Goal: Task Accomplishment & Management: Complete application form

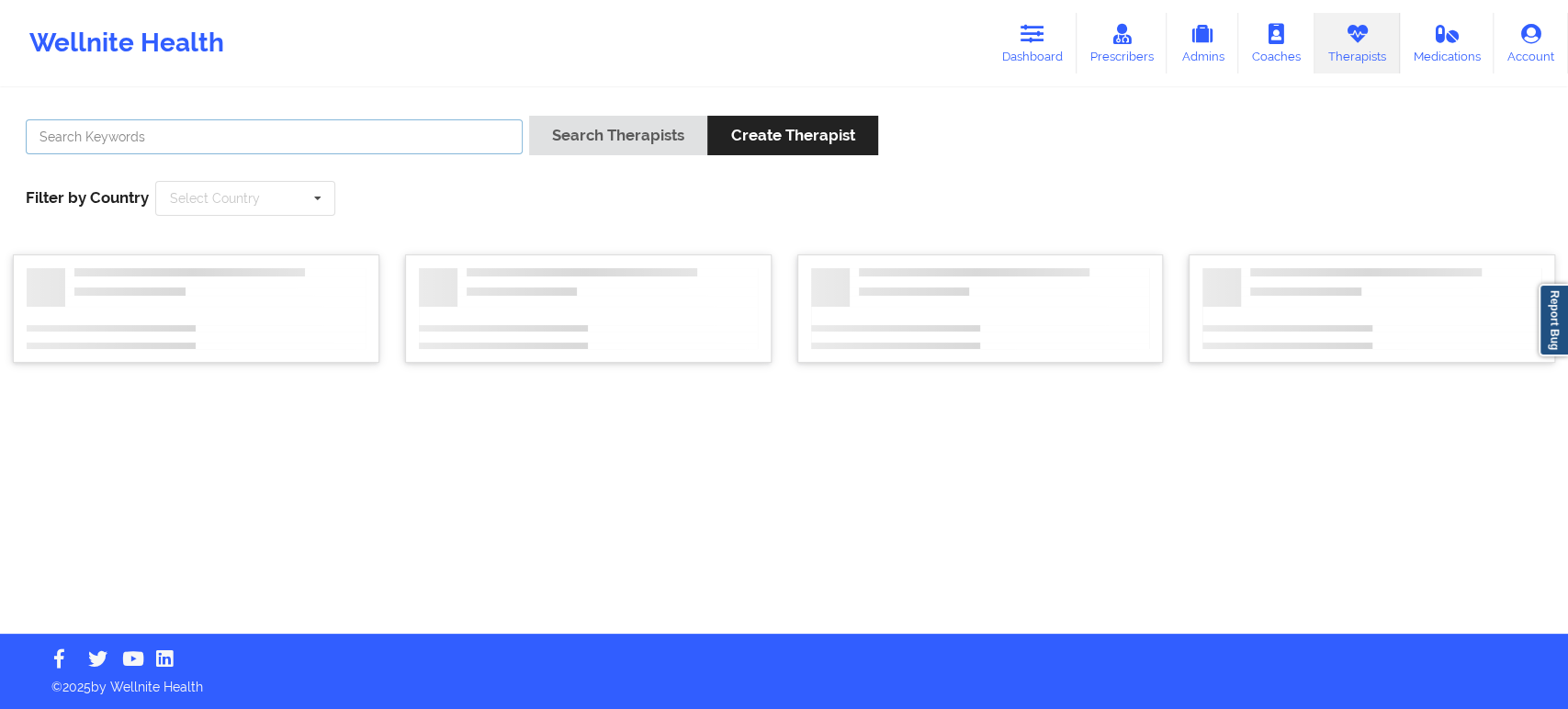
click at [434, 130] on input "text" at bounding box center [273, 137] width 497 height 35
paste input "Allison Burrell"
click at [570, 139] on button "Search Therapists" at bounding box center [618, 135] width 178 height 39
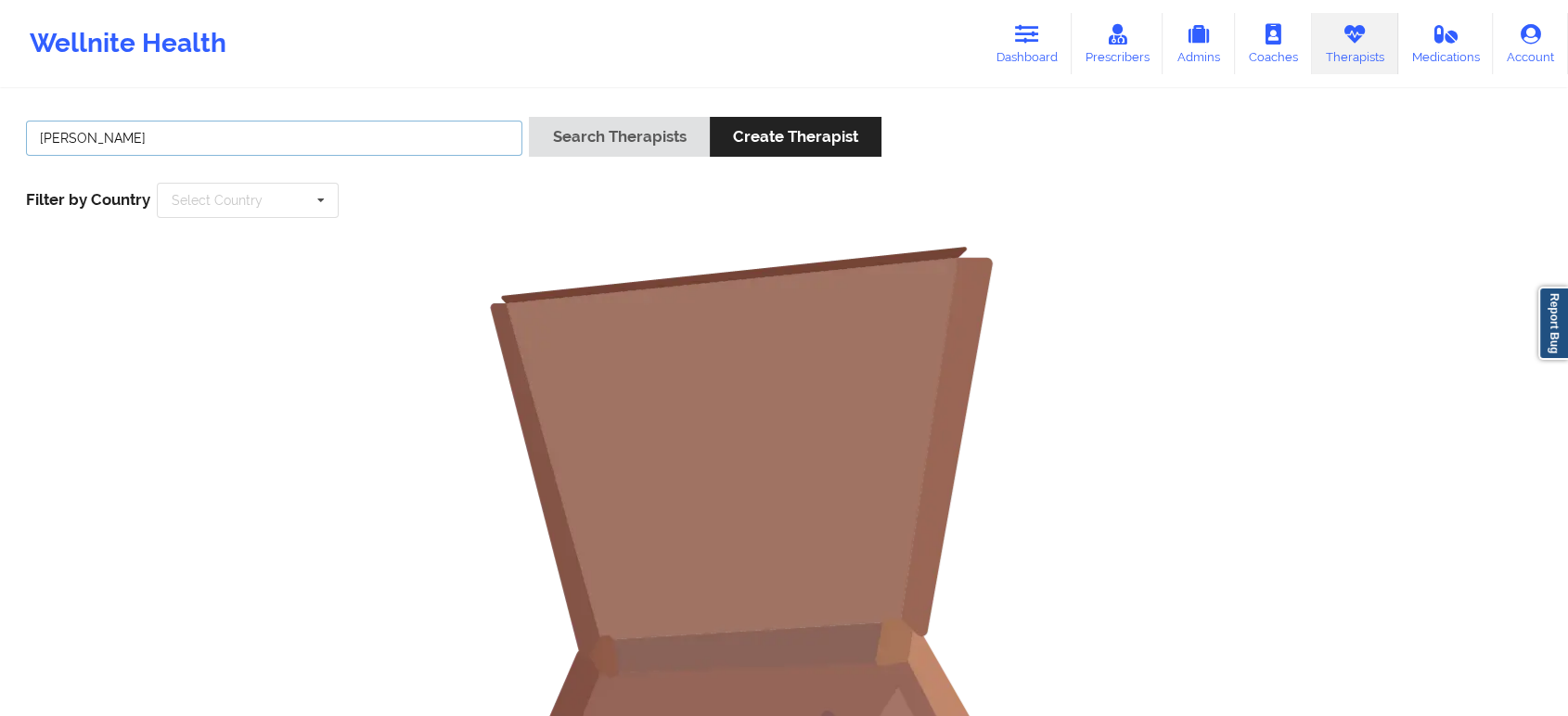
click at [327, 143] on input "Allison Burrell" at bounding box center [273, 139] width 496 height 36
paste input "Burrell"
type input "Burrell"
click at [608, 159] on div "Search Therapists Create Therapist" at bounding box center [705, 143] width 352 height 52
click at [631, 135] on button "Search Therapists" at bounding box center [619, 137] width 180 height 40
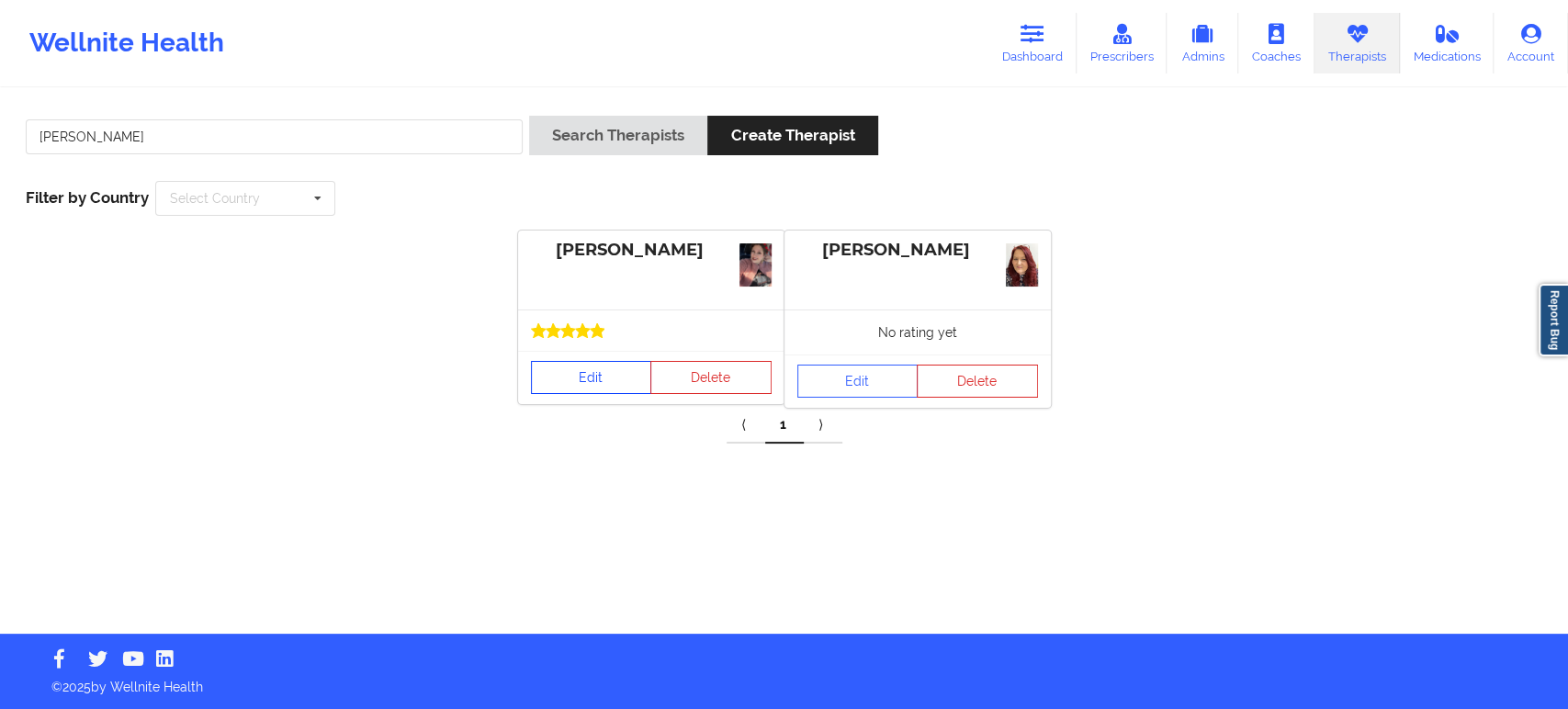
click at [591, 382] on link "Edit" at bounding box center [592, 378] width 122 height 33
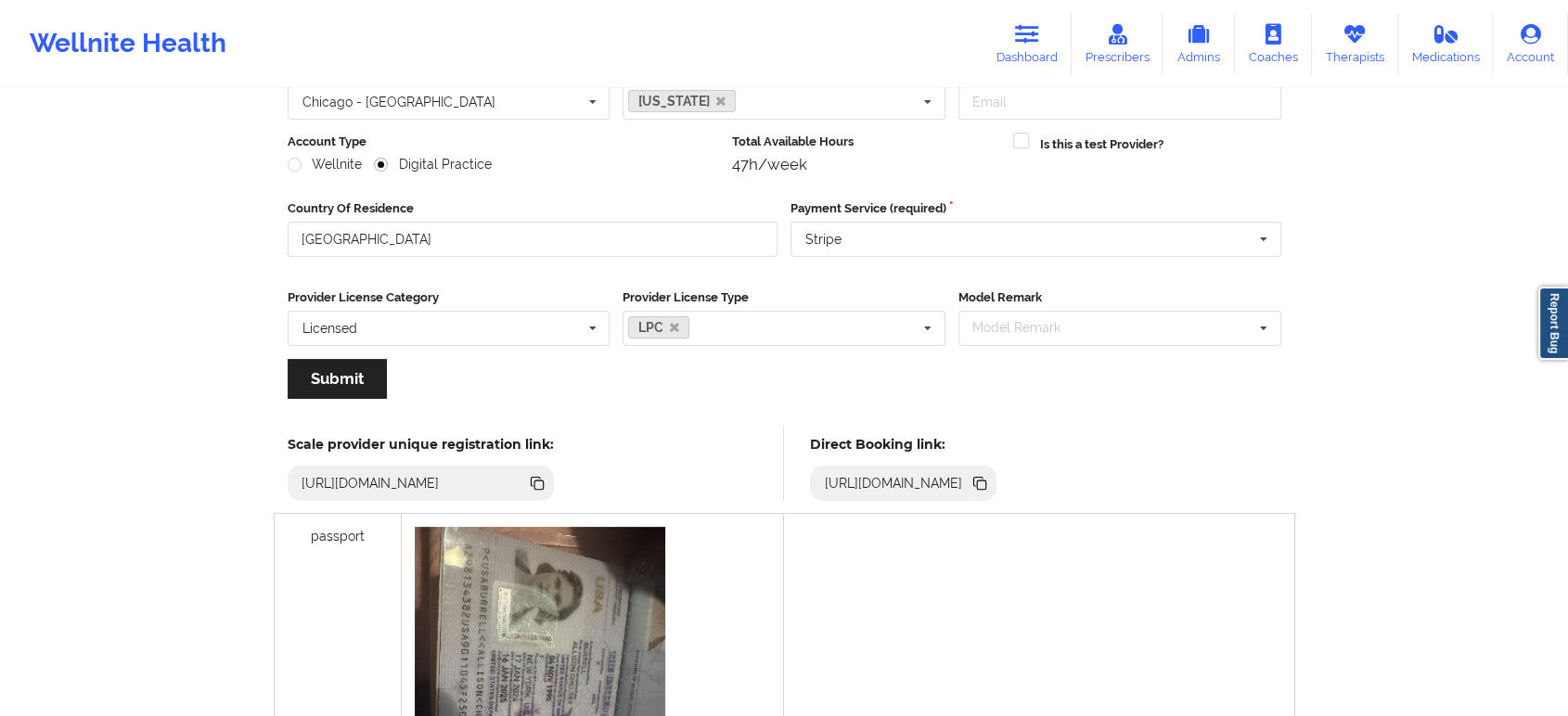
scroll to position [206, 0]
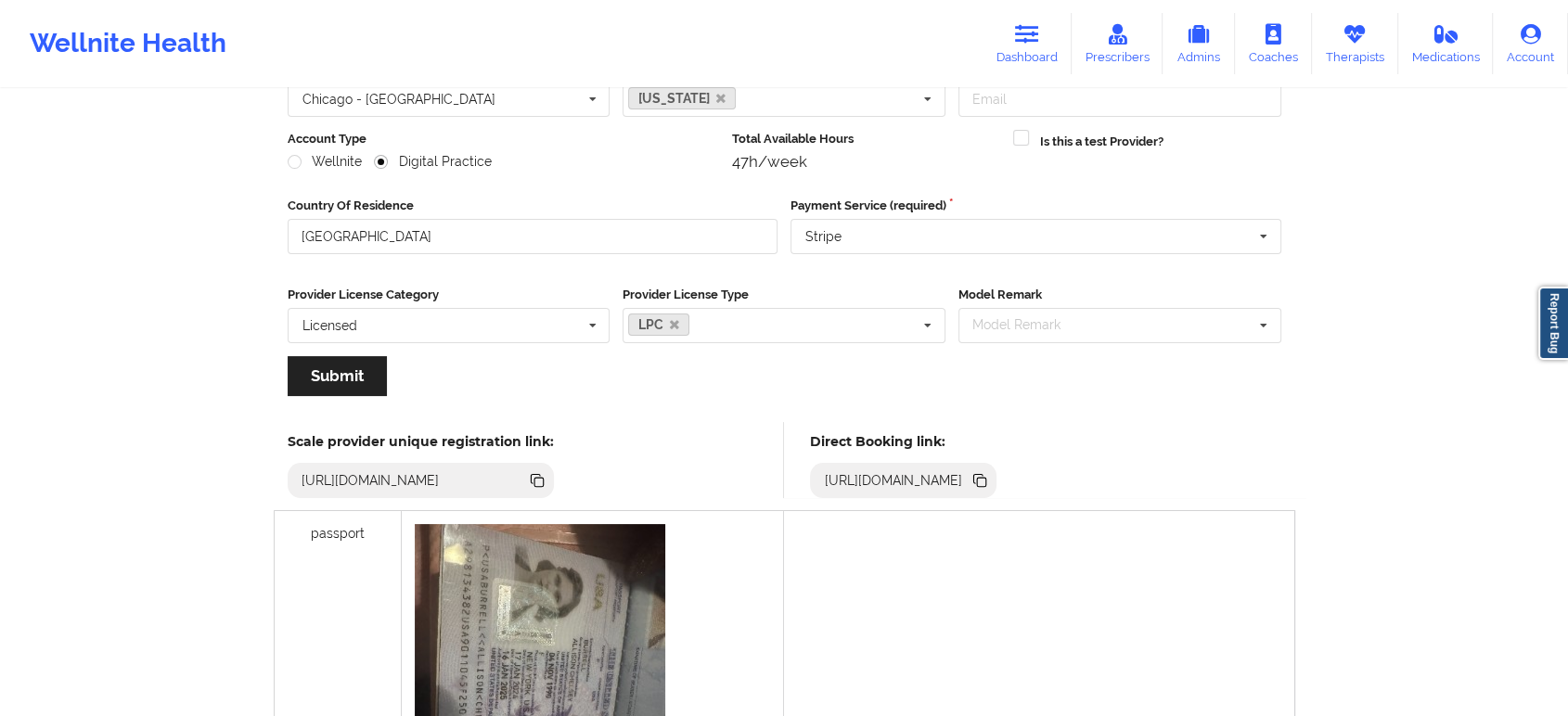
drag, startPoint x: 215, startPoint y: 320, endPoint x: 240, endPoint y: 247, distance: 77.2
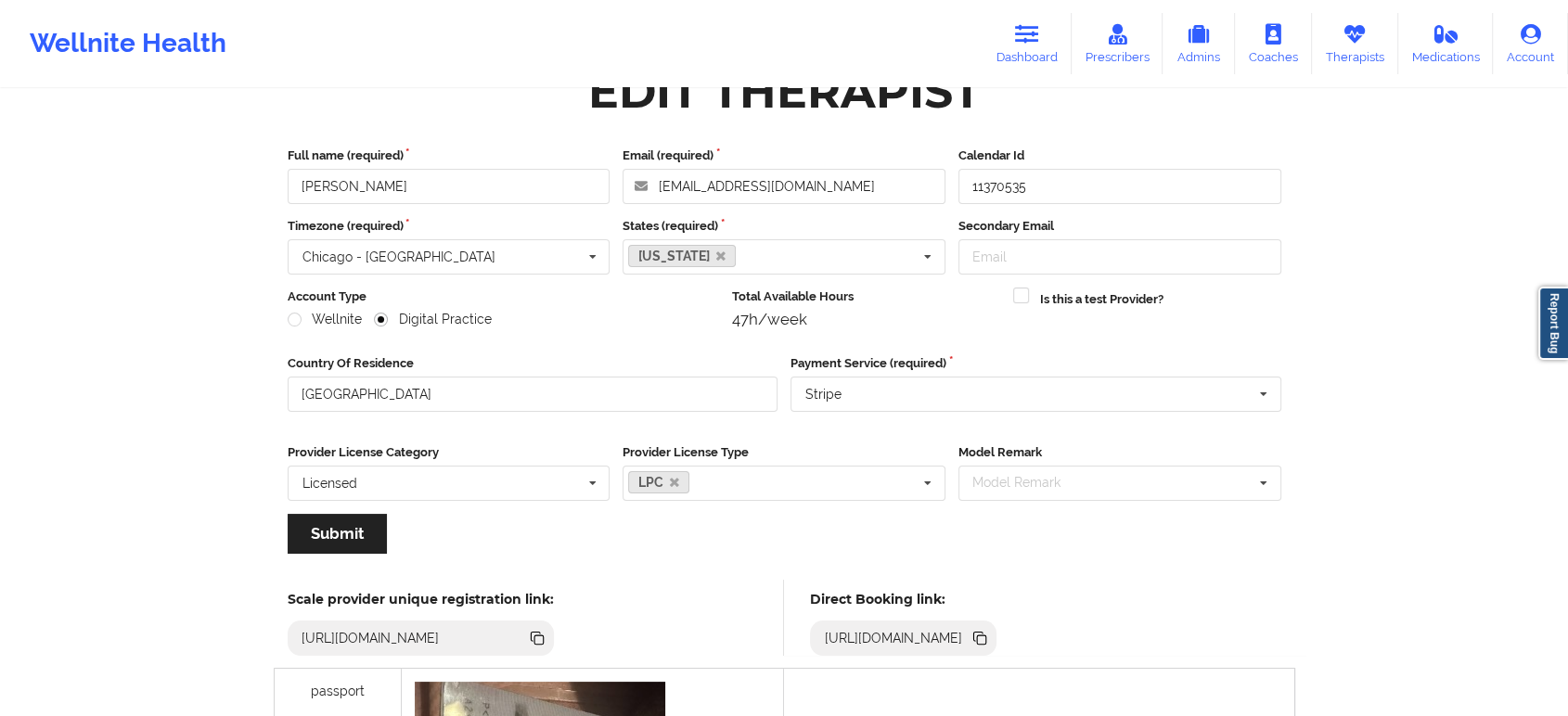
scroll to position [22, 0]
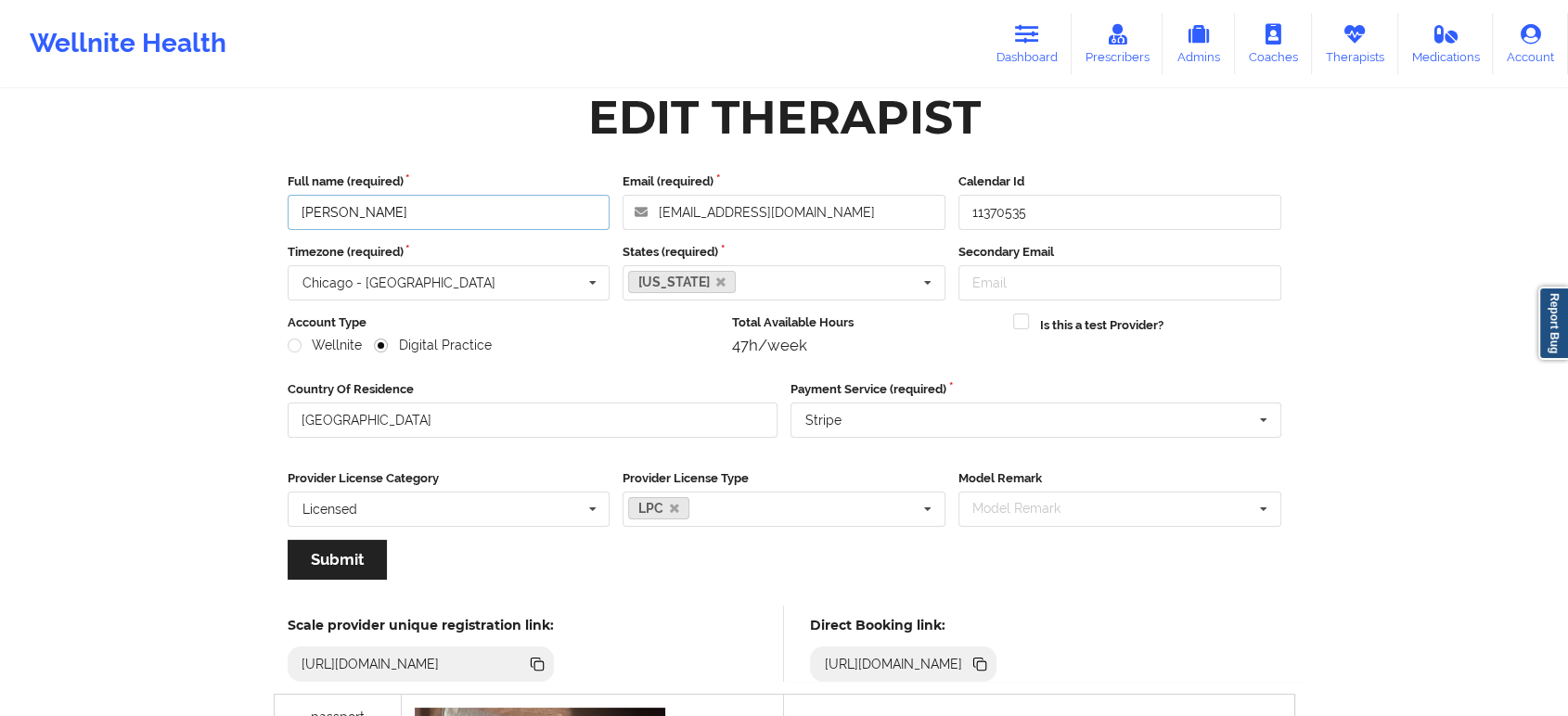
click at [475, 214] on input "Allison Chelsey Burrell" at bounding box center [449, 213] width 323 height 36
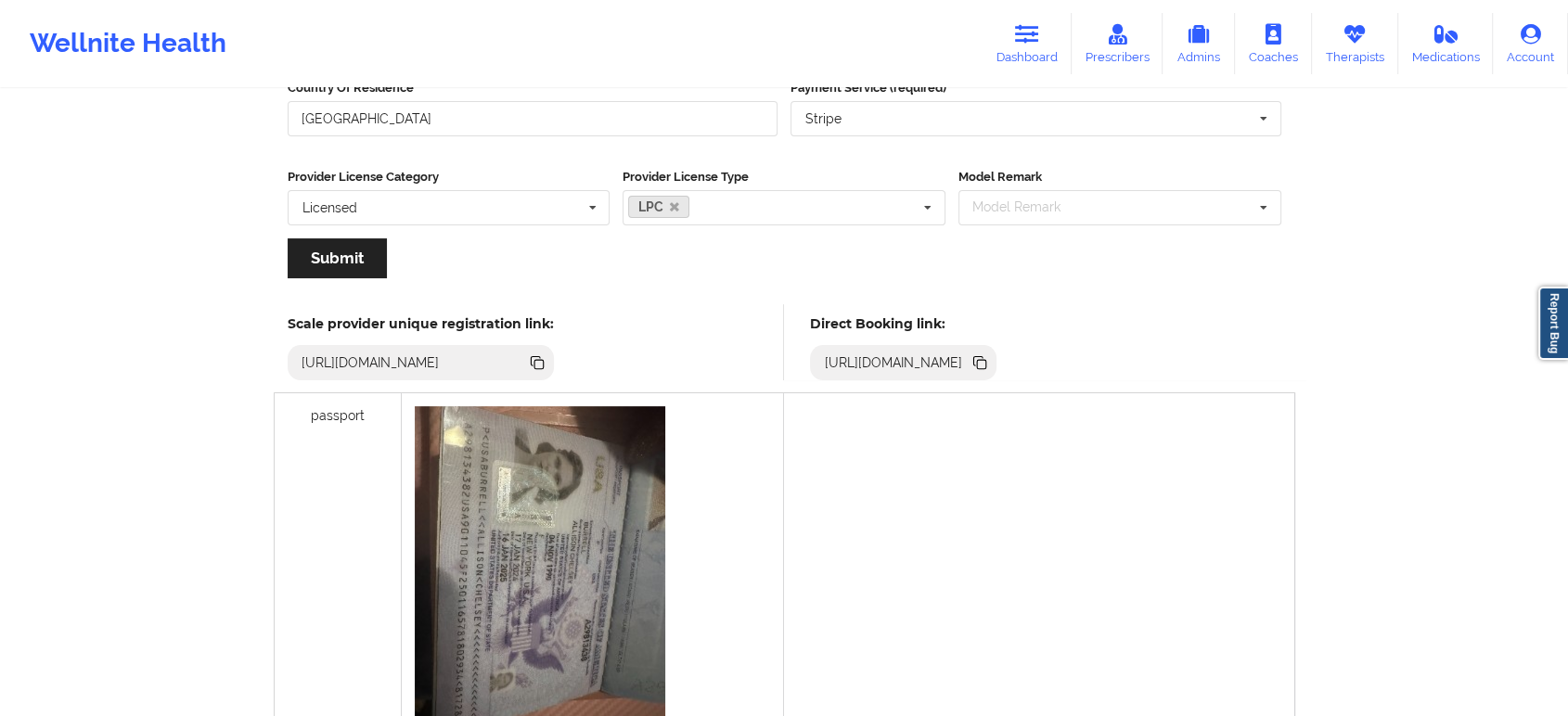
scroll to position [332, 0]
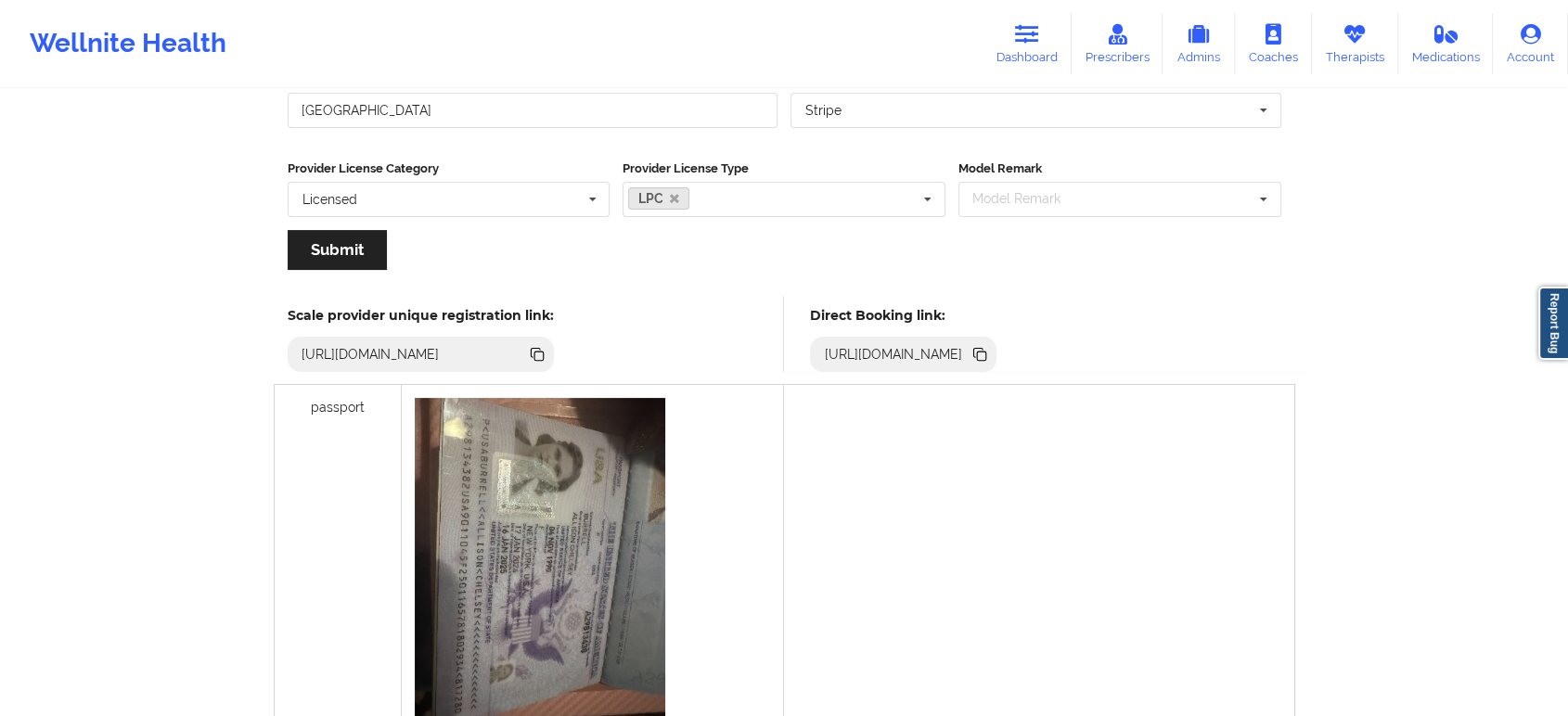
click at [986, 355] on icon at bounding box center [981, 356] width 9 height 9
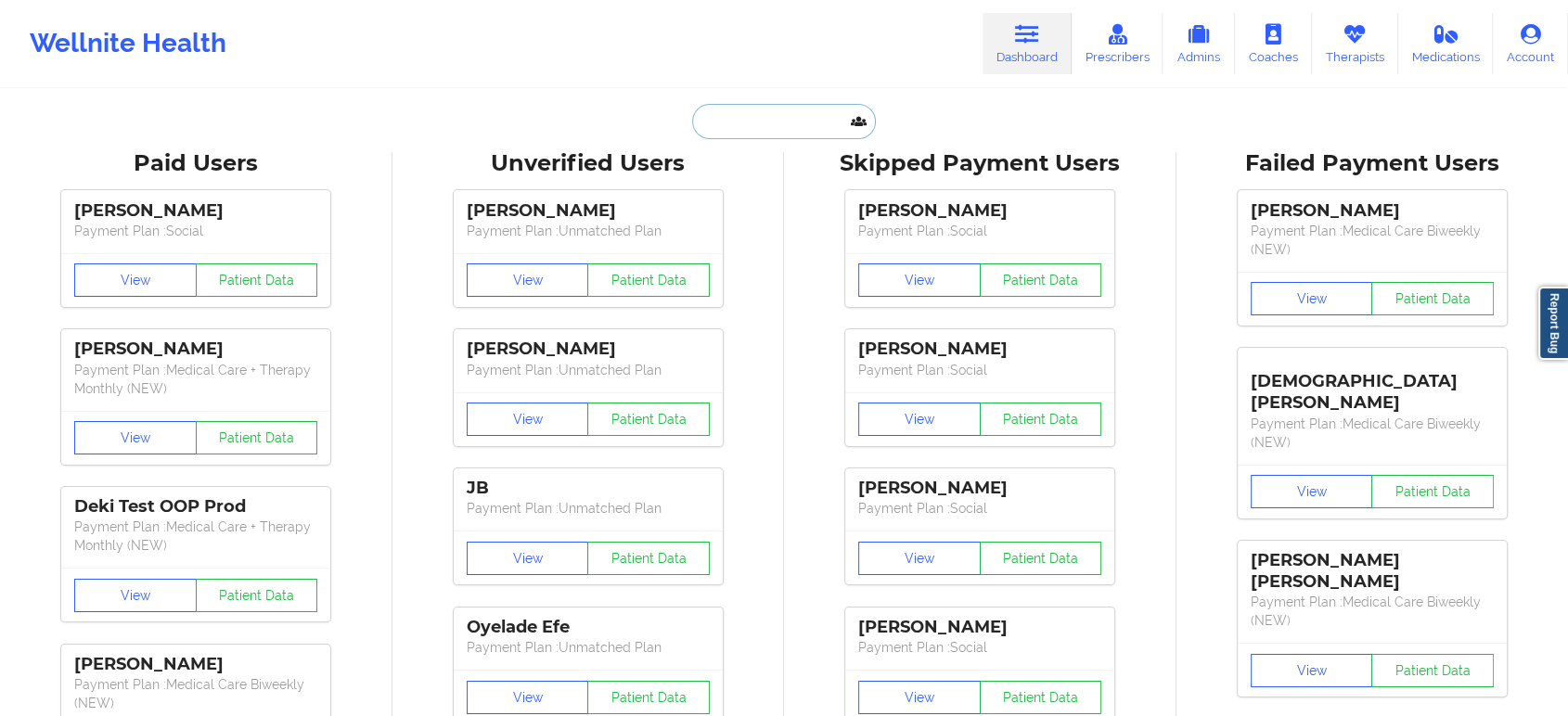
click at [790, 130] on input "text" at bounding box center [784, 122] width 184 height 36
paste input "tallibryant44@gmail.com"
type input "tallibryant44@gmail.com"
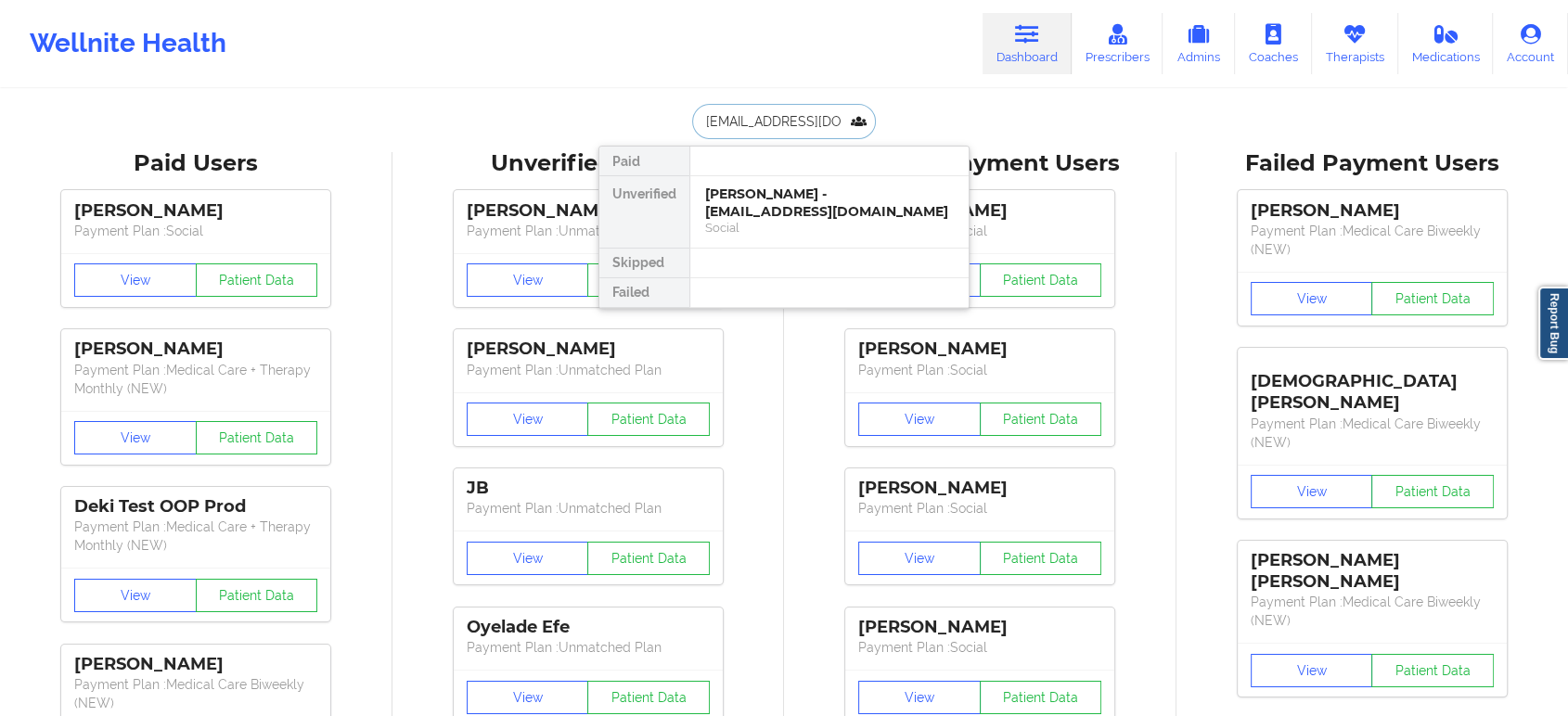
scroll to position [0, 2]
click at [805, 202] on div "Talli Bryant - tallibryant44@gmail.com" at bounding box center [829, 202] width 248 height 35
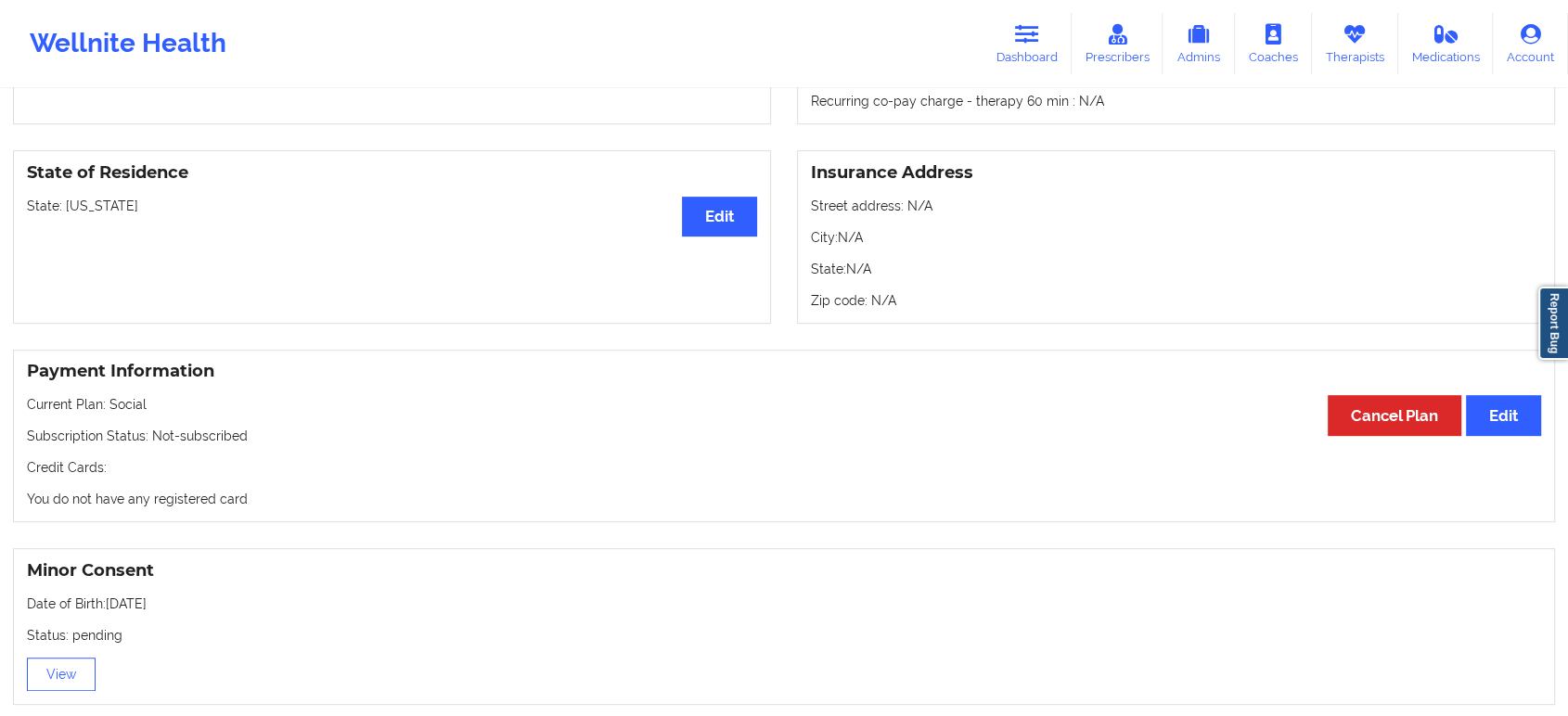
scroll to position [0, 0]
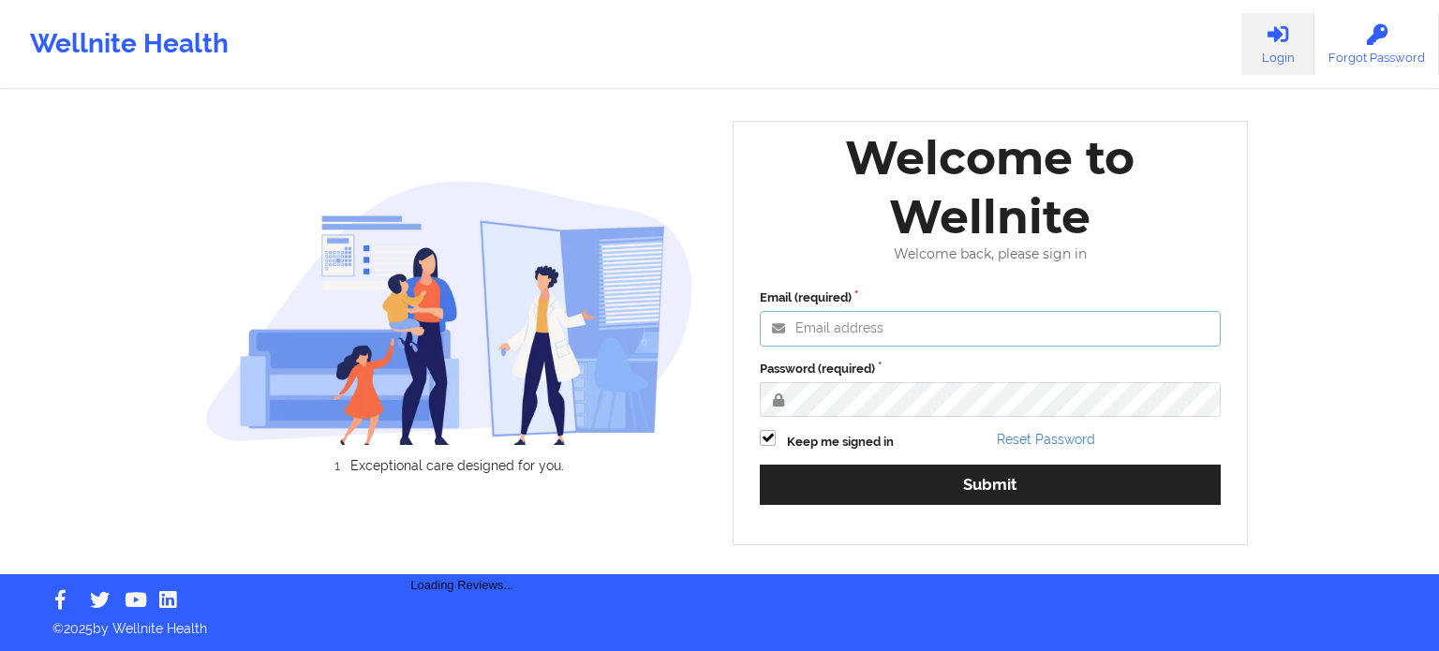
click at [922, 333] on input "Email (required)" at bounding box center [990, 329] width 461 height 36
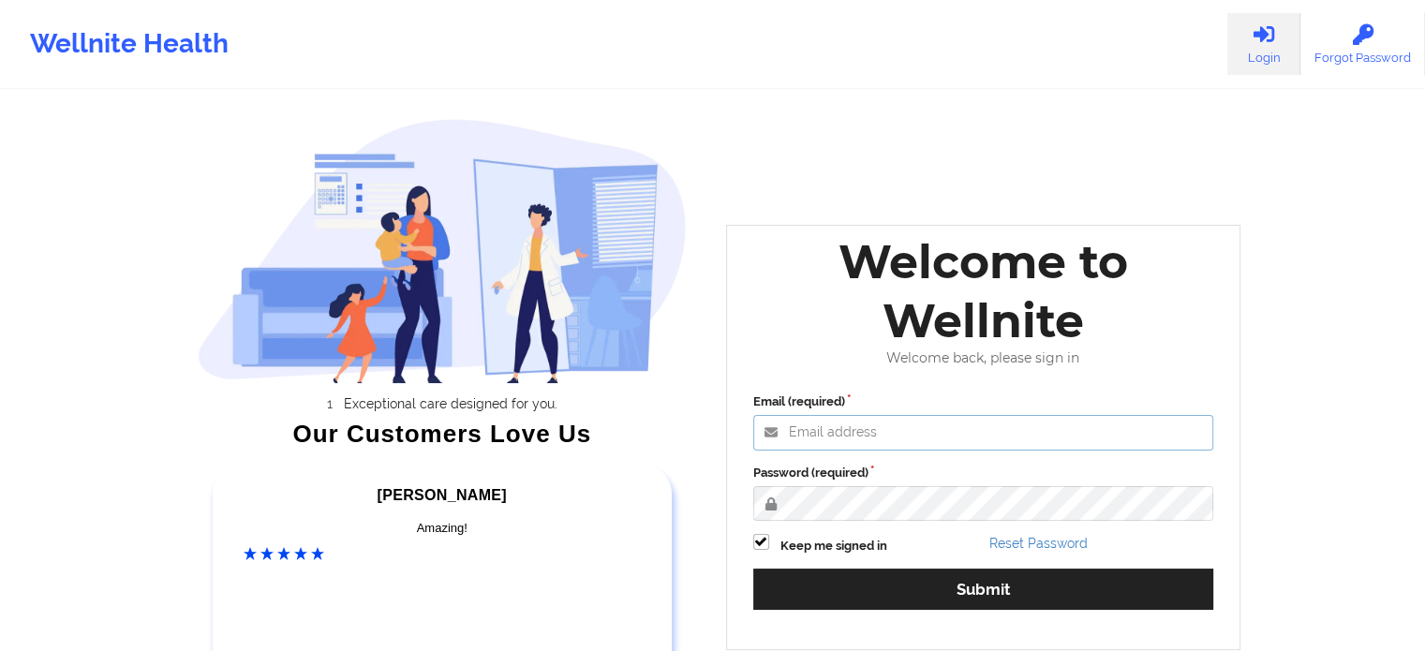
paste input "[EMAIL_ADDRESS][DOMAIN_NAME]"
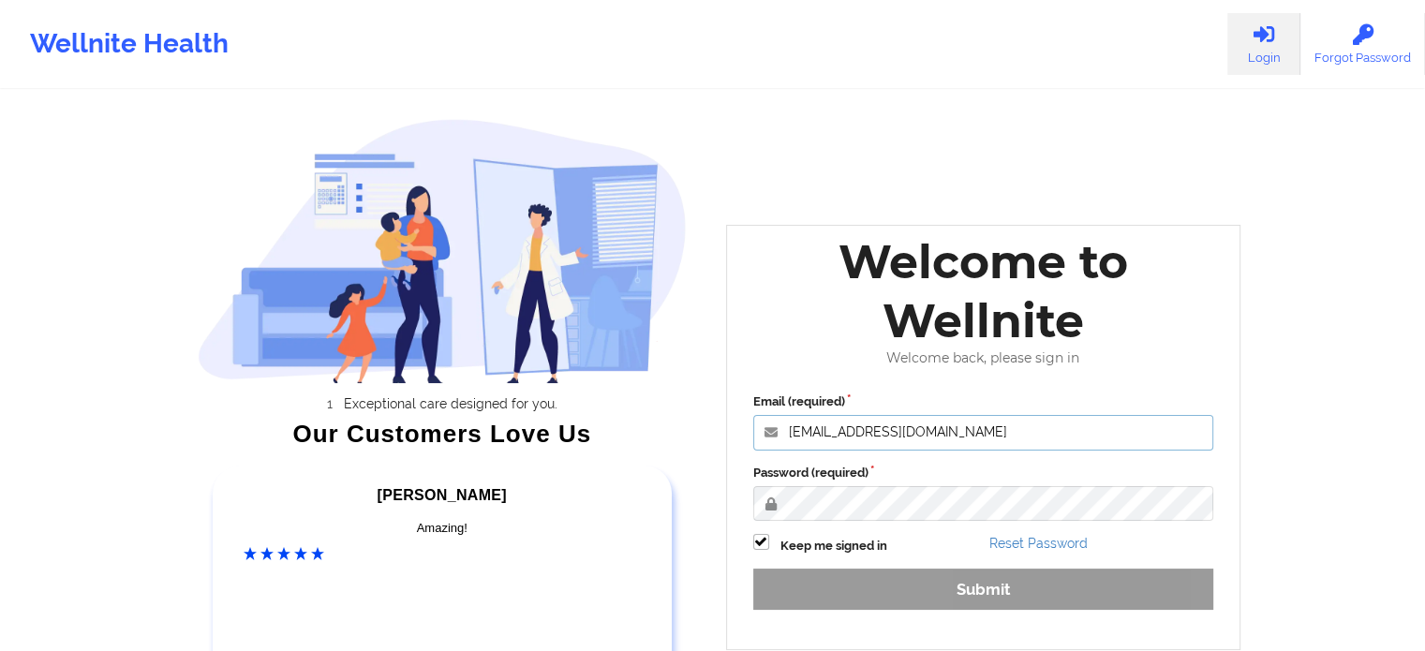
type input "[EMAIL_ADDRESS][DOMAIN_NAME]"
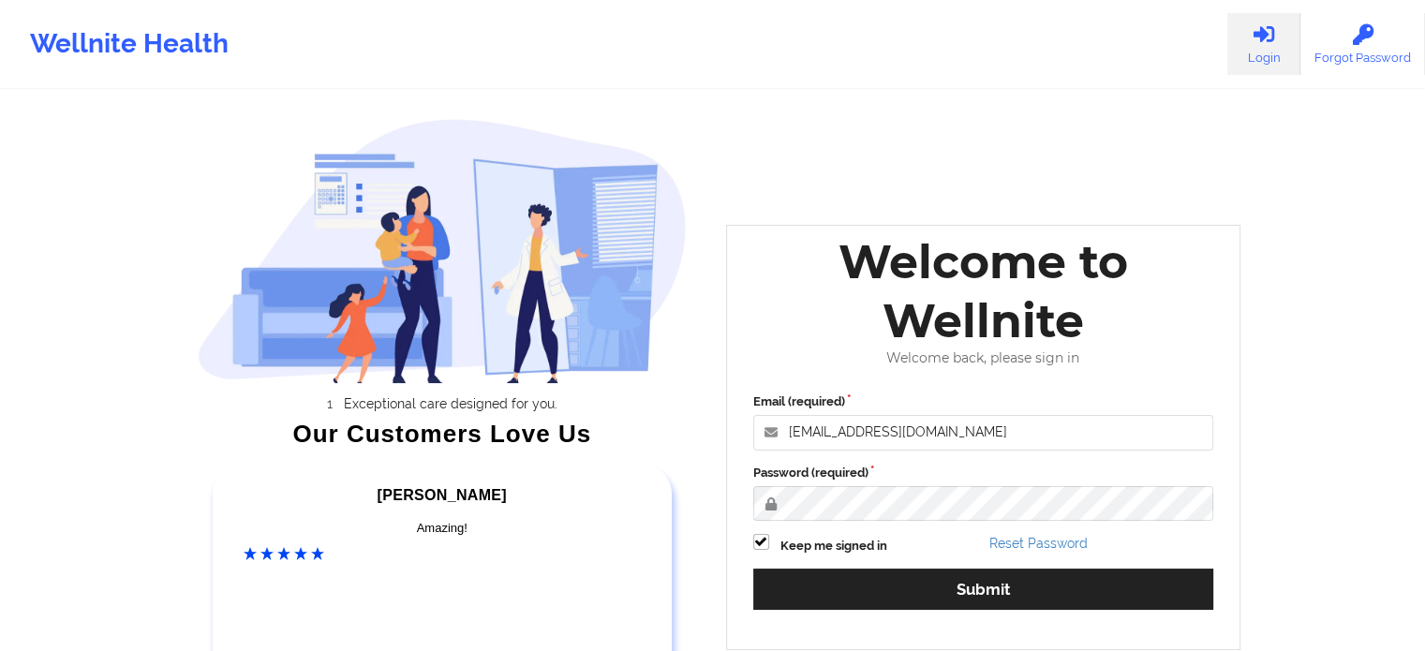
click at [1377, 411] on div "Wellnite Health Login Forgot Password Exceptional care designed for you. Our Cu…" at bounding box center [712, 391] width 1425 height 783
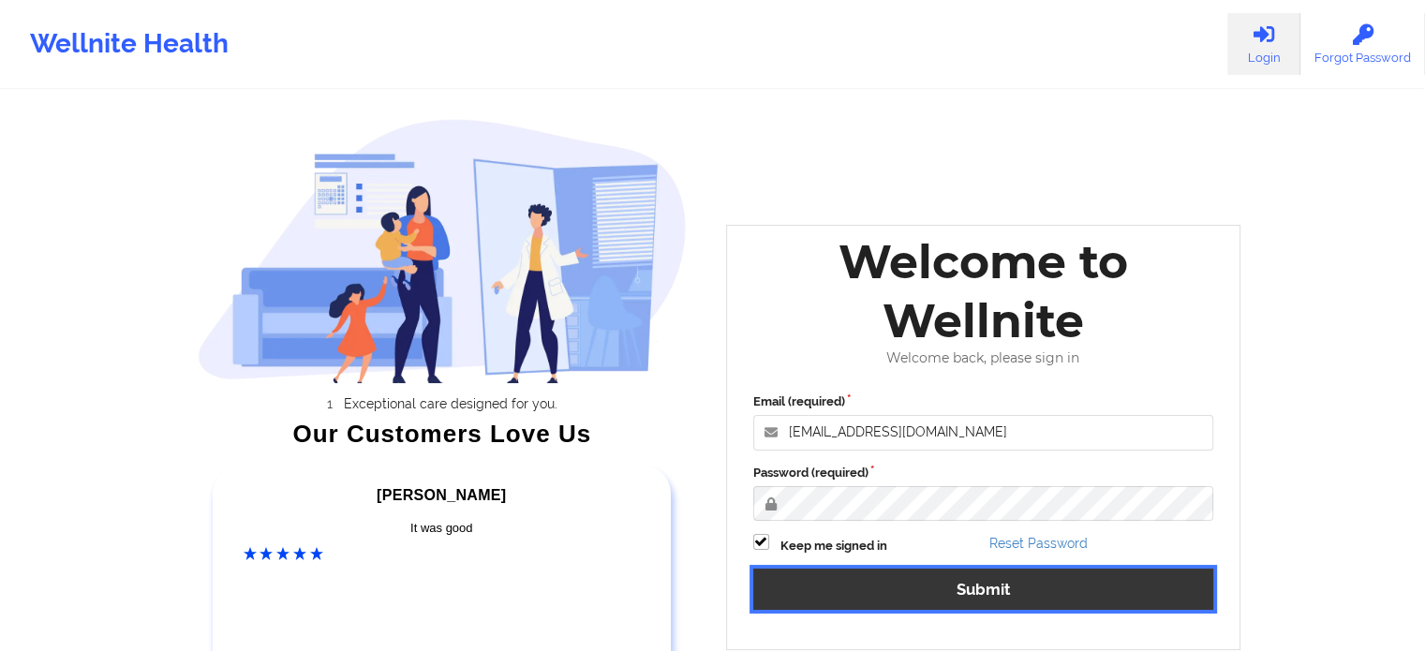
click at [1001, 589] on button "Submit" at bounding box center [983, 589] width 461 height 40
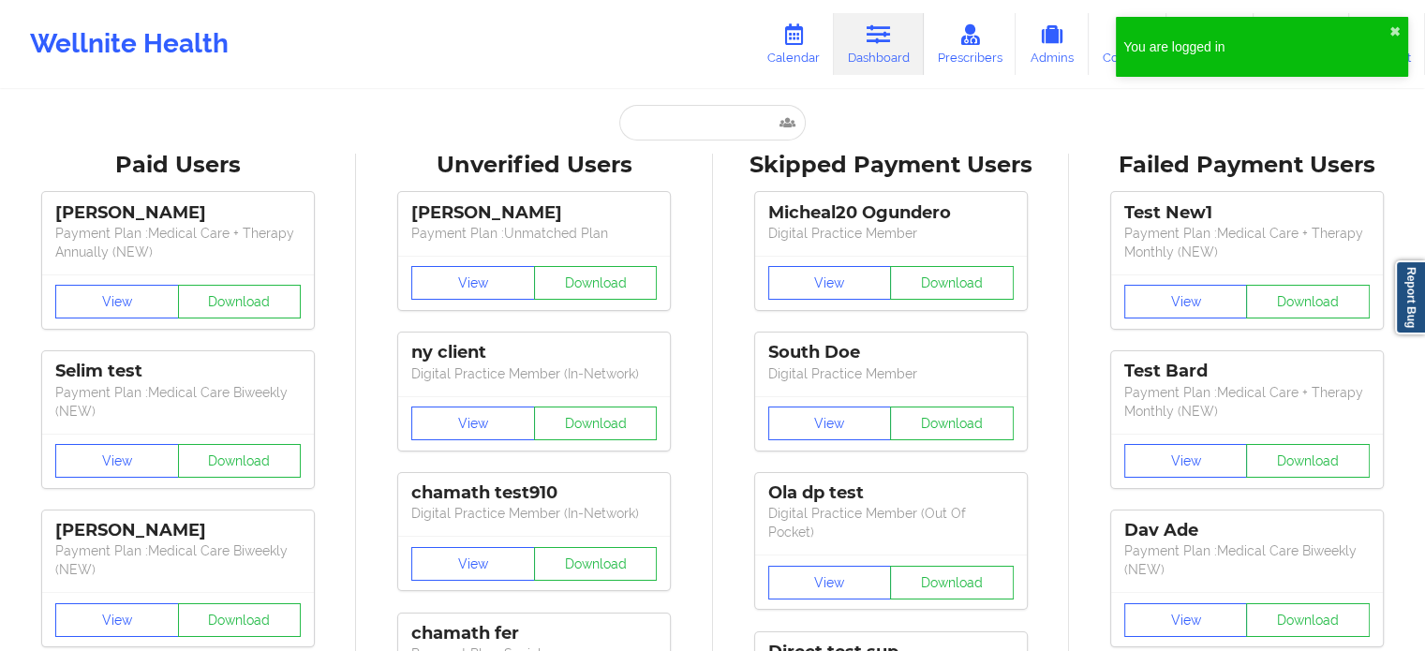
click at [537, 113] on div "Paid Unverified Skipped Failed" at bounding box center [713, 123] width 375 height 36
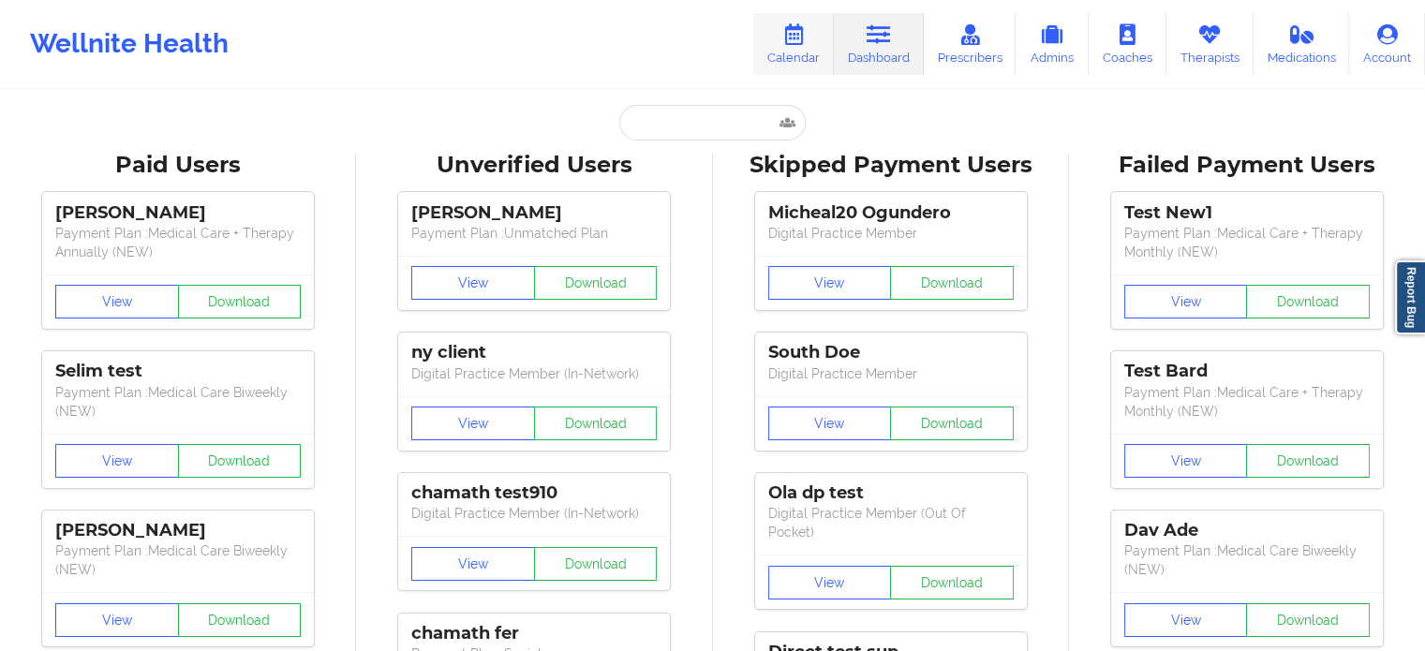
click at [802, 44] on icon at bounding box center [794, 34] width 24 height 21
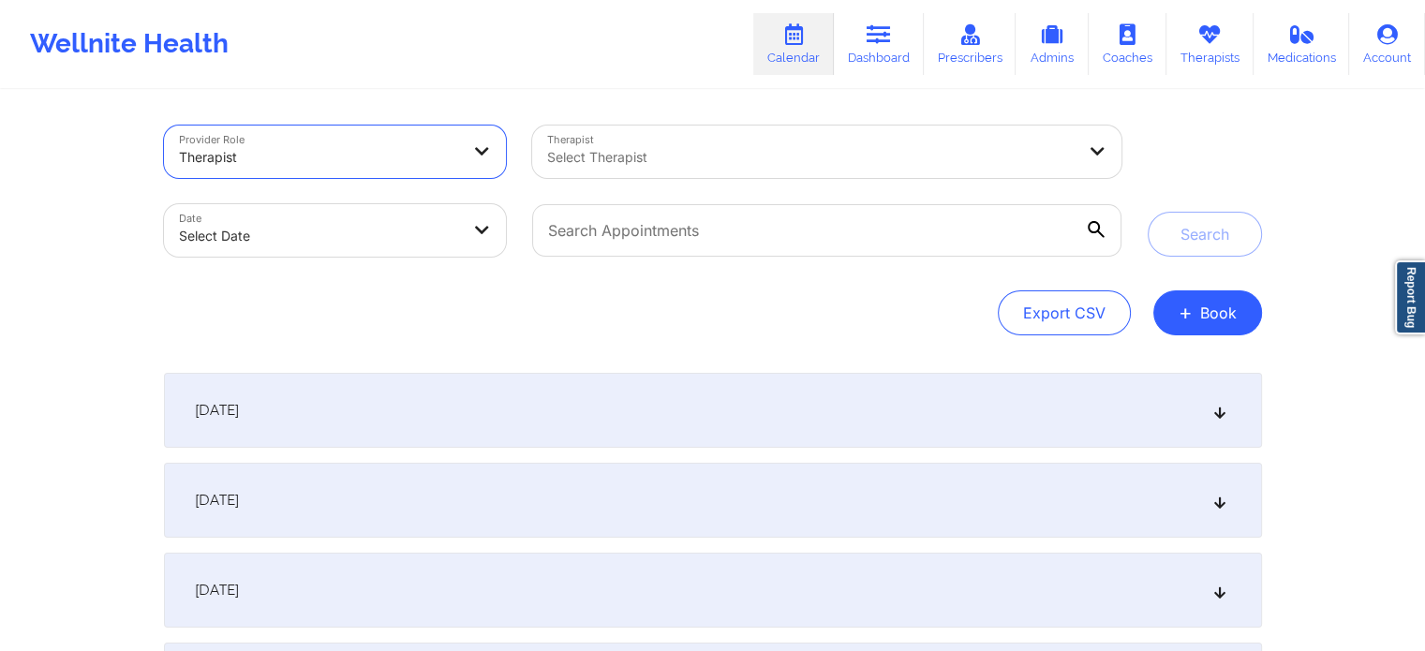
click at [486, 151] on icon at bounding box center [482, 150] width 19 height 16
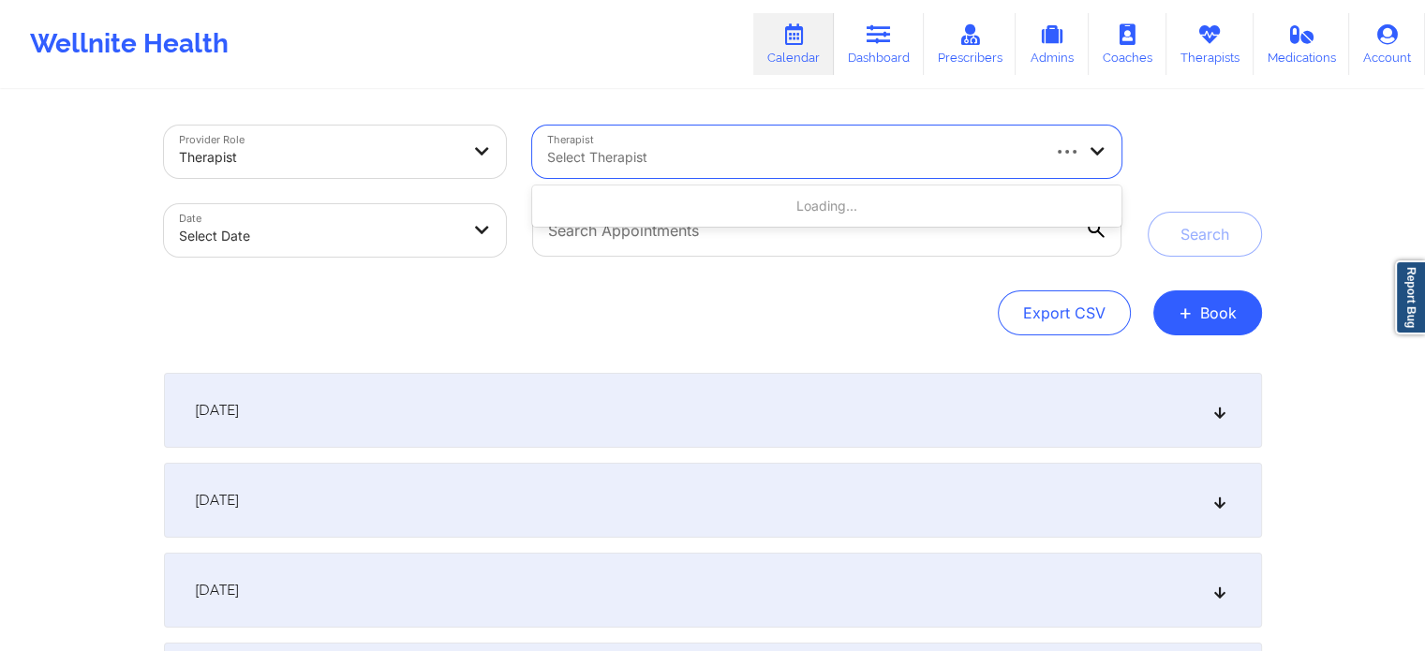
click at [706, 156] on div at bounding box center [792, 157] width 490 height 22
click at [706, 156] on div at bounding box center [811, 157] width 528 height 22
click at [761, 229] on input "text" at bounding box center [826, 230] width 589 height 52
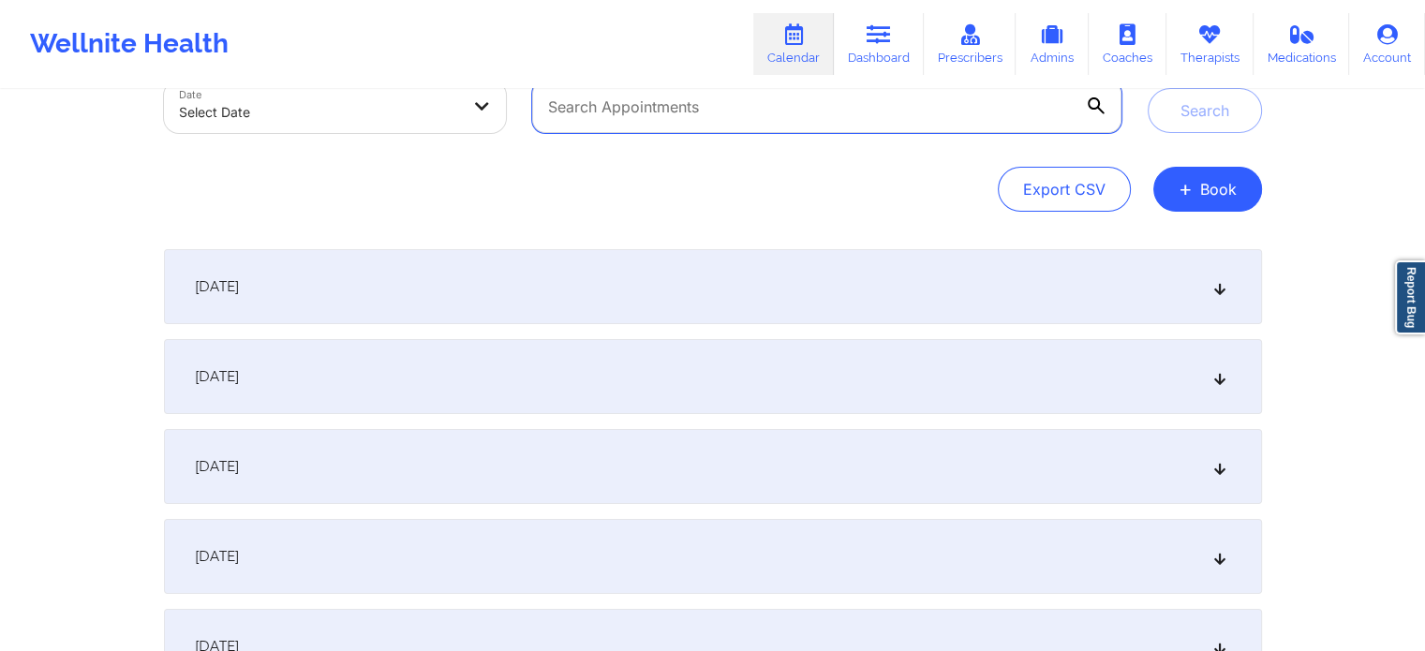
scroll to position [90, 0]
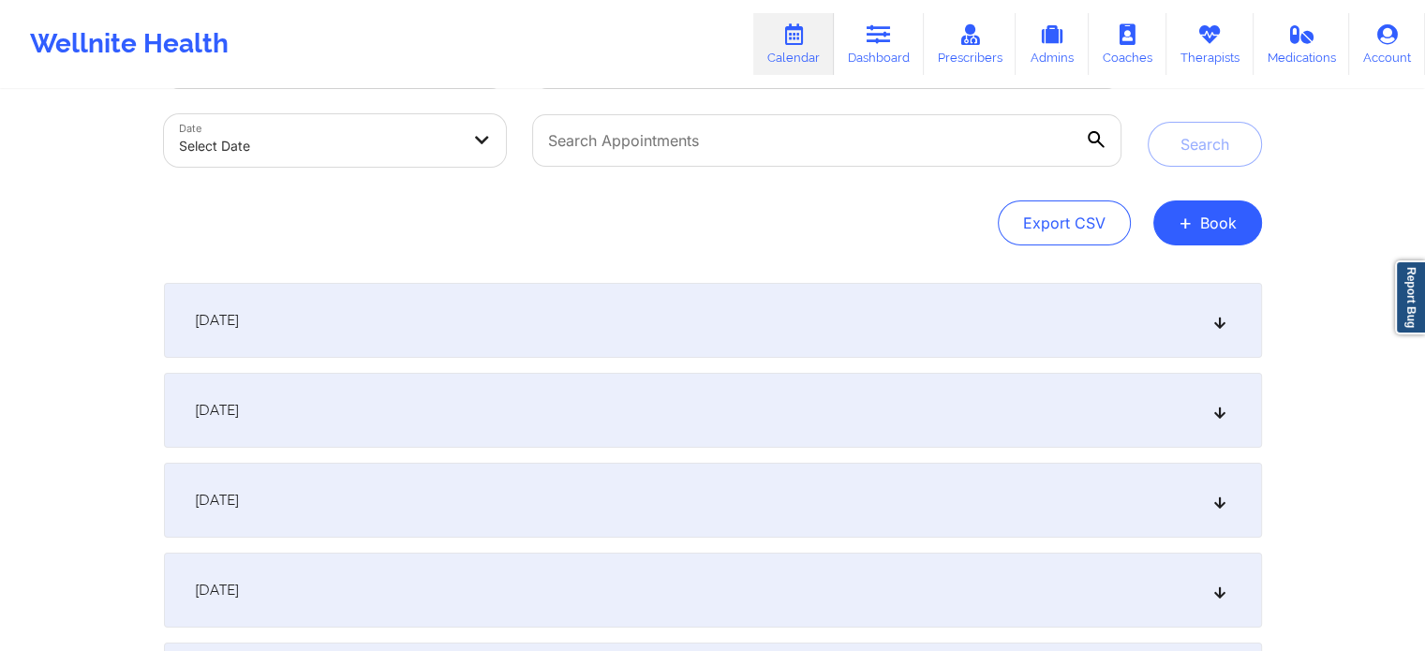
click at [1229, 409] on div "[DATE]" at bounding box center [713, 410] width 1098 height 75
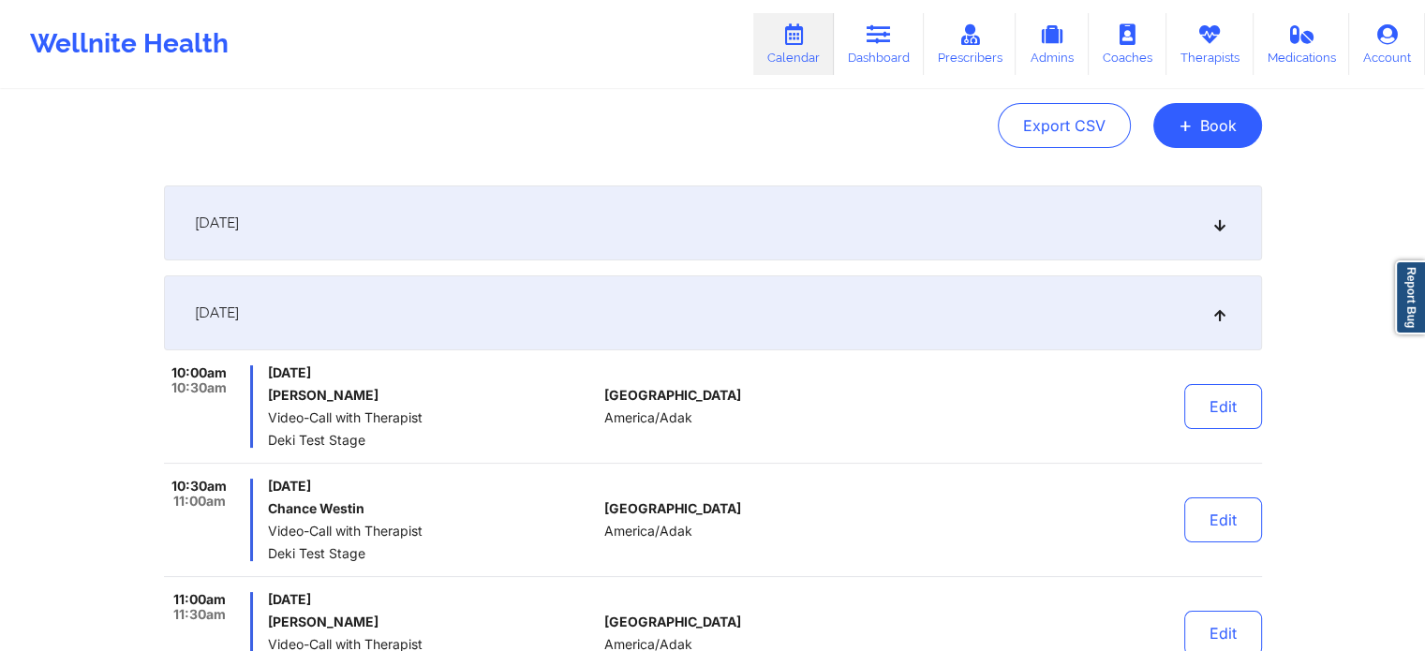
scroll to position [125, 0]
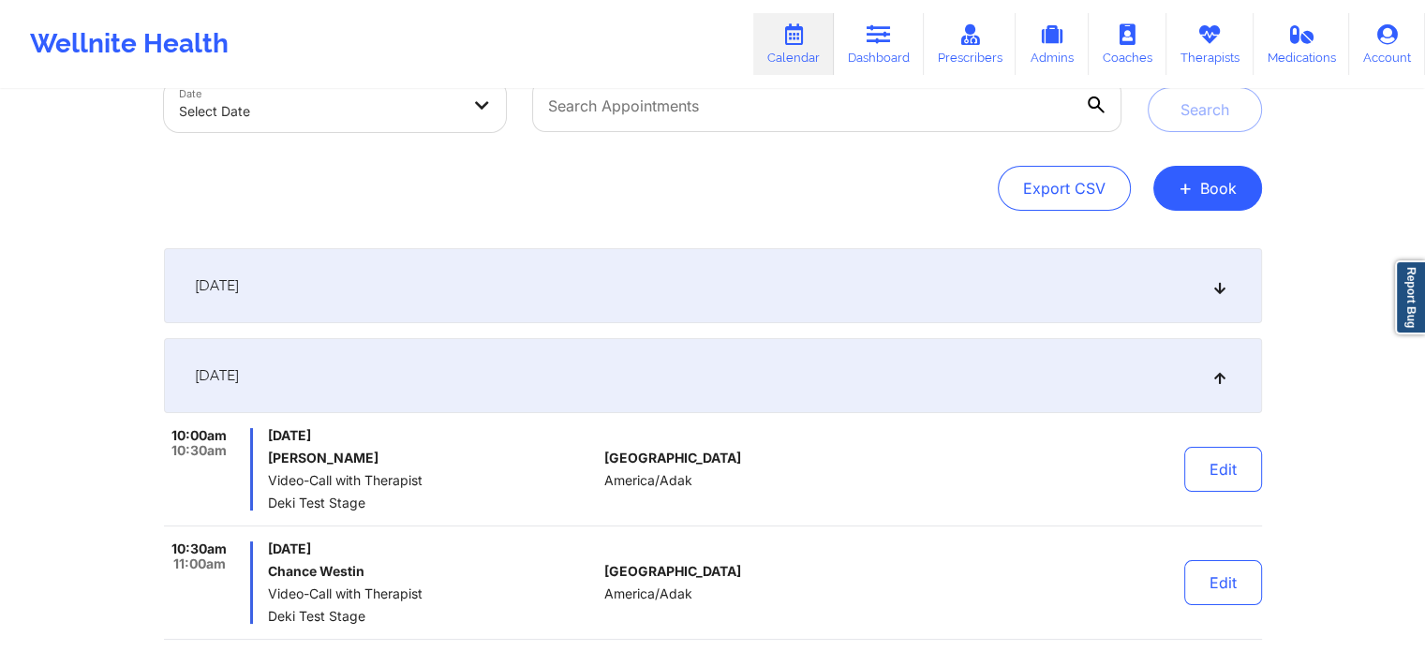
click at [1228, 385] on div "[DATE]" at bounding box center [713, 375] width 1098 height 75
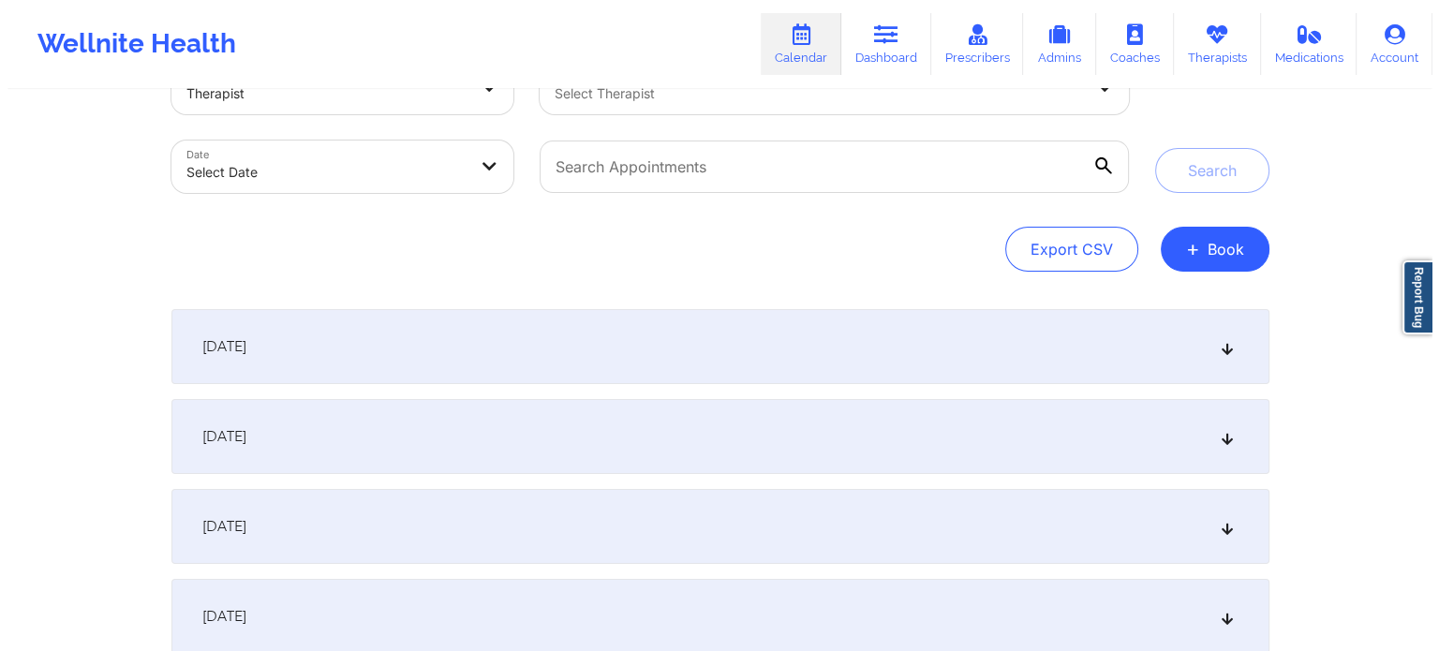
scroll to position [0, 0]
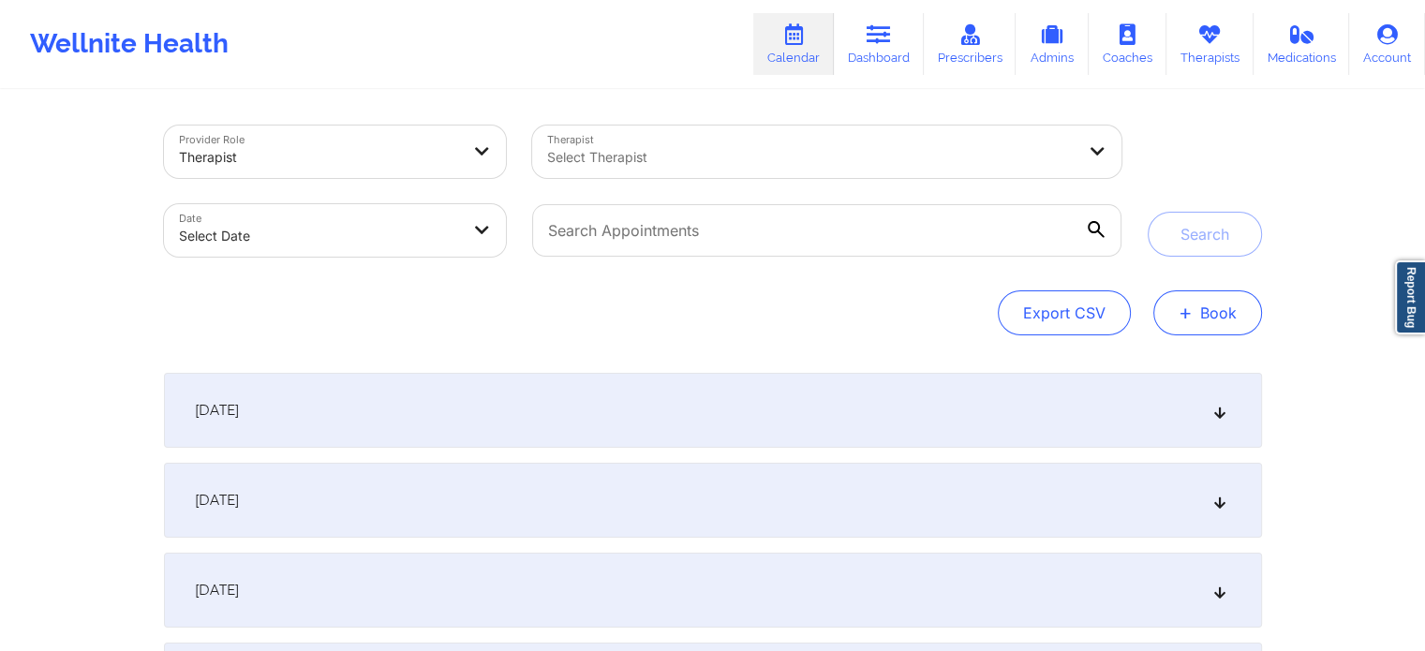
click at [1235, 314] on button "+ Book" at bounding box center [1208, 313] width 109 height 45
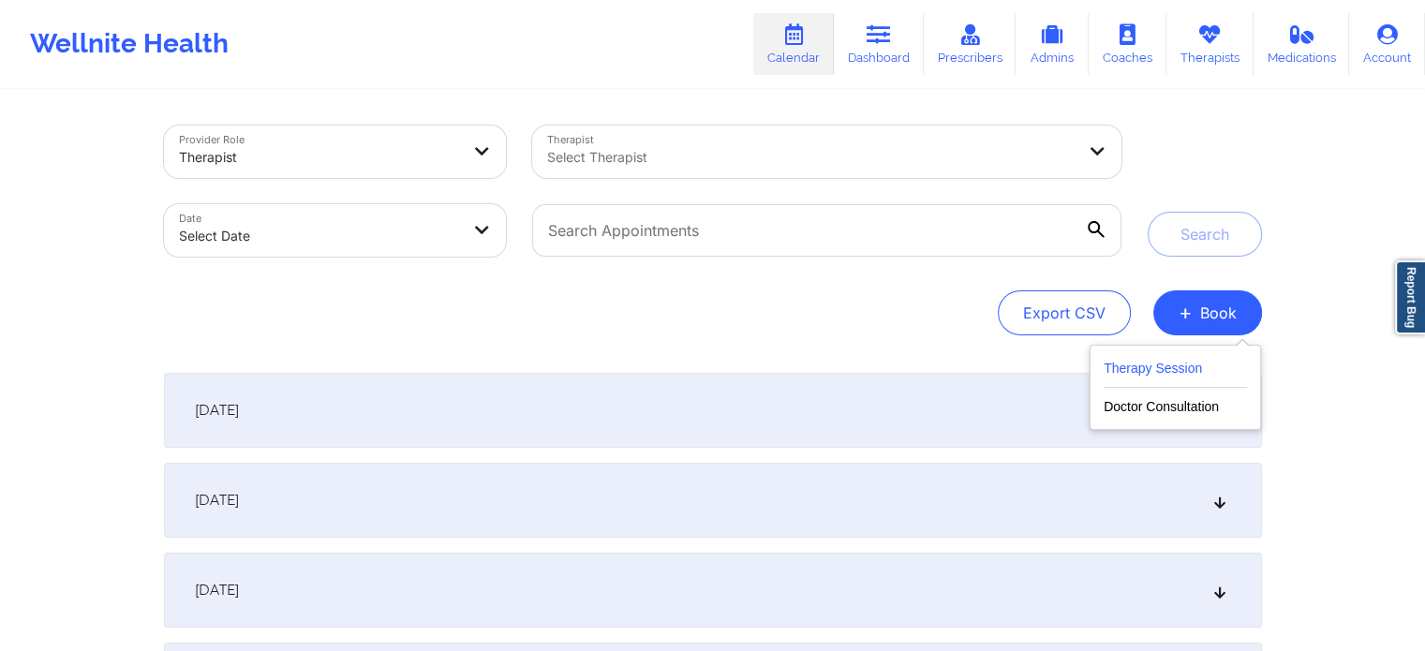
click at [1151, 374] on button "Therapy Session" at bounding box center [1175, 372] width 143 height 31
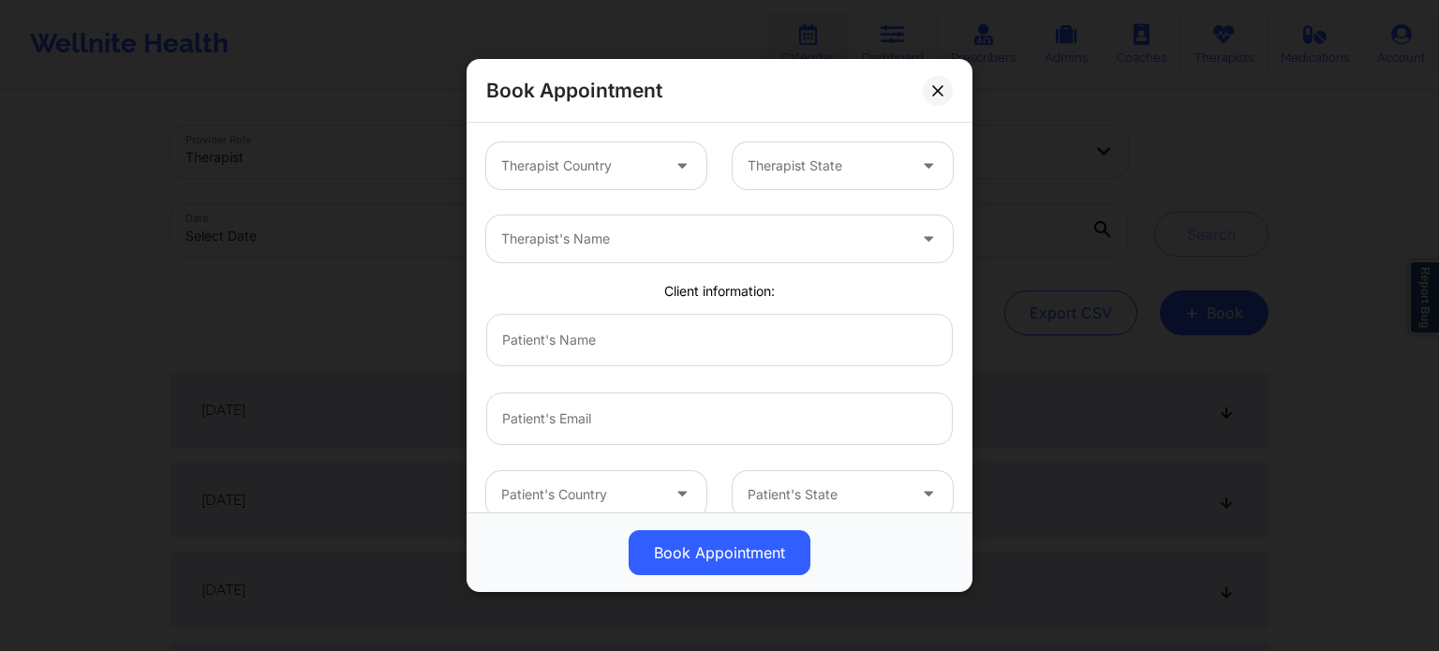
click at [663, 165] on div at bounding box center [684, 165] width 45 height 47
click at [667, 165] on div at bounding box center [684, 165] width 45 height 47
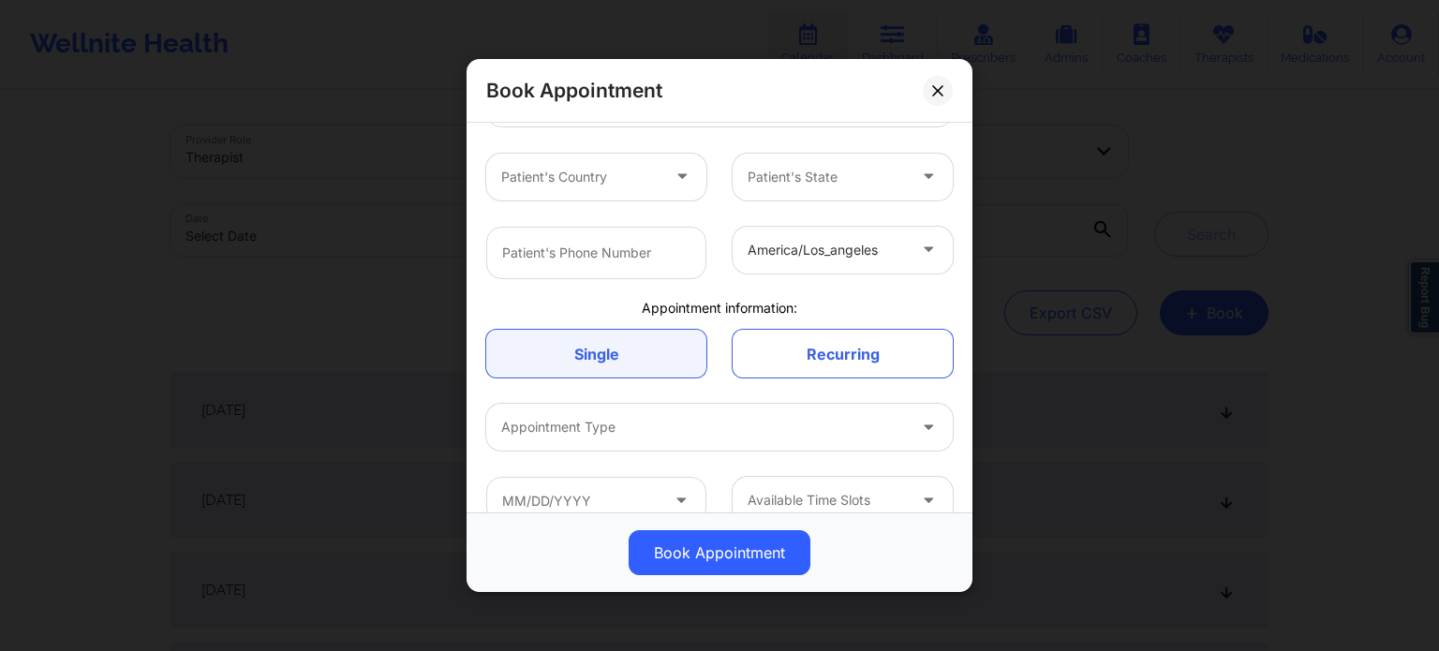
scroll to position [349, 0]
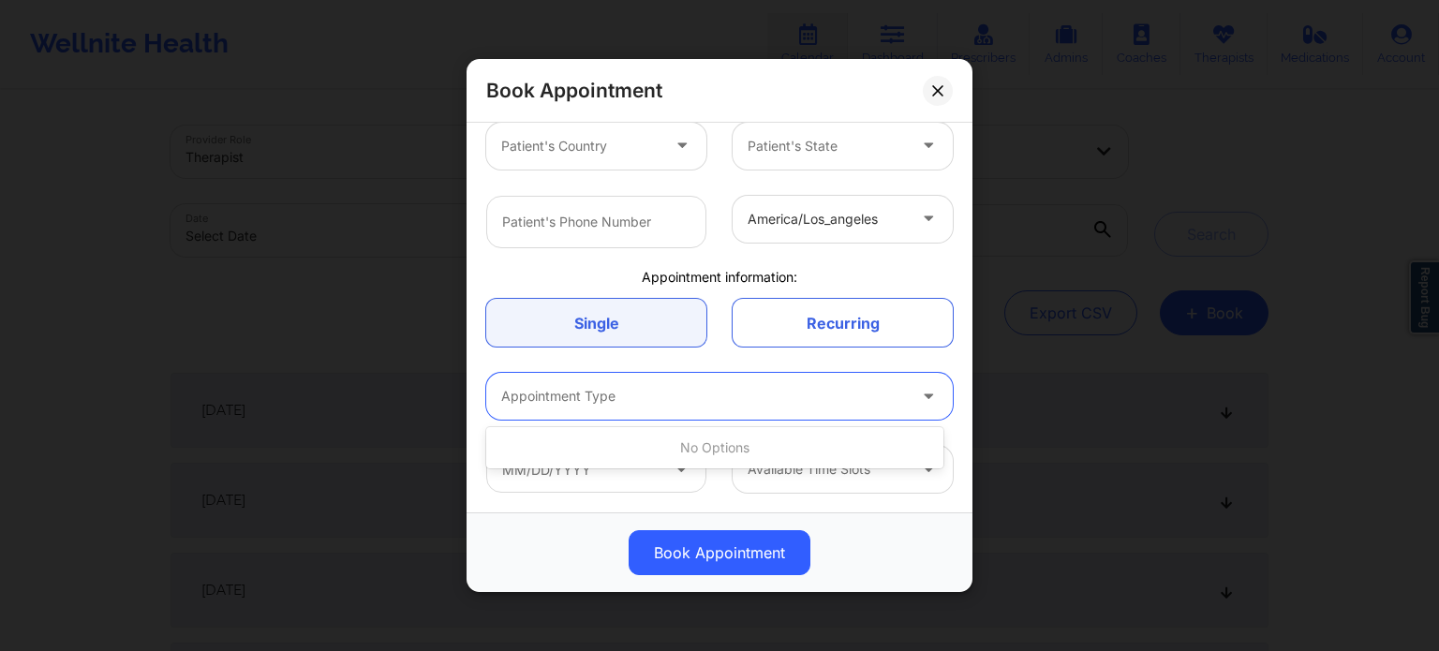
click at [919, 391] on icon at bounding box center [928, 393] width 19 height 16
click at [927, 397] on icon at bounding box center [928, 393] width 19 height 16
click at [826, 465] on div at bounding box center [827, 469] width 158 height 22
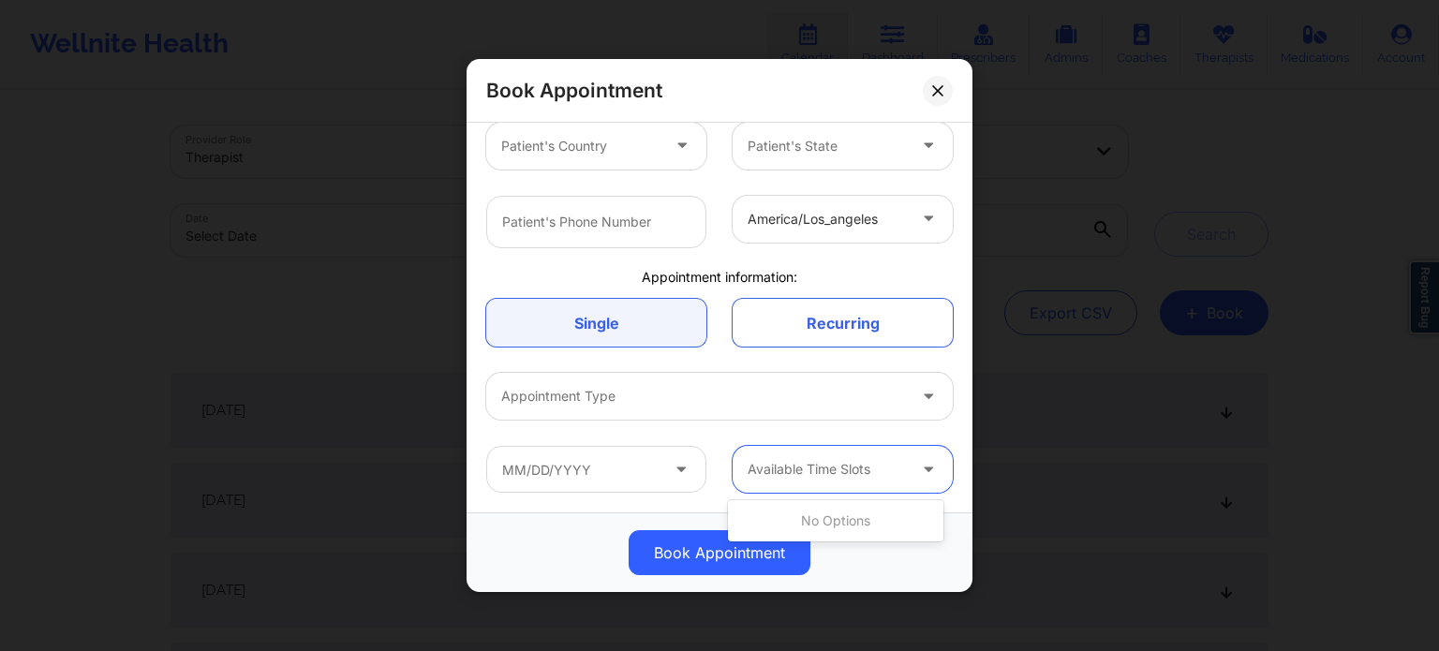
click at [873, 468] on div at bounding box center [827, 469] width 158 height 22
click at [941, 87] on icon at bounding box center [937, 90] width 10 height 10
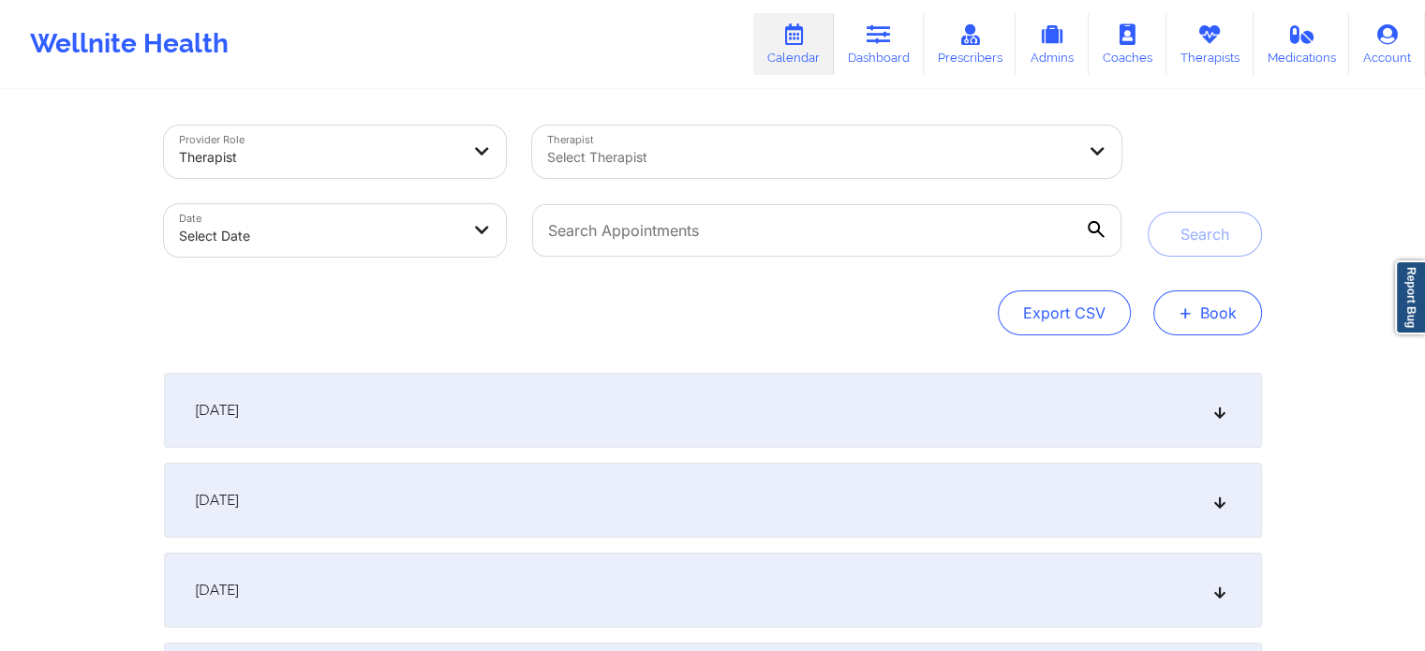
click at [1204, 308] on button "+ Book" at bounding box center [1208, 313] width 109 height 45
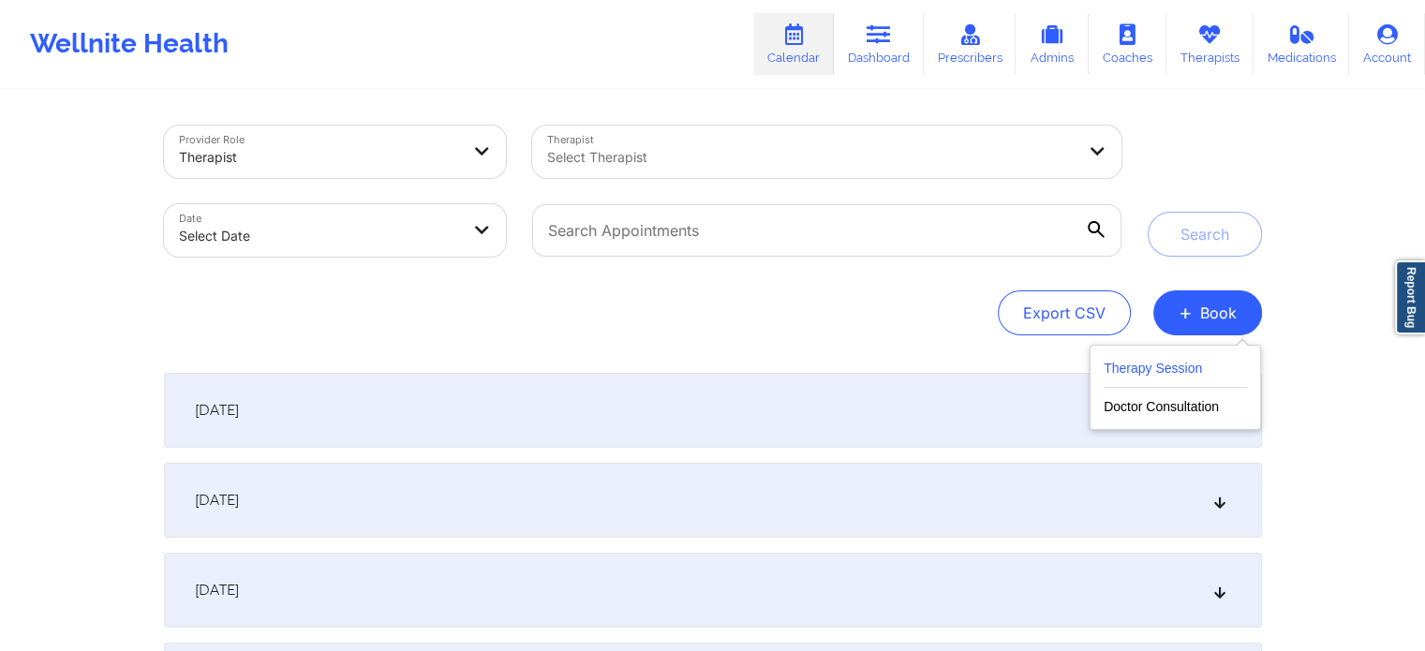
click at [1185, 373] on button "Therapy Session" at bounding box center [1175, 372] width 143 height 31
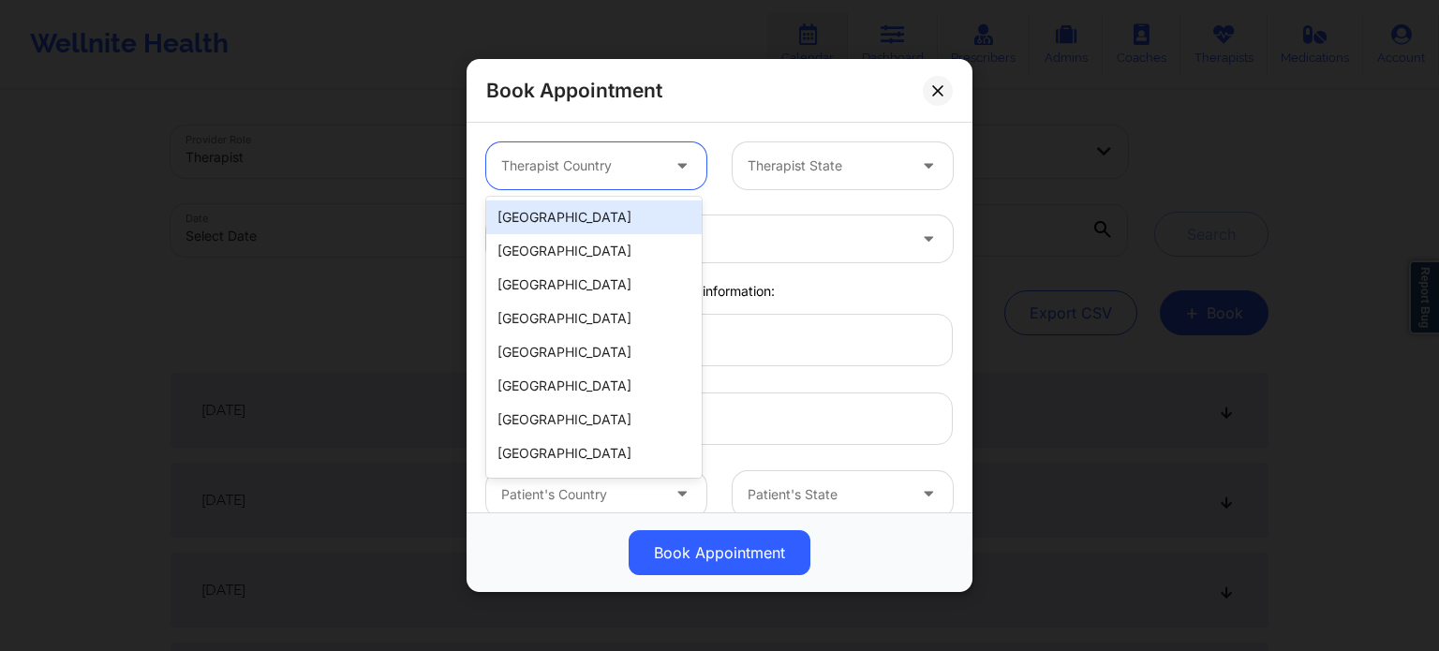
click at [663, 171] on div at bounding box center [684, 165] width 45 height 47
click at [600, 217] on div "[GEOGRAPHIC_DATA]" at bounding box center [594, 218] width 216 height 34
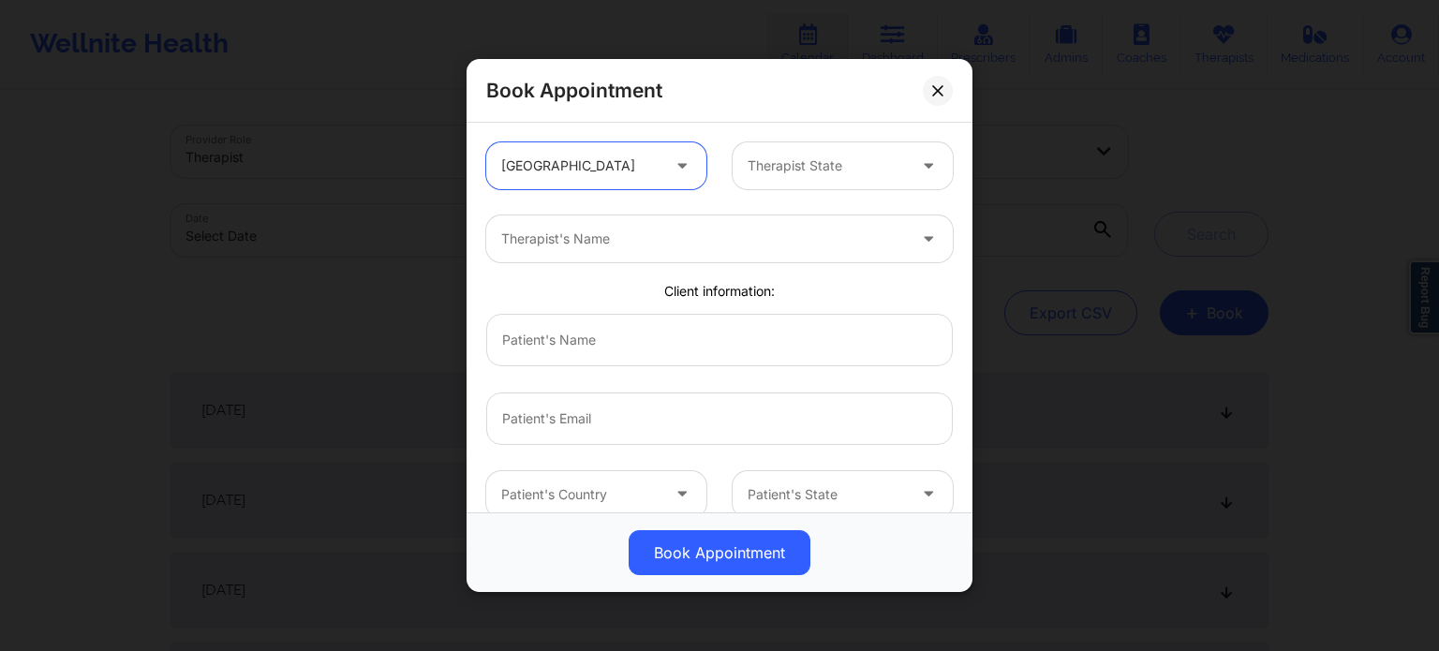
click at [834, 172] on div at bounding box center [827, 166] width 158 height 22
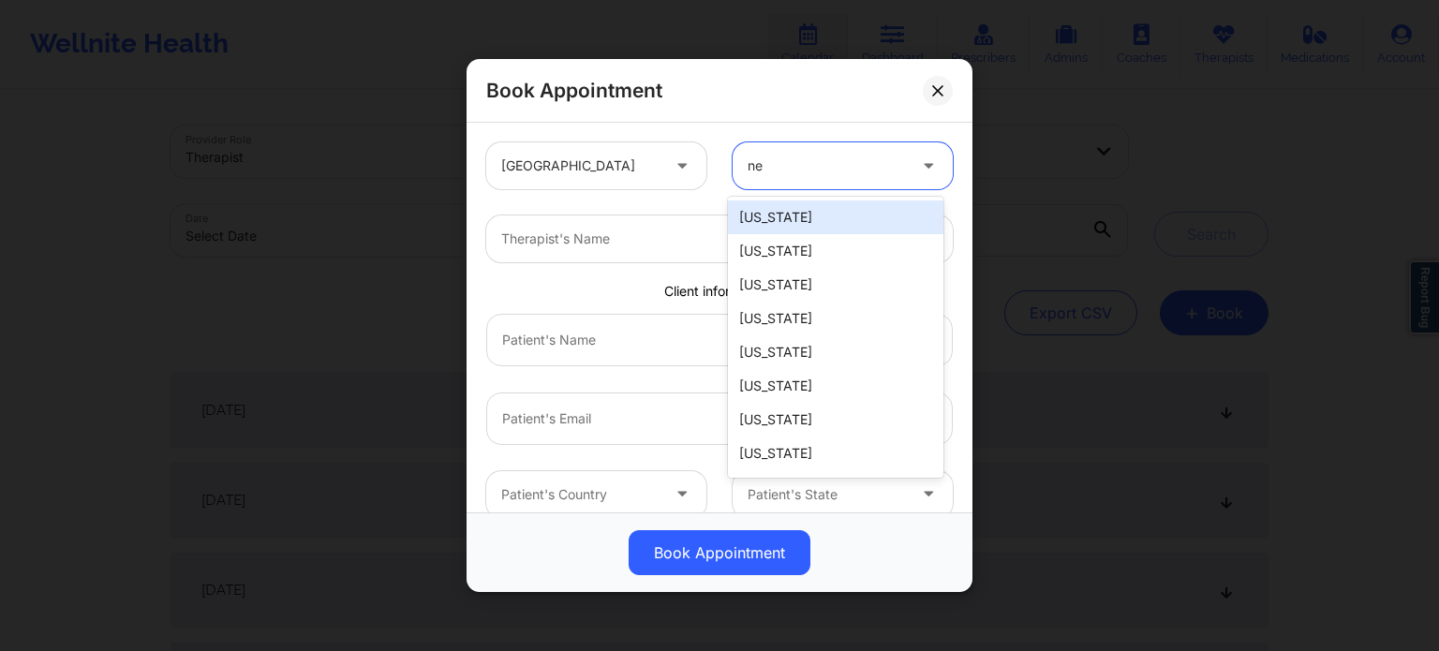
type input "new"
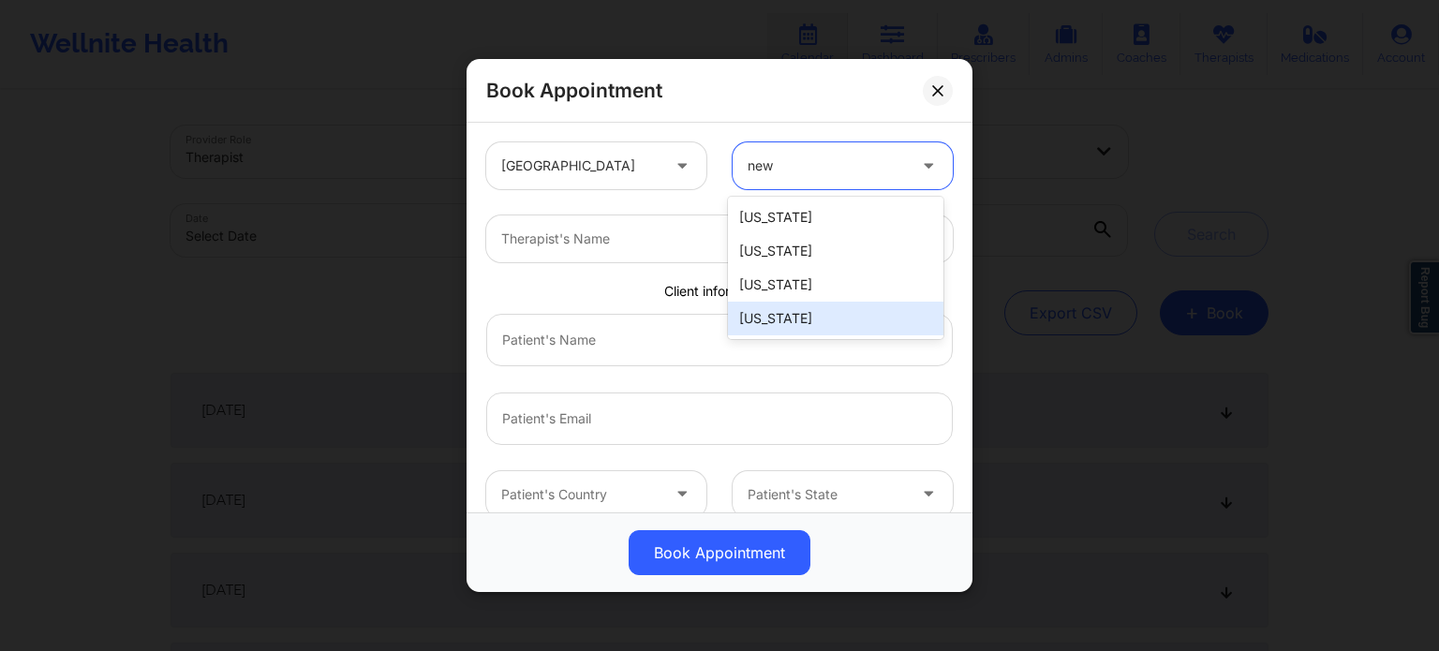
click at [796, 317] on div "[US_STATE]" at bounding box center [836, 319] width 216 height 34
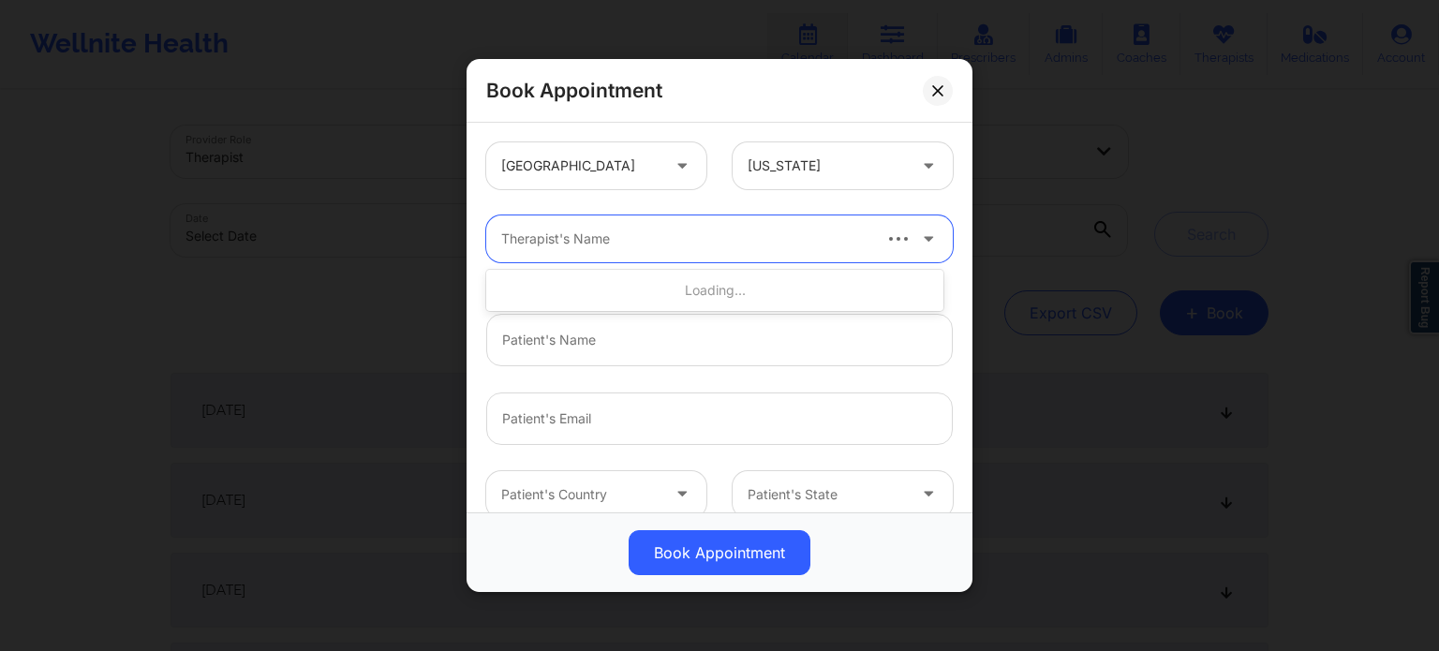
click at [815, 246] on div at bounding box center [684, 239] width 367 height 22
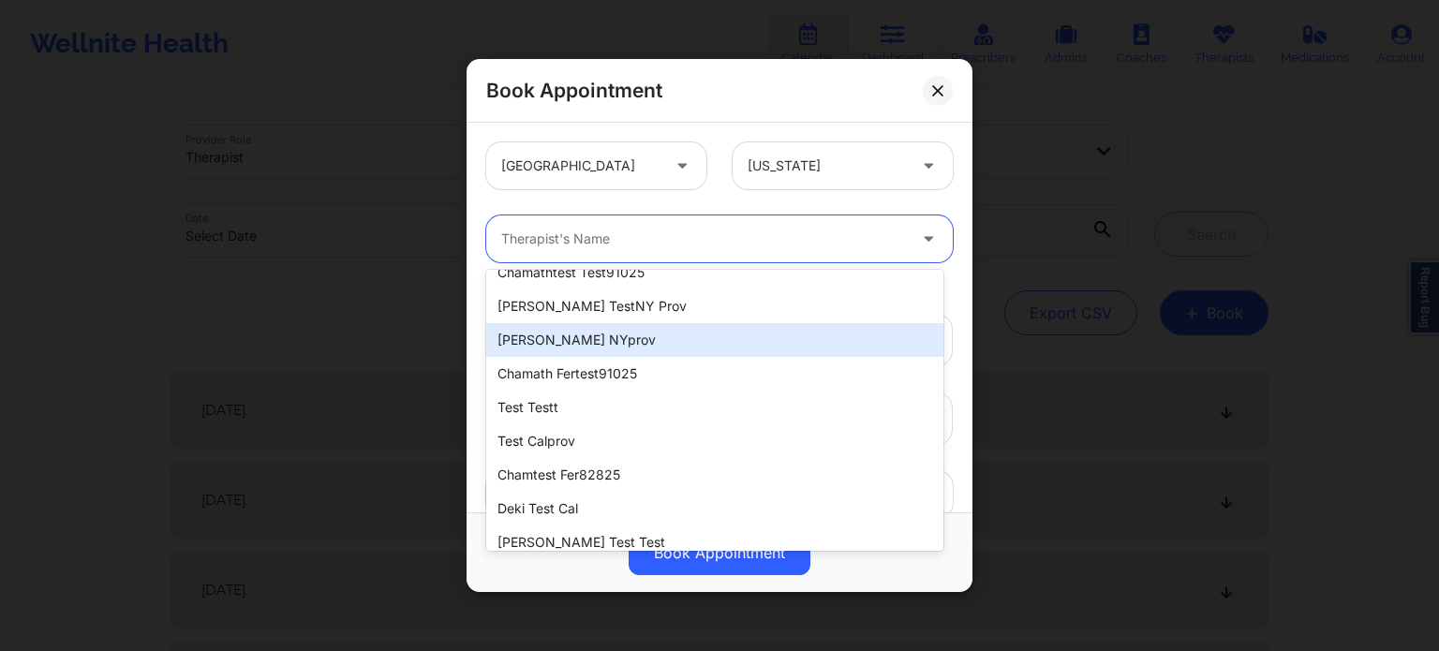
scroll to position [0, 0]
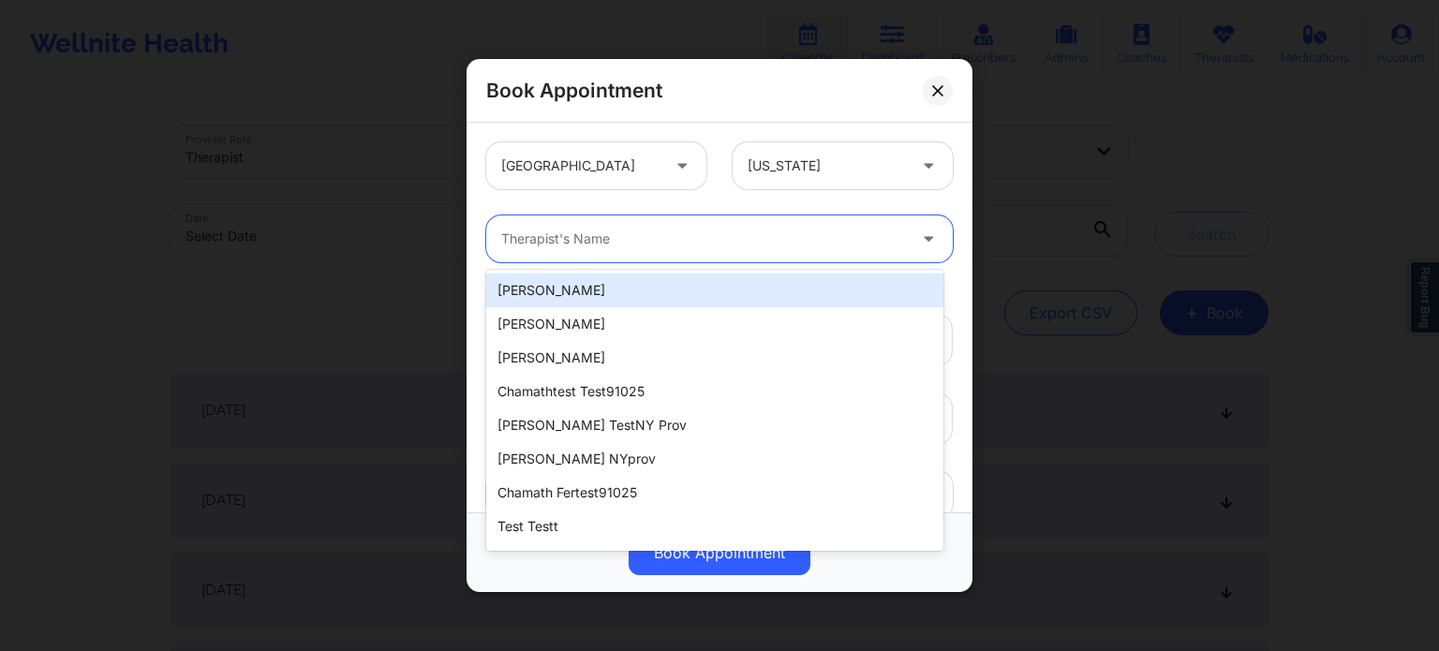
click at [612, 292] on div "[PERSON_NAME]" at bounding box center [714, 291] width 457 height 34
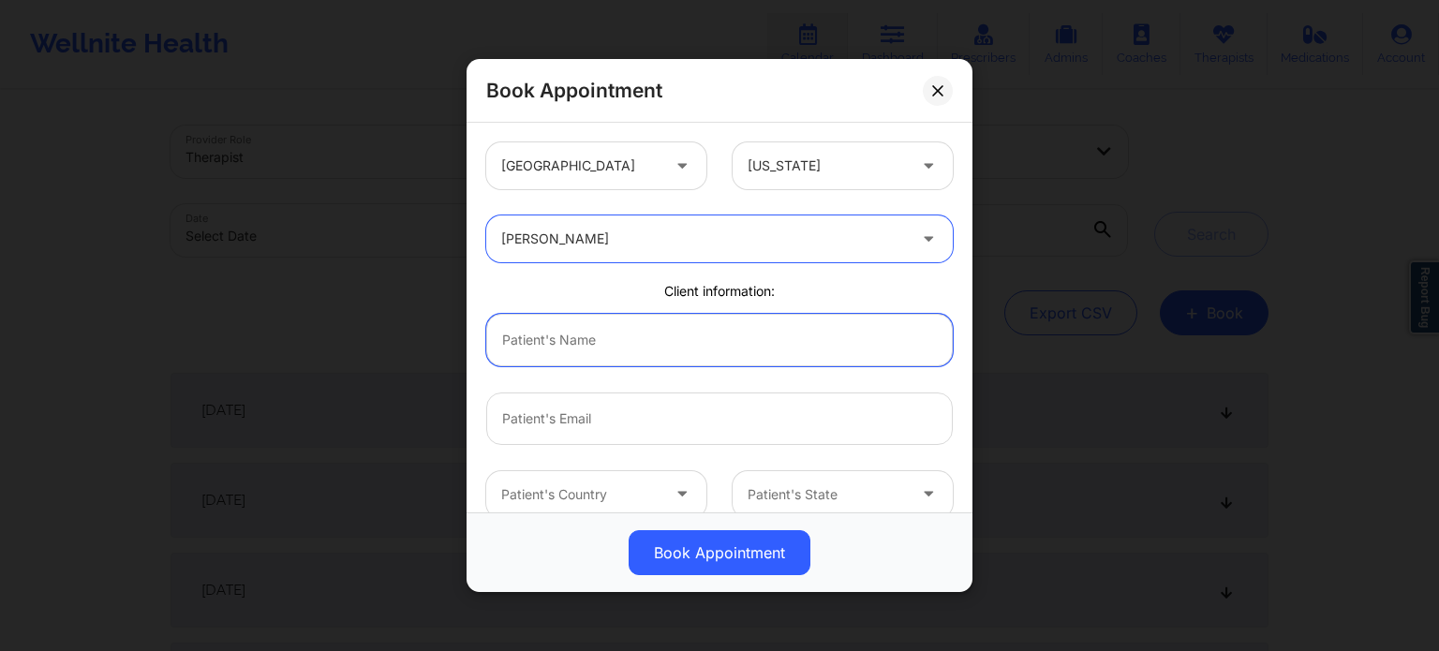
click at [653, 348] on input "text" at bounding box center [719, 340] width 467 height 52
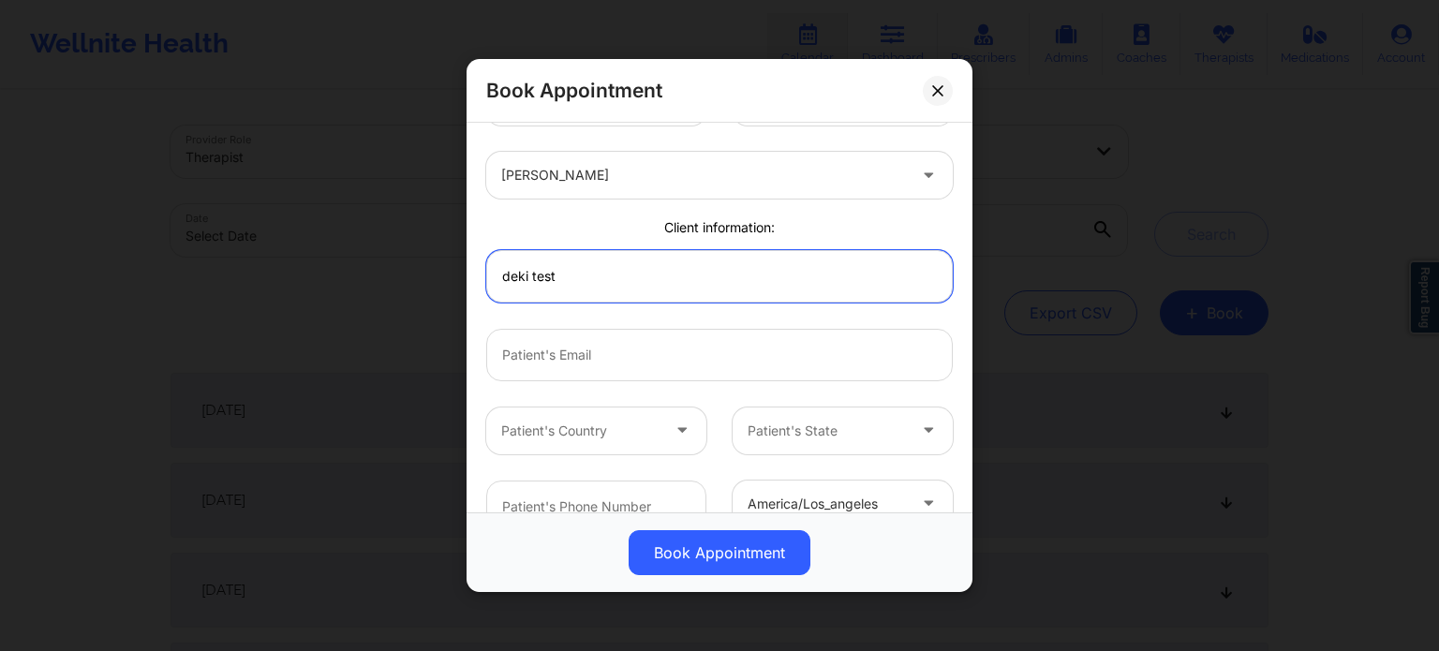
scroll to position [94, 0]
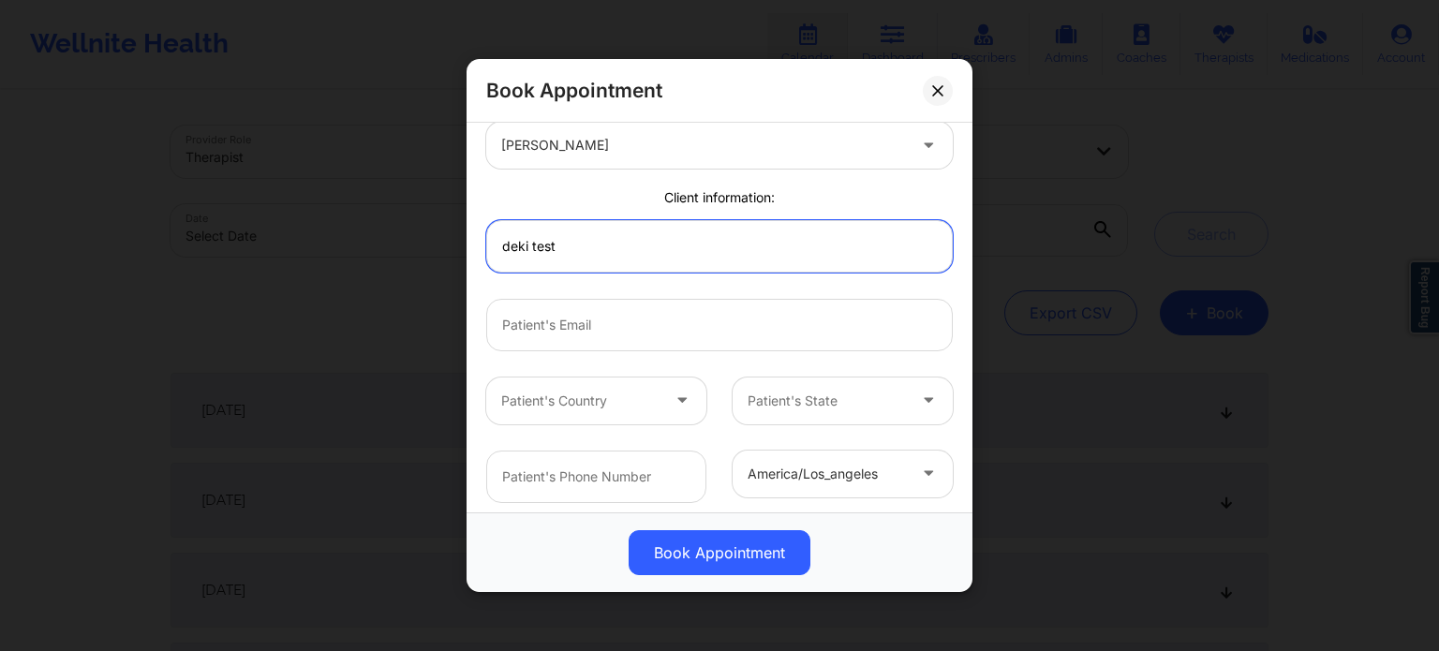
type input "deki test"
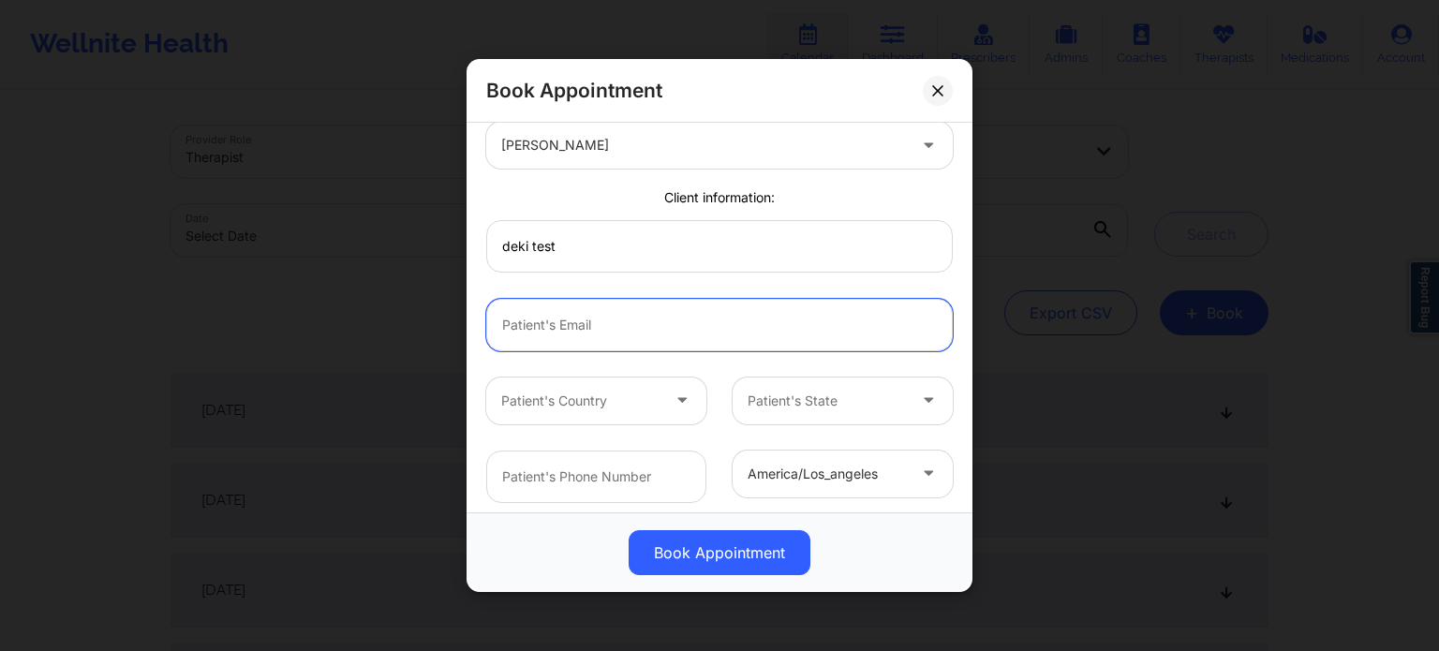
click at [630, 310] on input "email" at bounding box center [719, 325] width 467 height 52
paste input "[EMAIL_ADDRESS][DOMAIN_NAME]"
type input "[EMAIL_ADDRESS][DOMAIN_NAME]"
click at [673, 395] on icon at bounding box center [682, 397] width 19 height 16
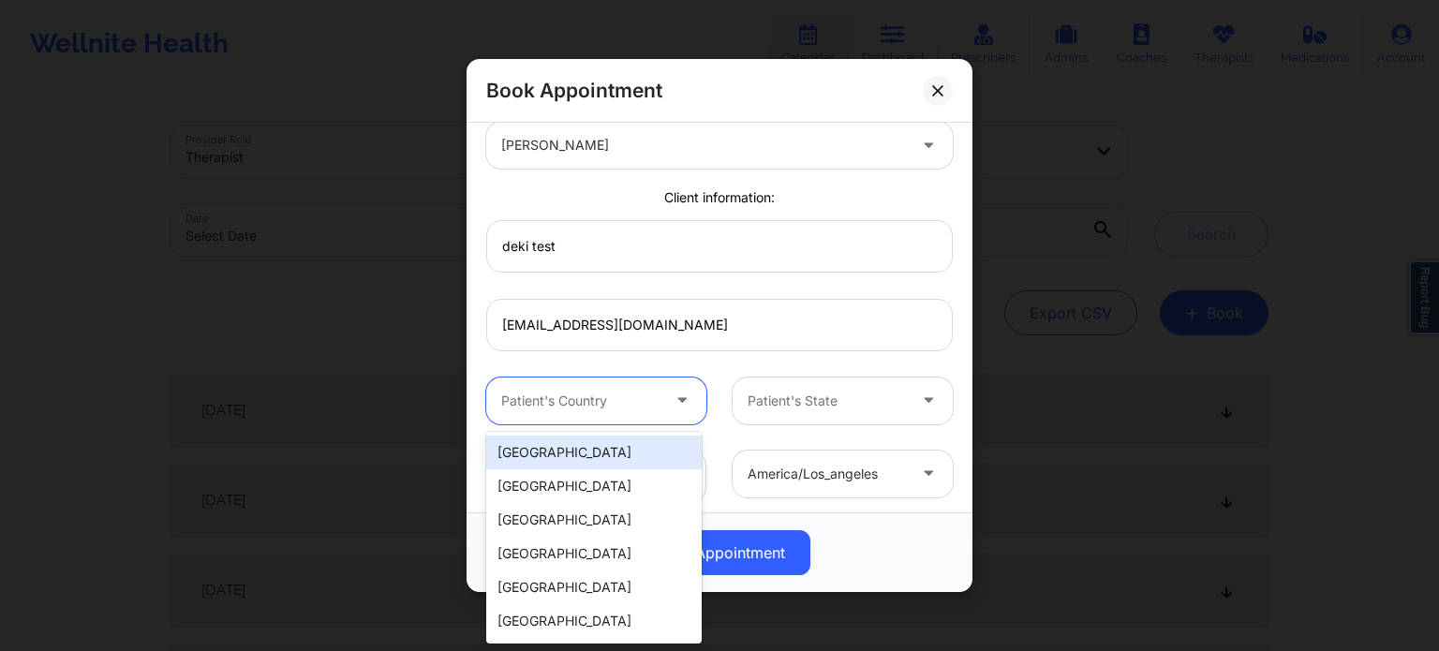
click at [644, 449] on div "[GEOGRAPHIC_DATA]" at bounding box center [594, 453] width 216 height 34
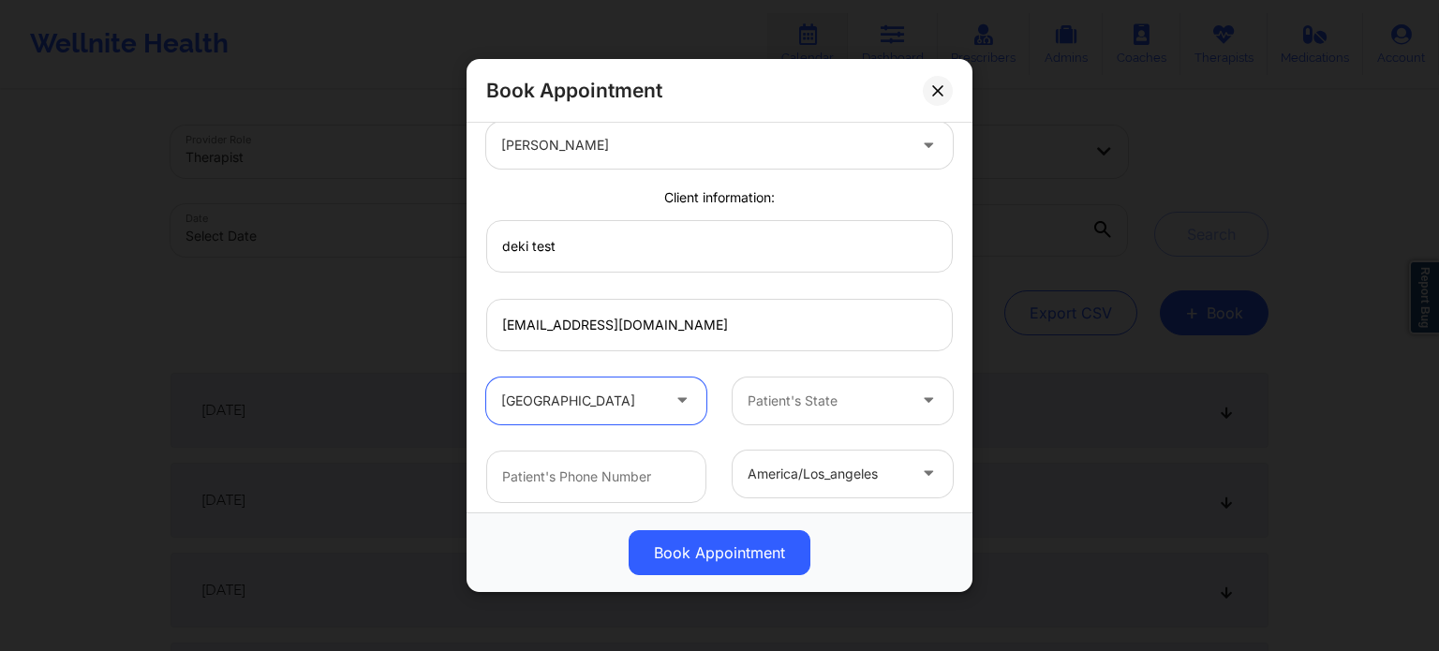
click at [870, 408] on div at bounding box center [827, 401] width 158 height 22
type input "new yo"
click at [840, 441] on div "[US_STATE]" at bounding box center [836, 453] width 216 height 34
click at [634, 487] on input "text" at bounding box center [596, 477] width 220 height 52
paste input "[PHONE_NUMBER]"
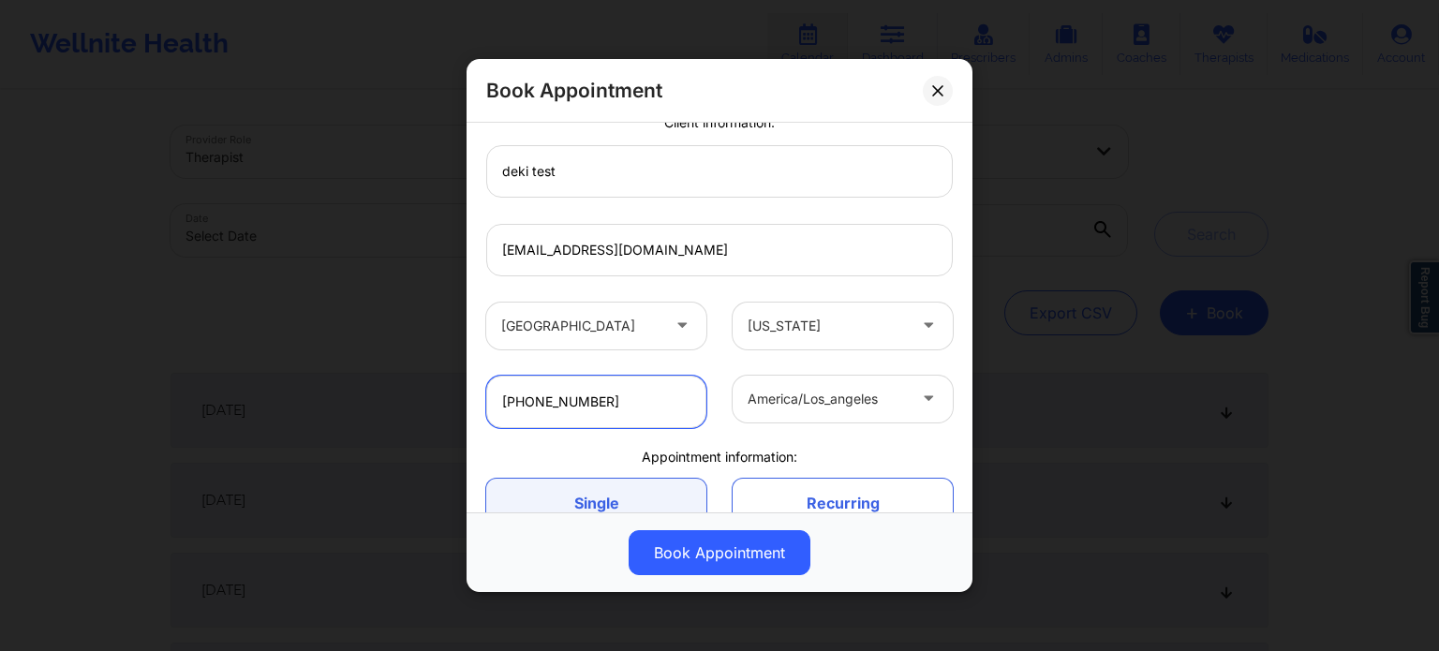
scroll to position [176, 0]
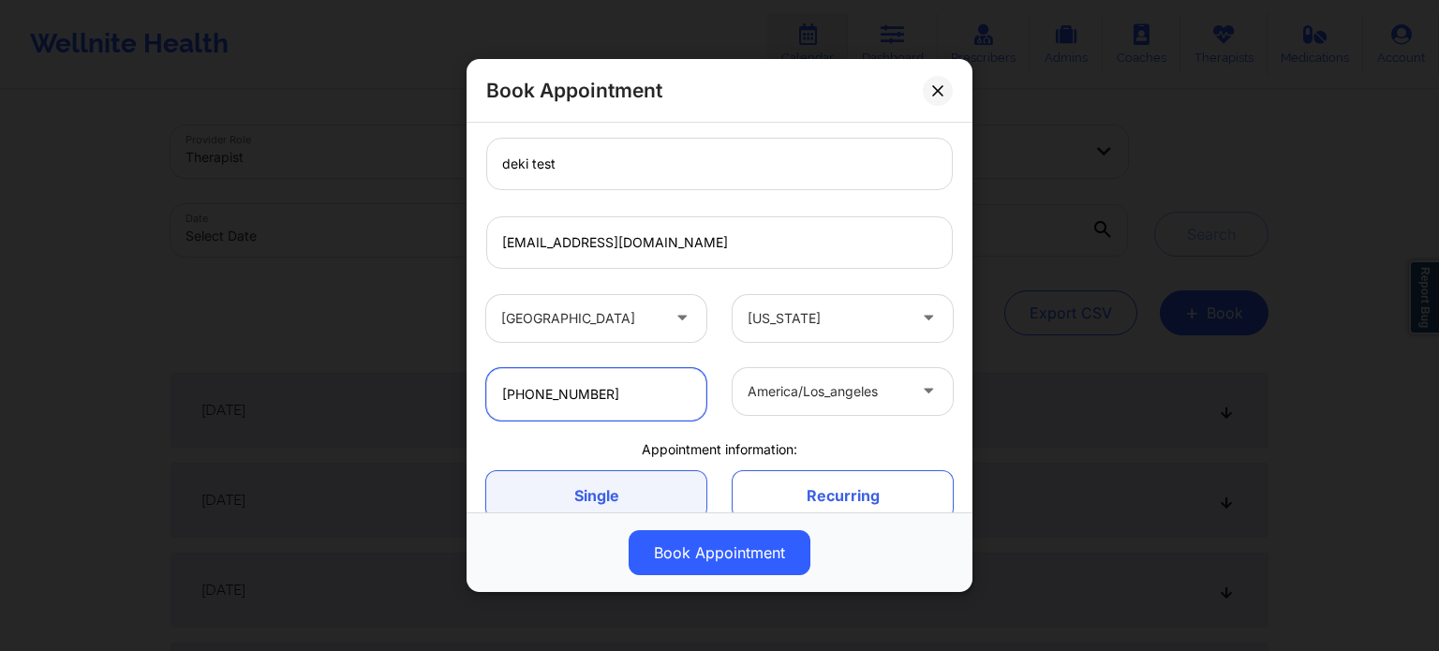
type input "[PHONE_NUMBER]"
click at [922, 369] on div at bounding box center [930, 391] width 45 height 47
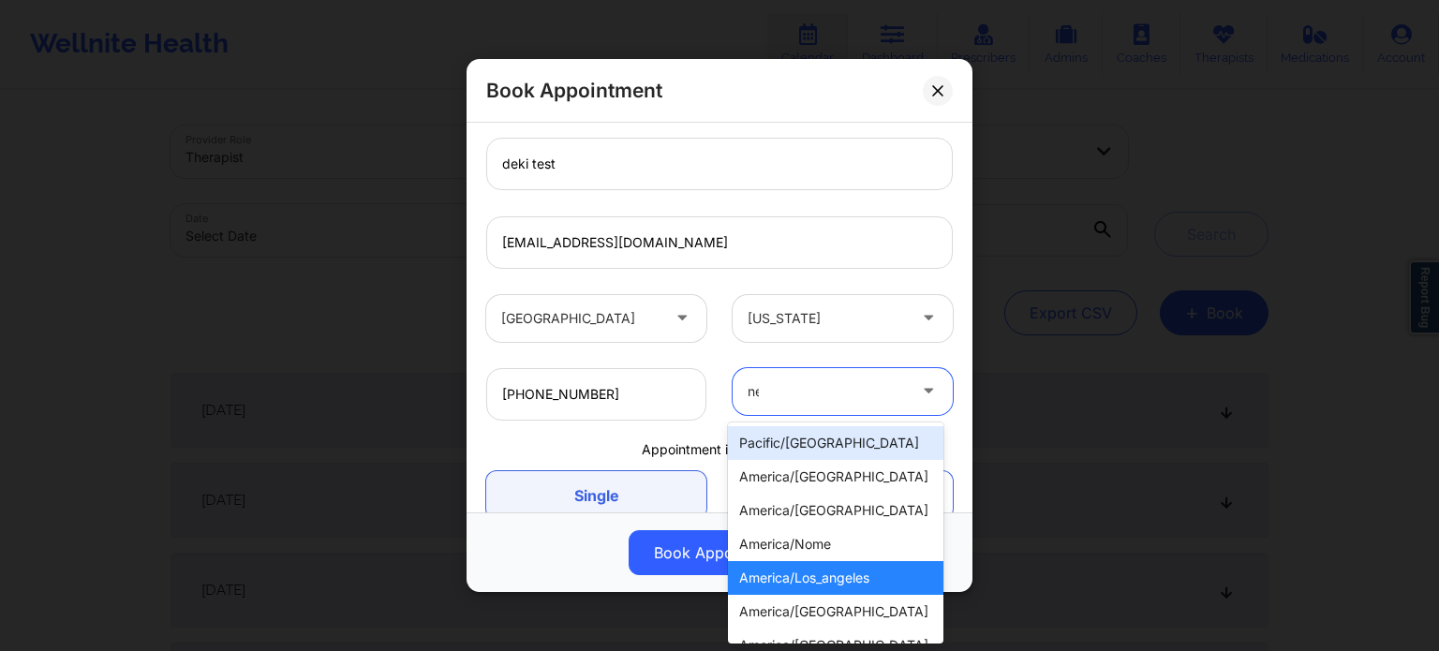
type input "new"
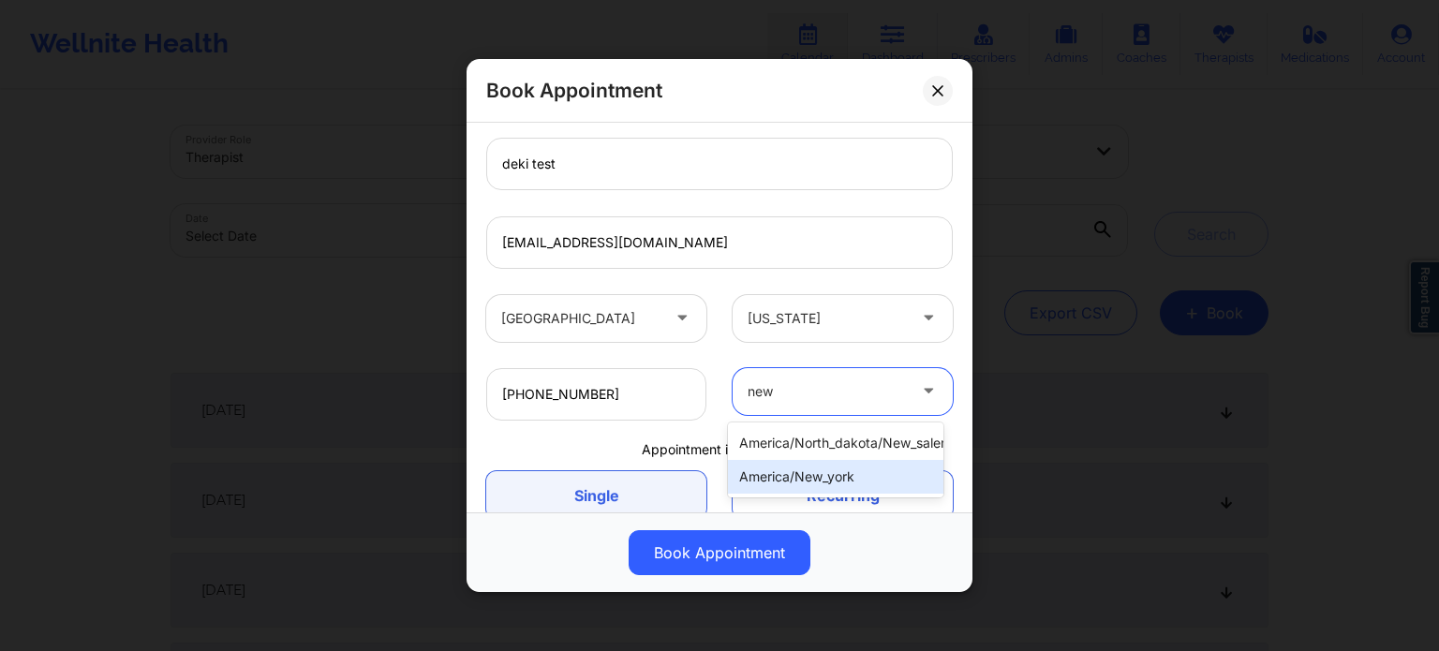
click at [888, 488] on div "america/new_york" at bounding box center [836, 477] width 216 height 34
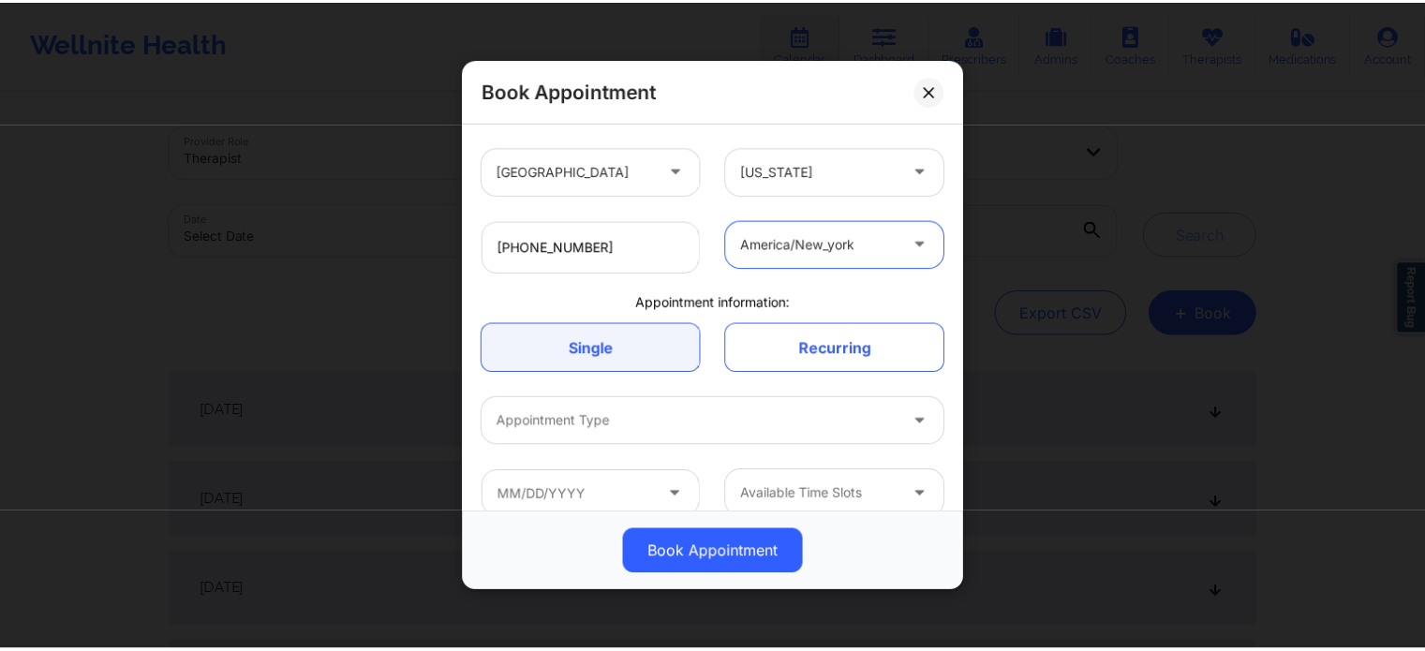
scroll to position [349, 0]
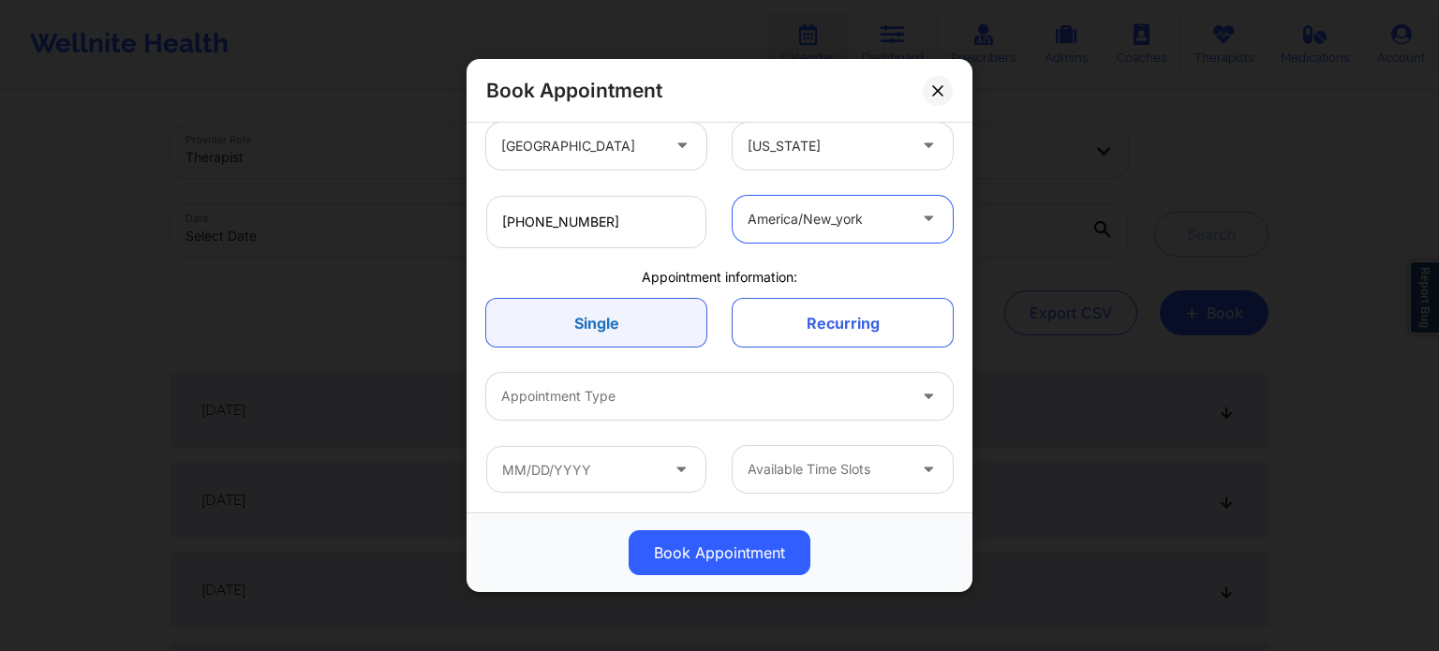
click at [556, 329] on link "Single" at bounding box center [596, 323] width 220 height 48
click at [690, 401] on div at bounding box center [703, 396] width 405 height 22
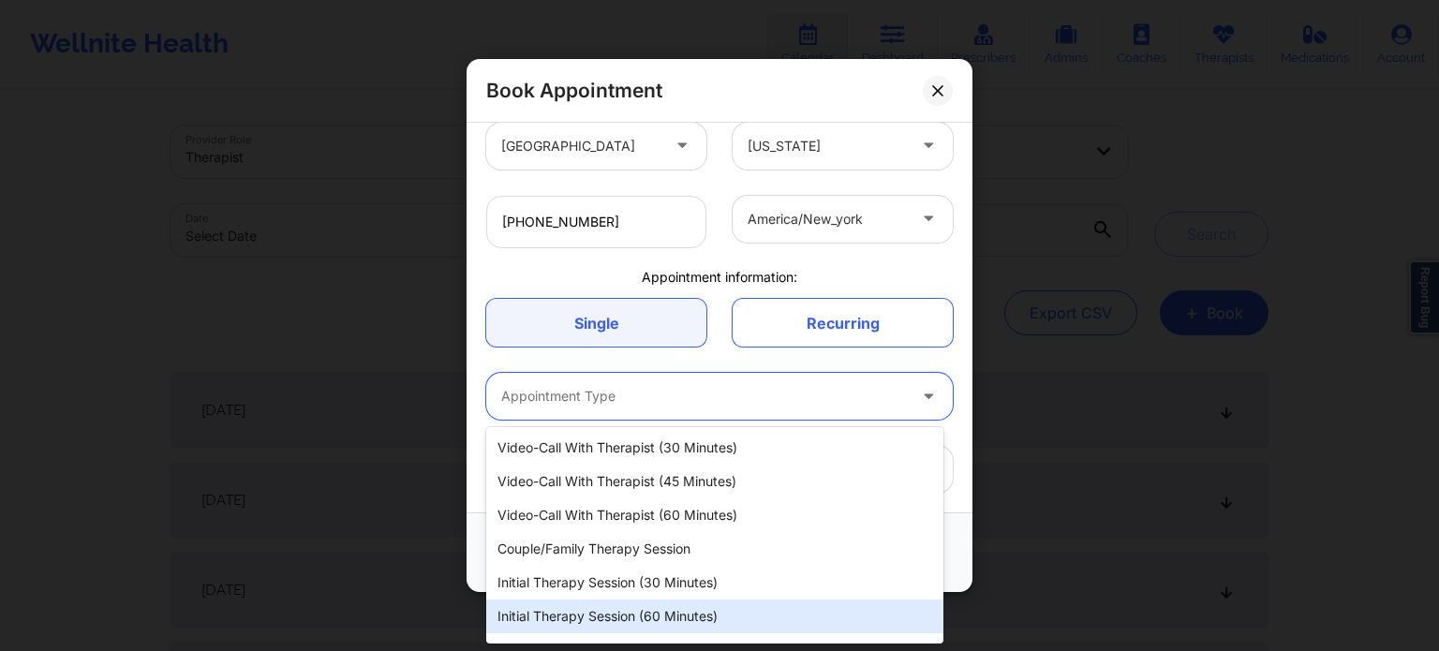
click at [705, 621] on div "Initial Therapy Session (60 minutes)" at bounding box center [714, 617] width 457 height 34
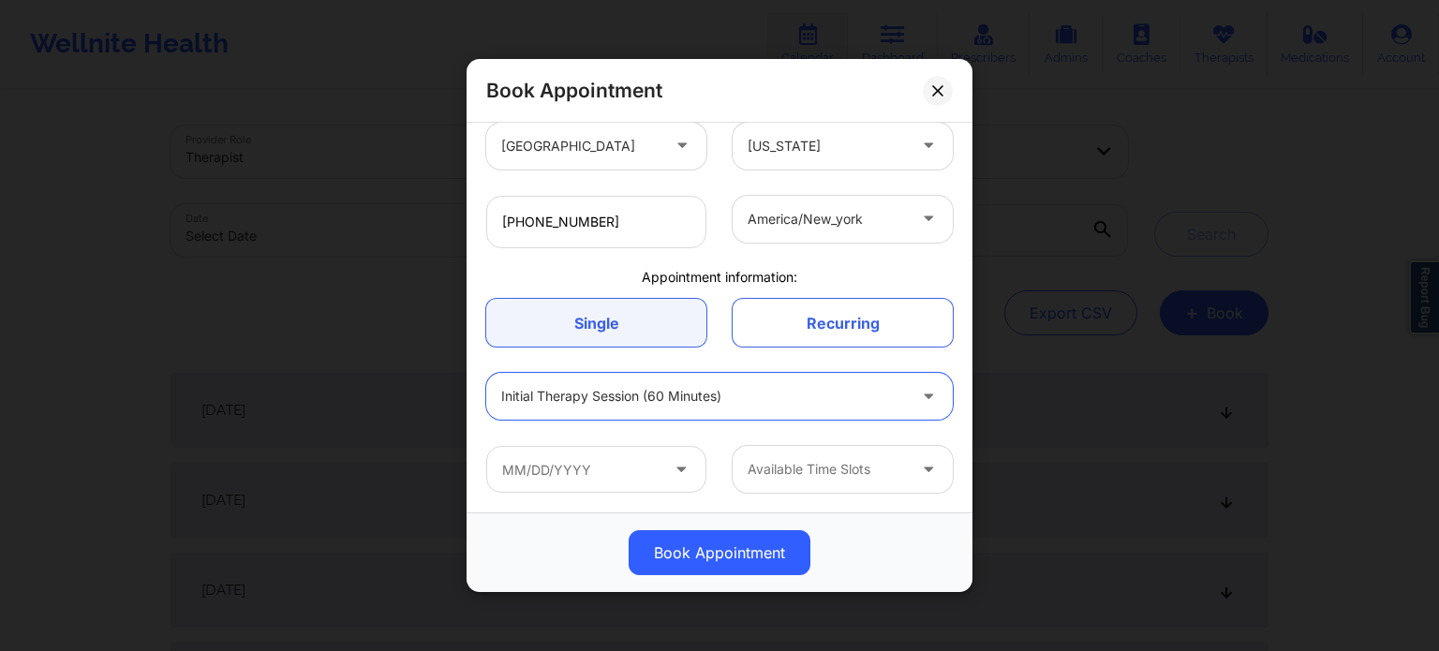
click at [672, 471] on icon at bounding box center [681, 466] width 19 height 16
click at [676, 466] on icon at bounding box center [681, 466] width 19 height 16
click at [892, 480] on div at bounding box center [827, 469] width 158 height 22
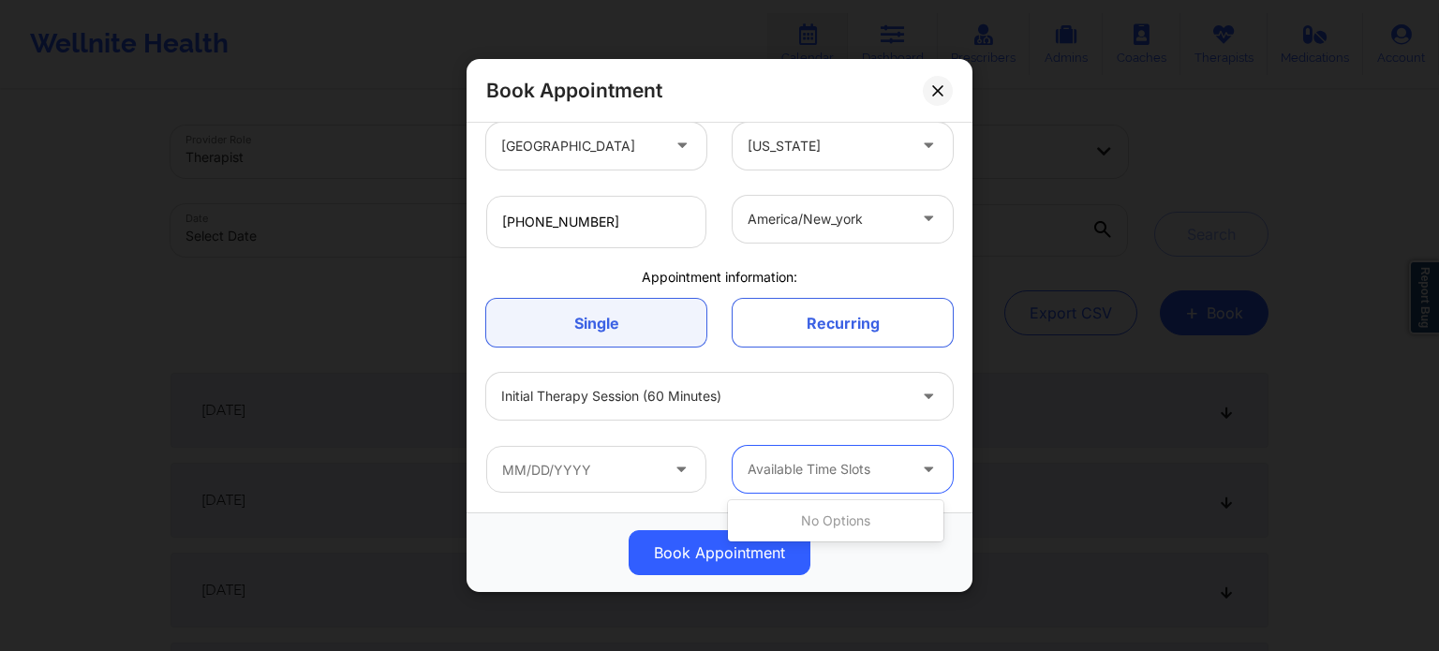
click at [824, 463] on div at bounding box center [827, 469] width 158 height 22
click at [672, 463] on icon at bounding box center [681, 466] width 19 height 16
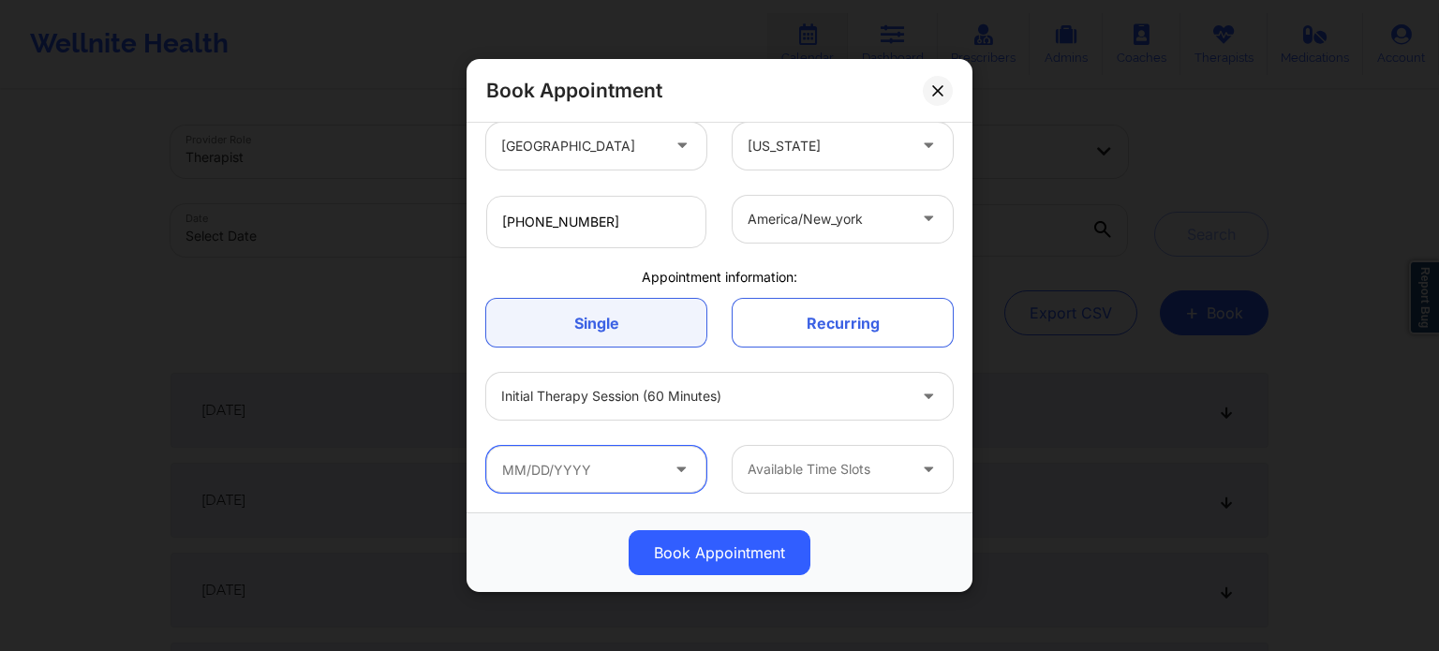
click at [509, 478] on input "text" at bounding box center [596, 469] width 220 height 47
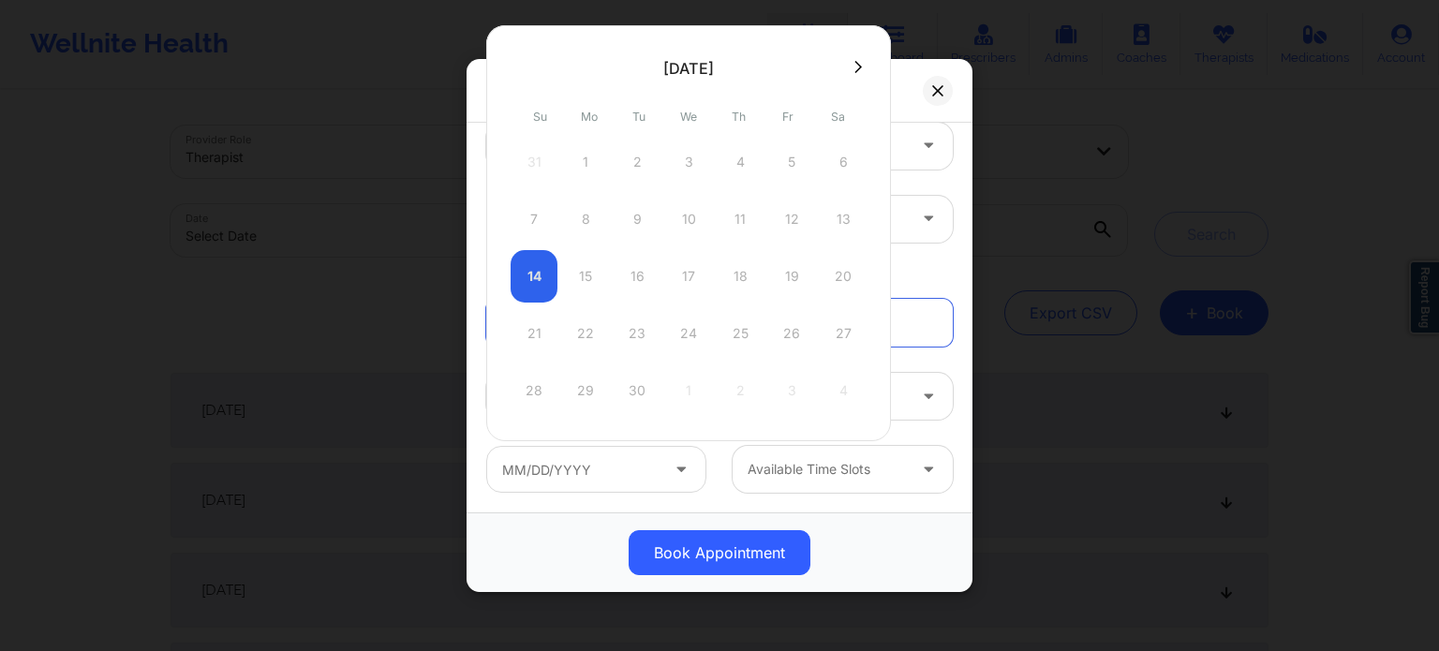
click at [855, 67] on icon at bounding box center [858, 67] width 7 height 14
click at [517, 63] on icon at bounding box center [518, 67] width 7 height 14
click at [583, 275] on div "14 15 16 17 18 19 20" at bounding box center [689, 276] width 356 height 52
click at [536, 276] on div "14 15 16 17 18 19 20" at bounding box center [689, 276] width 356 height 52
click at [880, 518] on div "Book Appointment" at bounding box center [720, 553] width 506 height 80
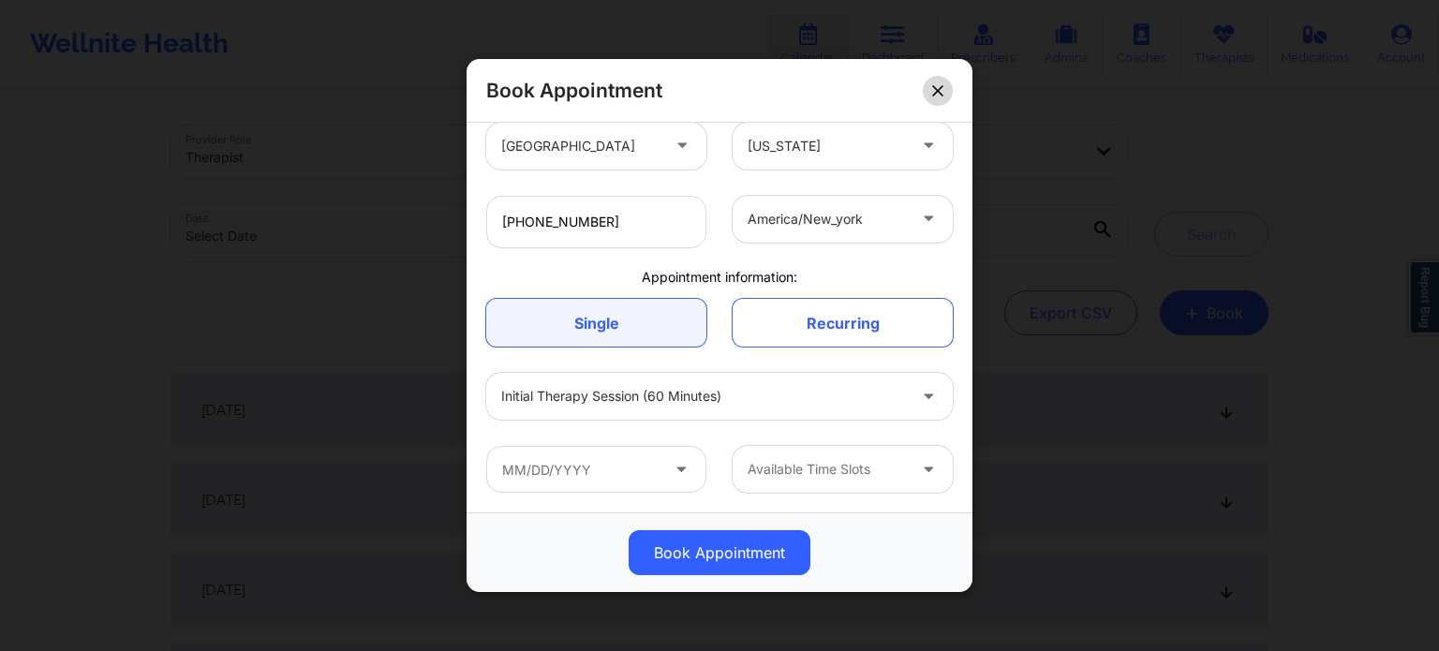
click at [937, 94] on icon at bounding box center [937, 90] width 11 height 11
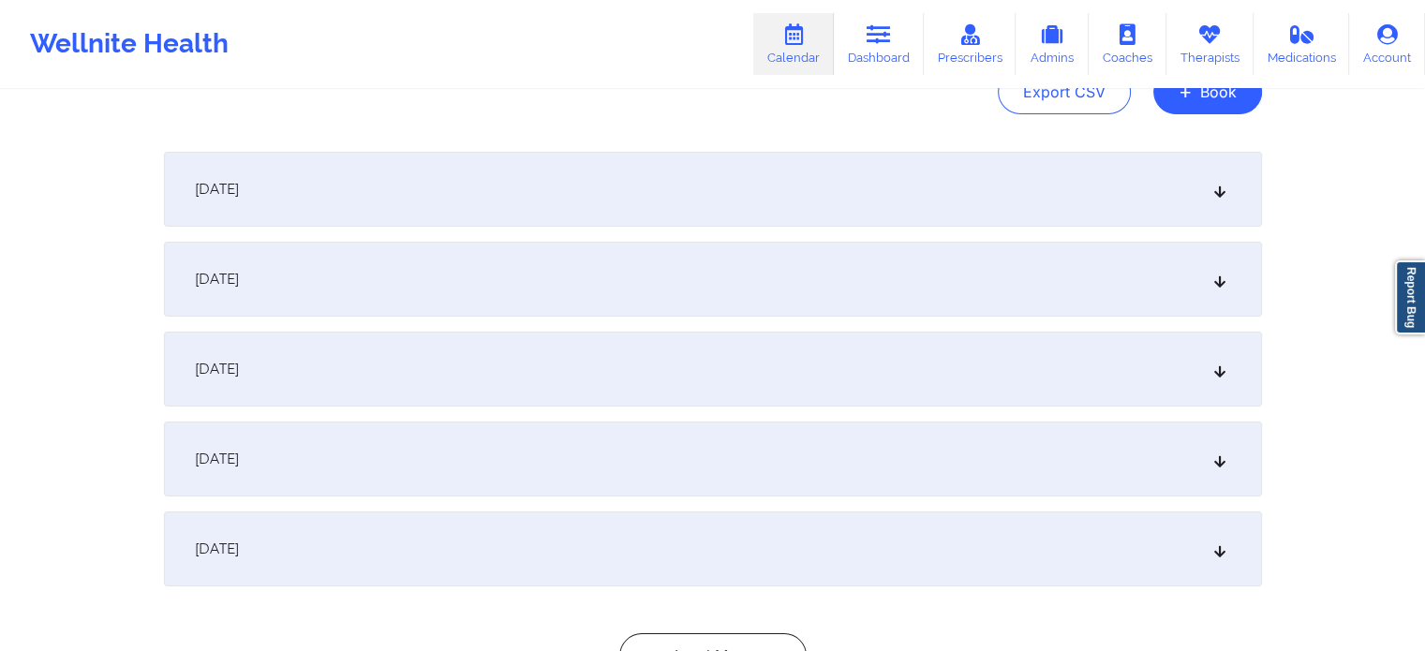
scroll to position [371, 0]
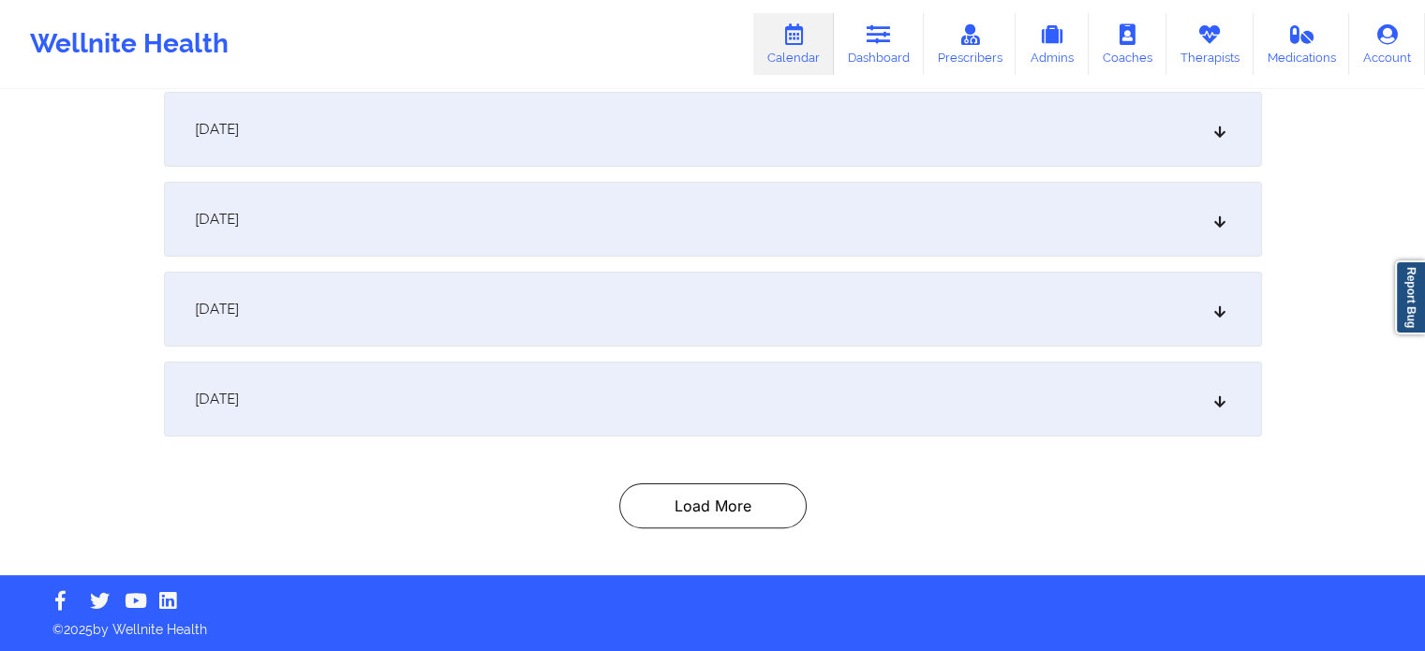
click at [1222, 409] on div "[DATE]" at bounding box center [713, 399] width 1098 height 75
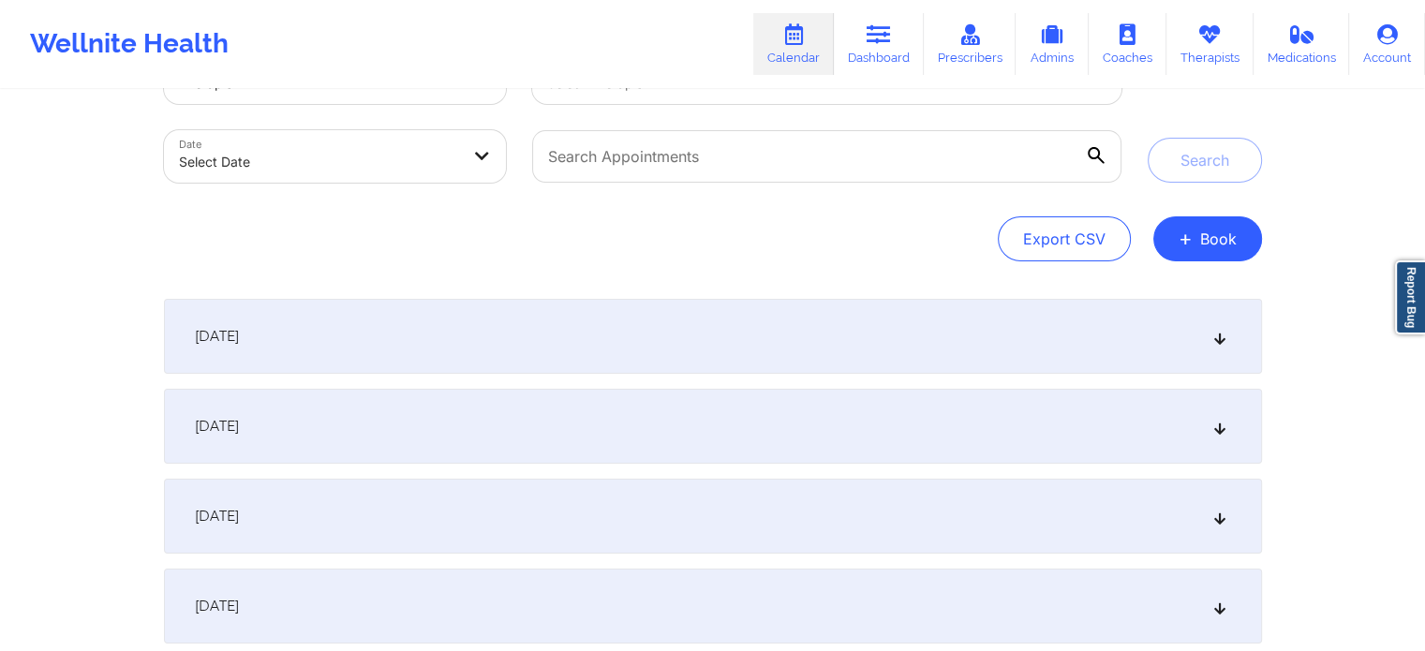
scroll to position [0, 0]
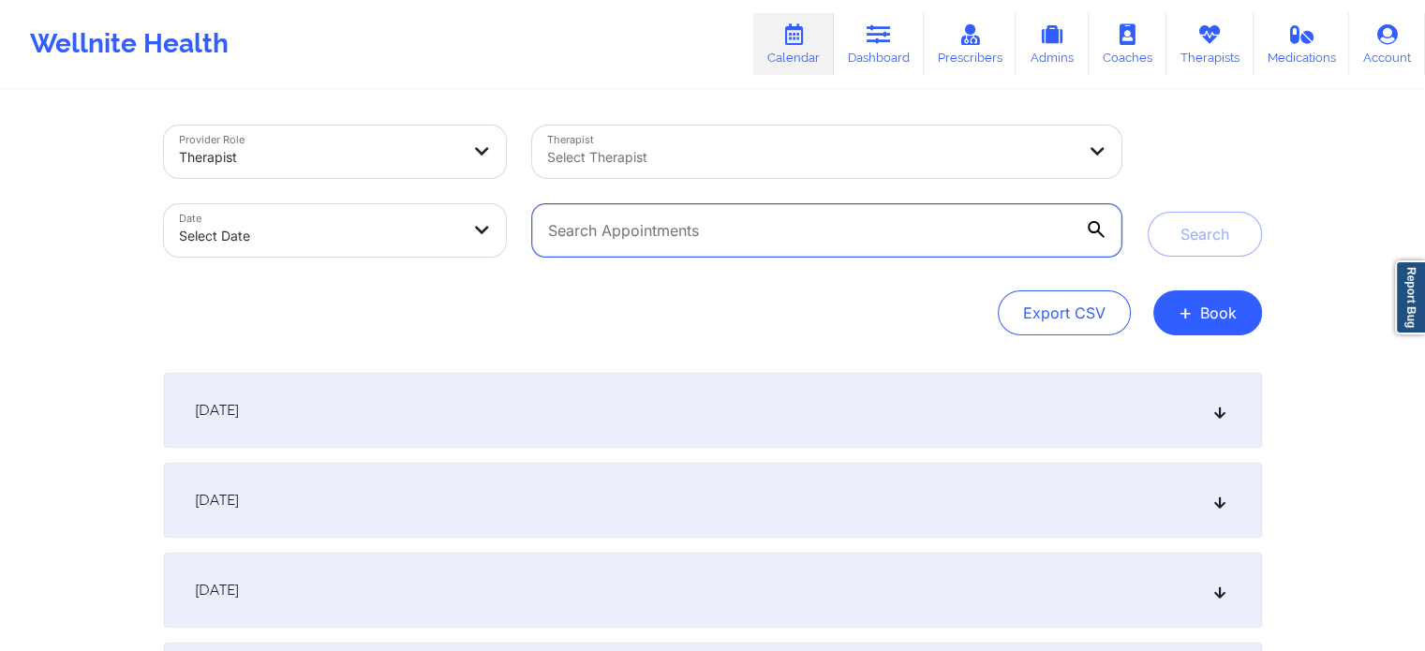
click at [1037, 231] on input "text" at bounding box center [826, 230] width 589 height 52
type input "CMS Test"
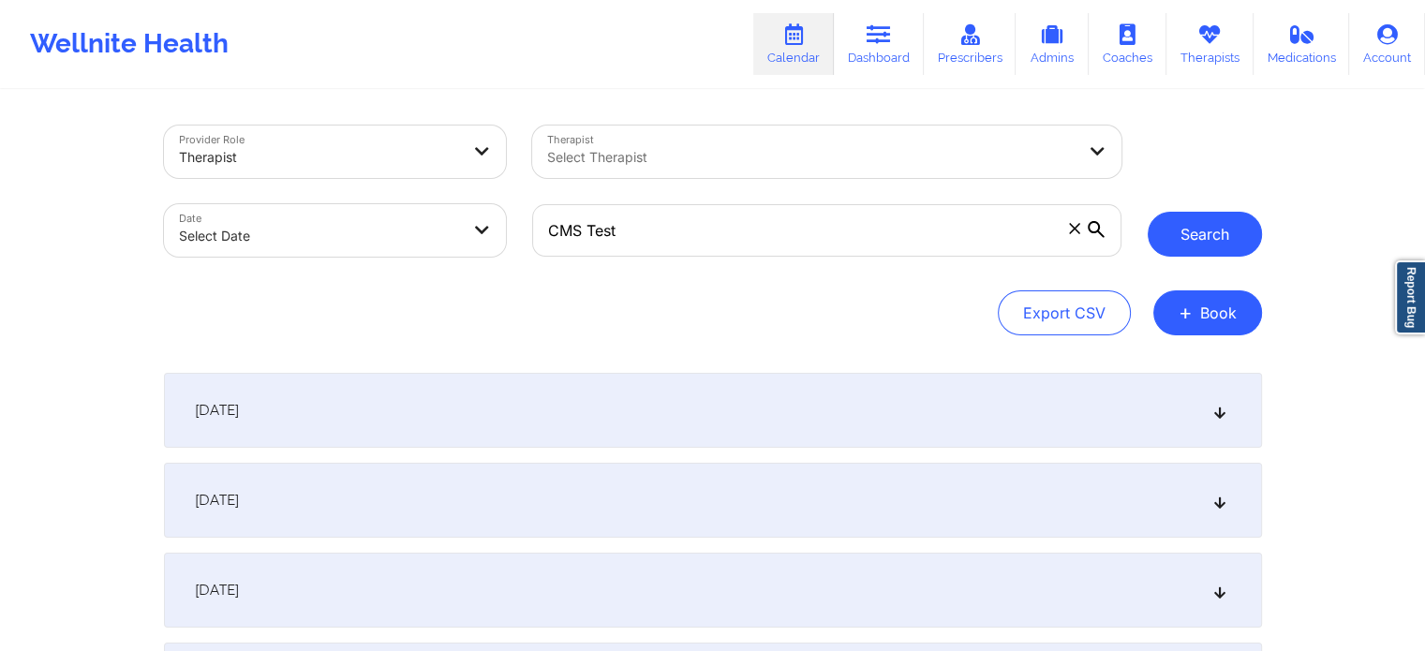
click at [1194, 239] on button "Search" at bounding box center [1205, 234] width 114 height 45
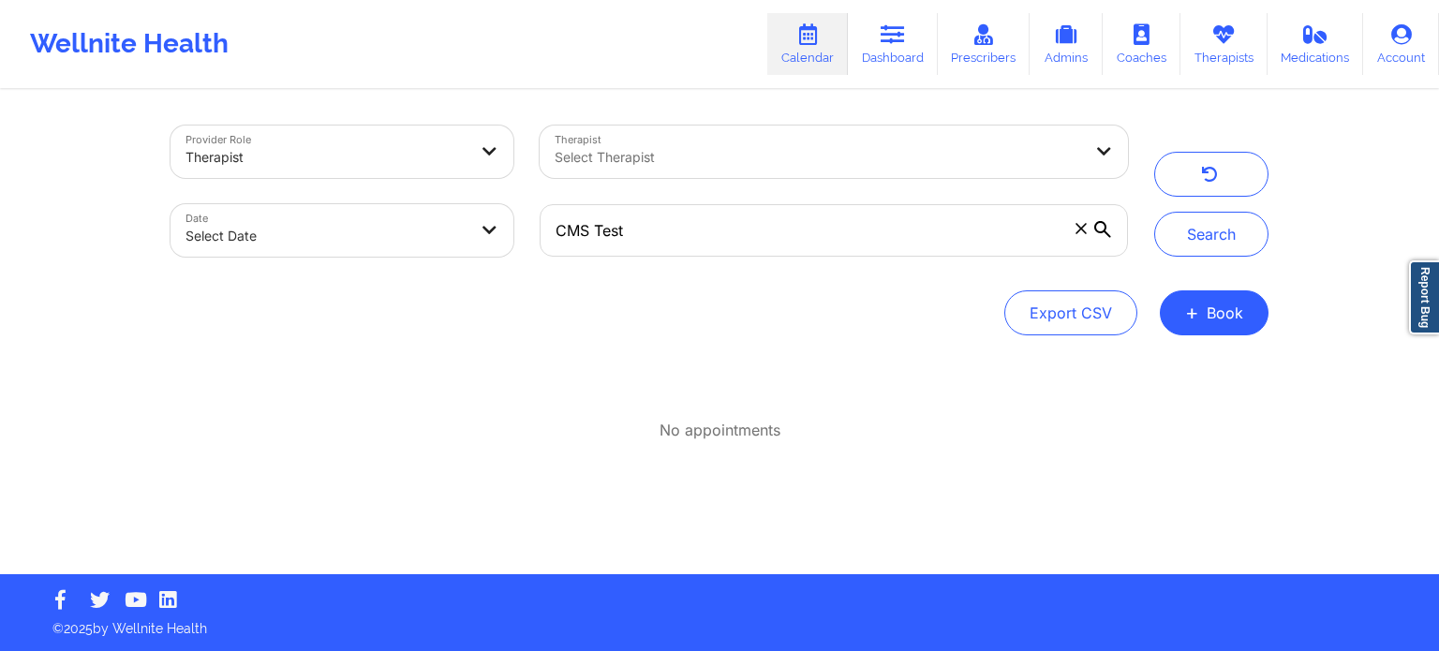
select select "2025-8"
select select "2025-9"
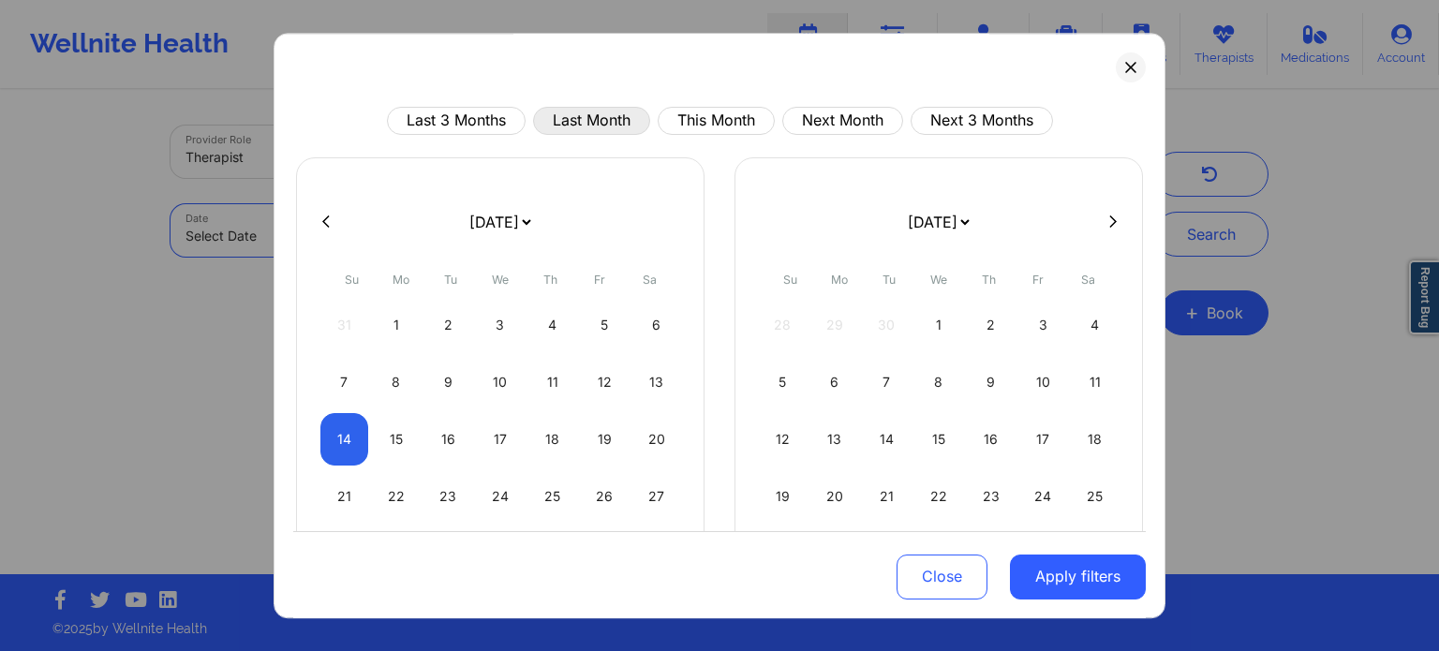
click at [595, 112] on button "Last Month" at bounding box center [591, 121] width 117 height 28
select select "2025-7"
select select "2025-8"
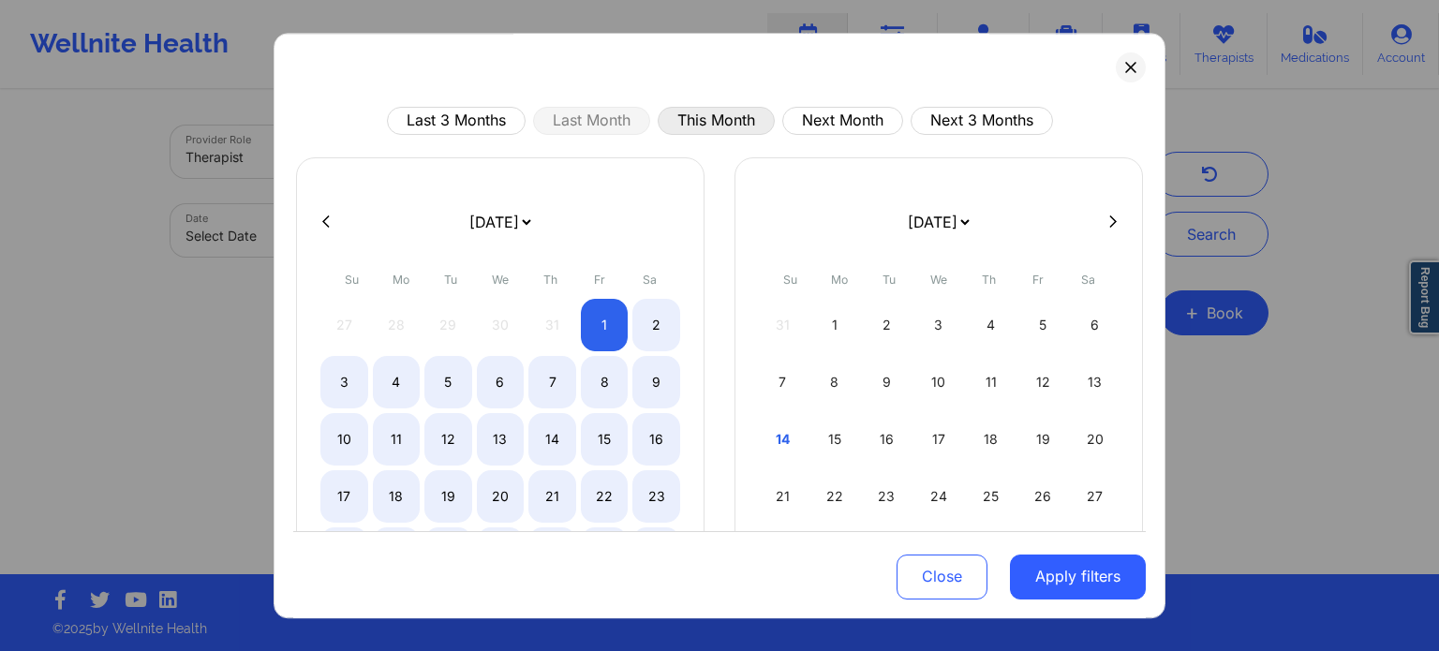
click at [699, 113] on button "This Month" at bounding box center [716, 121] width 117 height 28
select select "2025-8"
select select "2025-9"
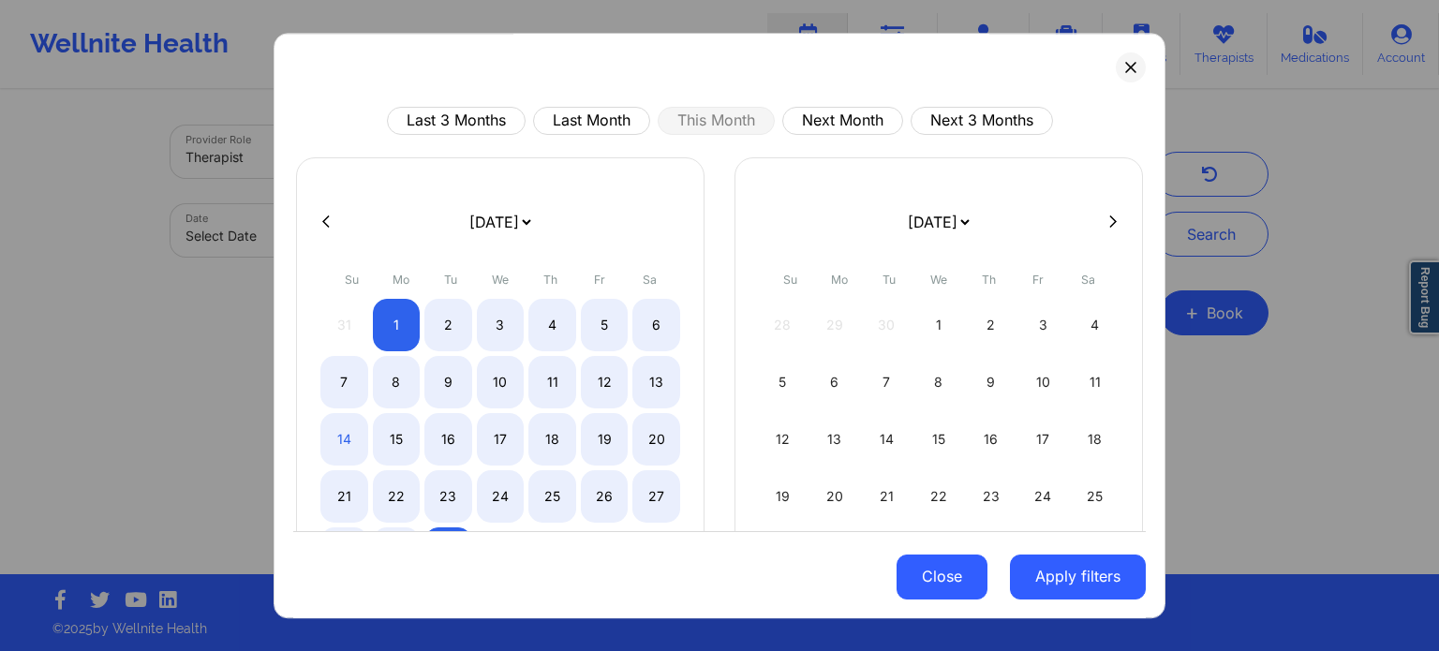
click at [945, 574] on button "Close" at bounding box center [942, 576] width 91 height 45
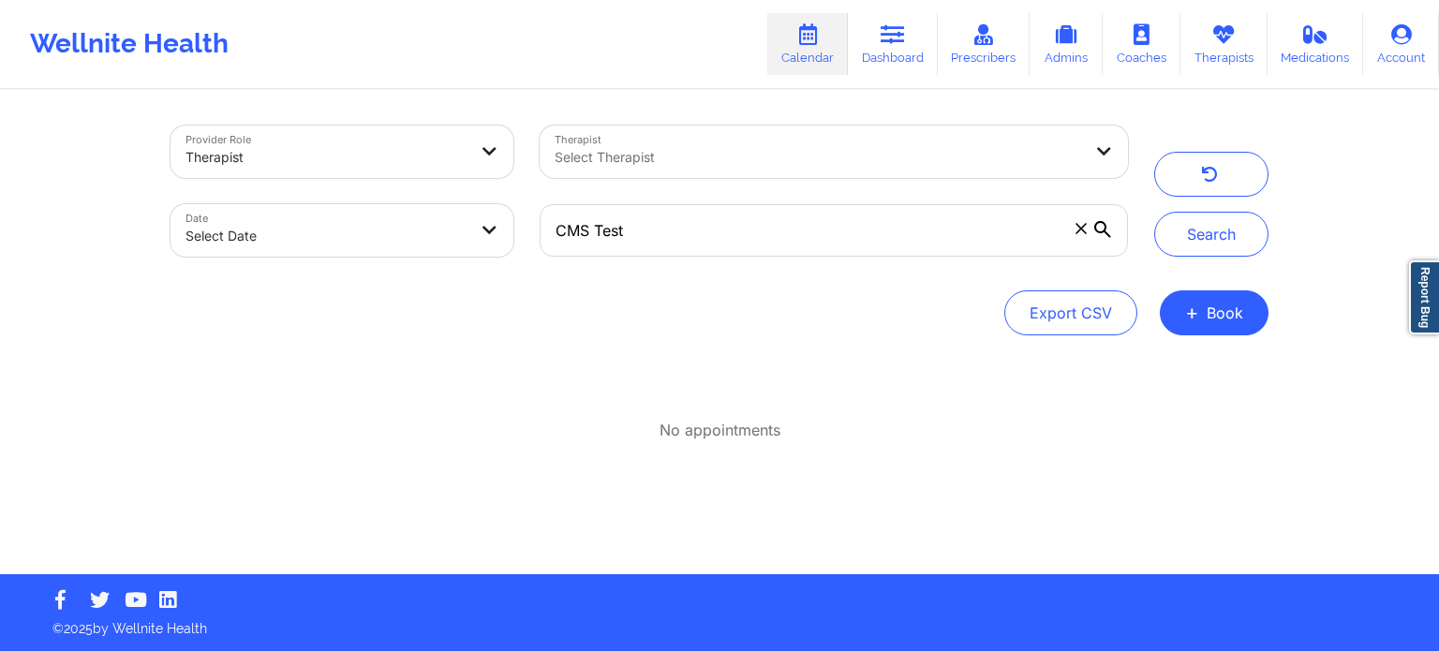
click at [646, 156] on div at bounding box center [819, 157] width 528 height 22
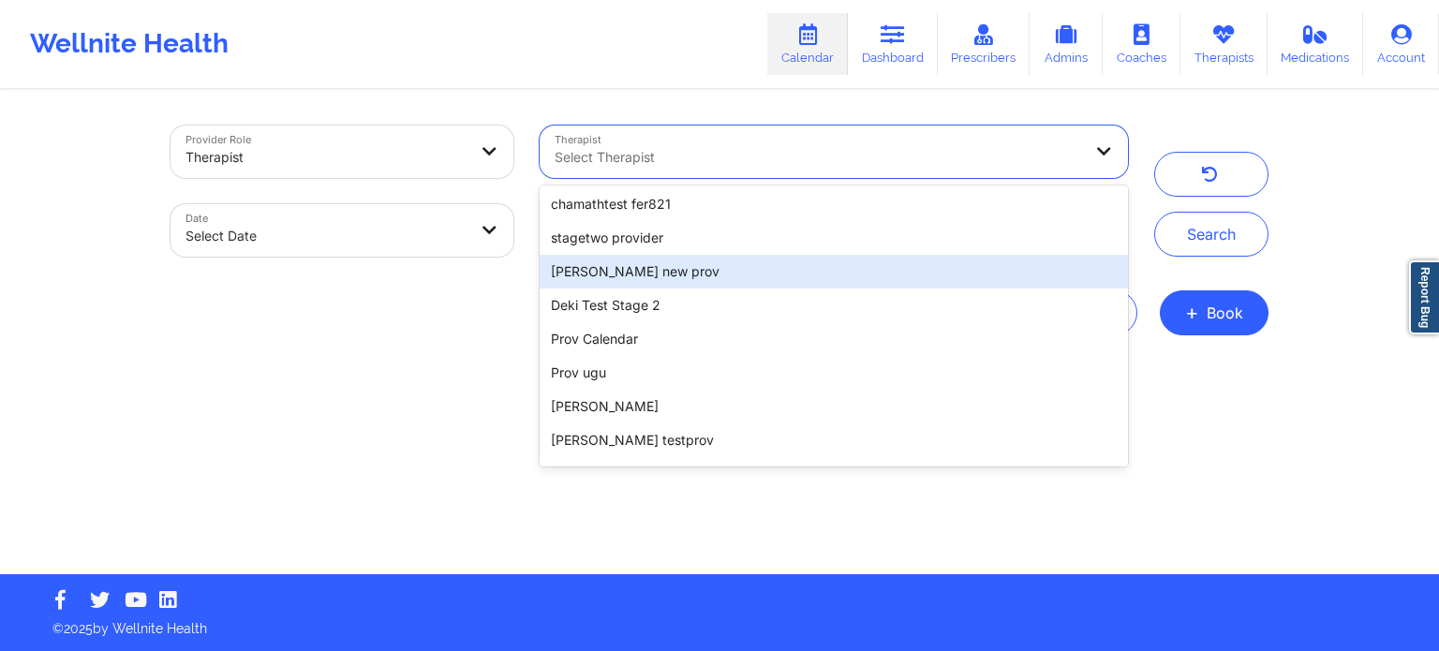
scroll to position [469, 0]
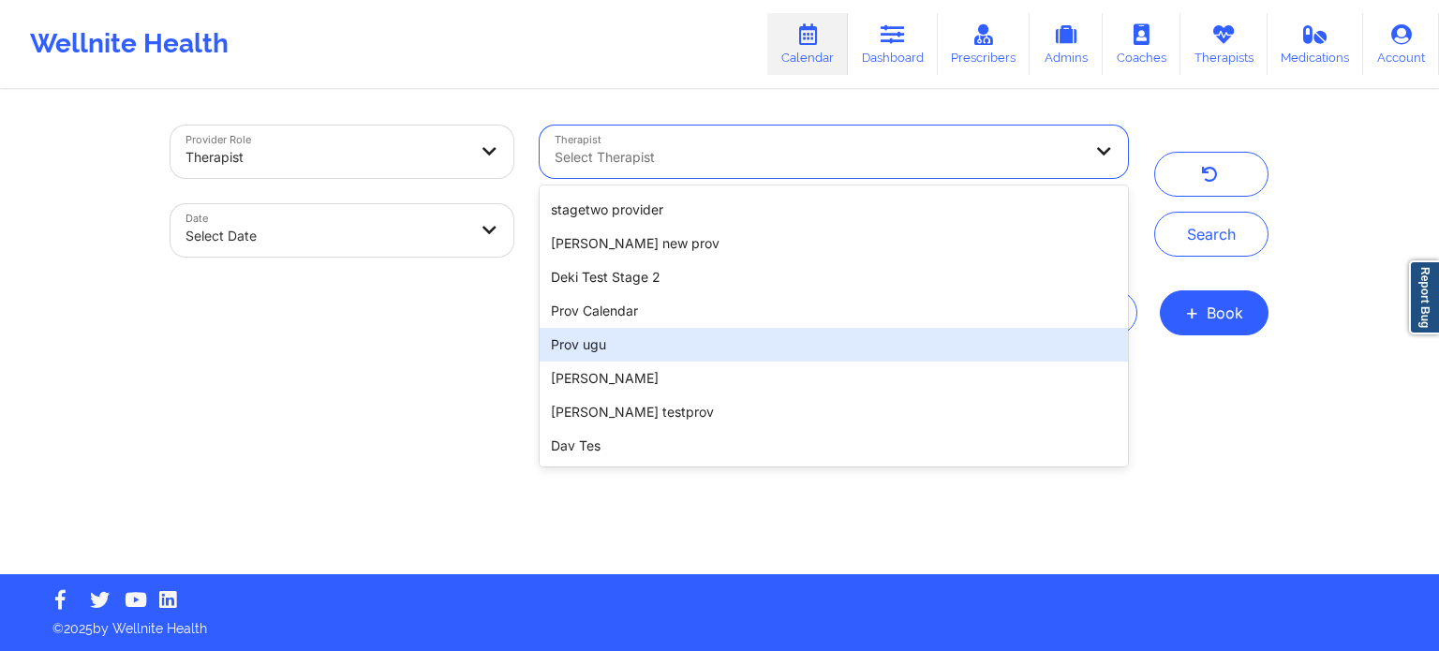
click at [397, 350] on div "Provider Role Therapist Therapist 100 results available. Use Up and Down to cho…" at bounding box center [719, 333] width 1125 height 483
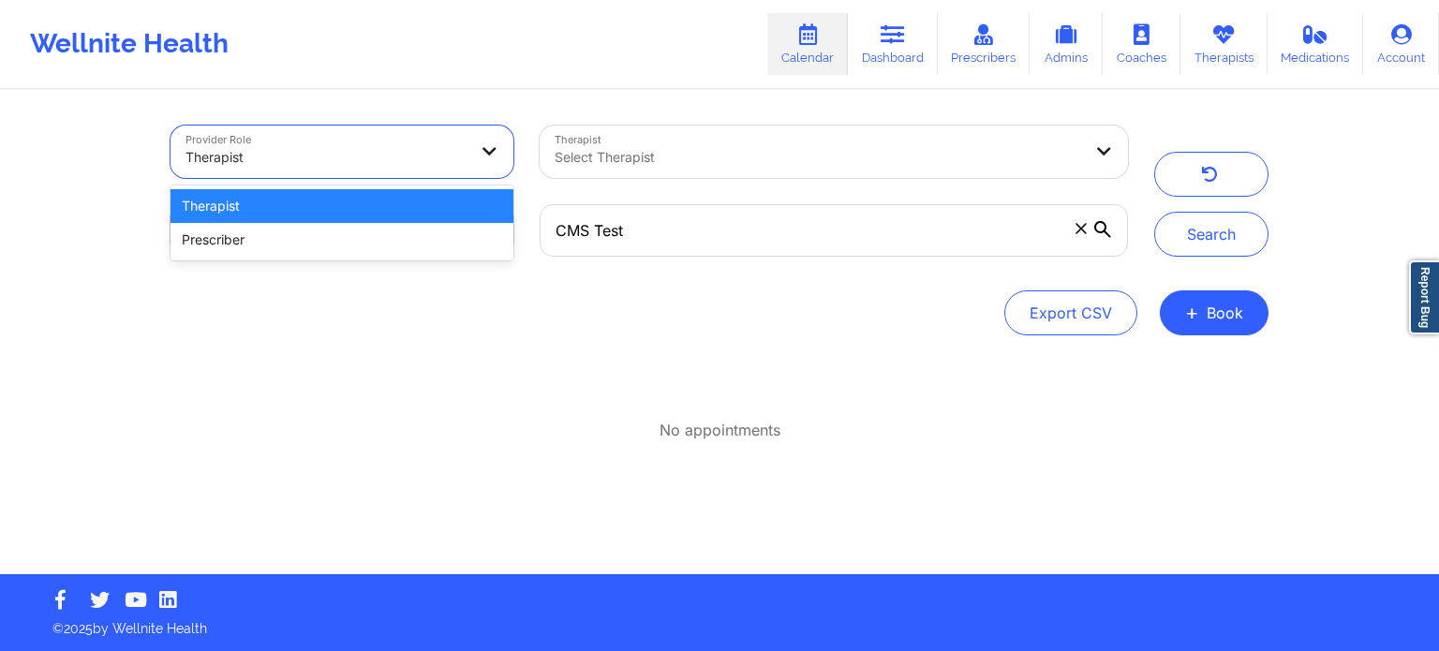
click at [450, 144] on div "Therapist" at bounding box center [326, 157] width 281 height 41
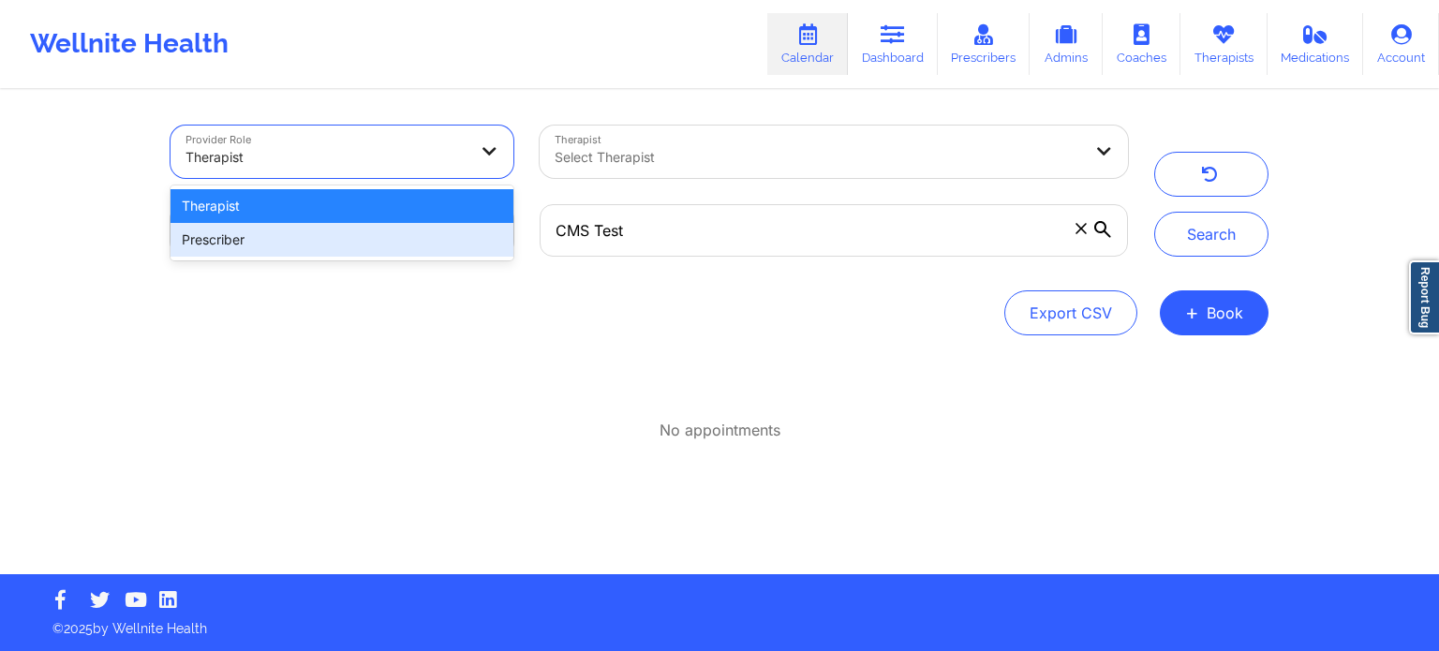
click at [451, 400] on div "No appointments" at bounding box center [720, 407] width 1098 height 68
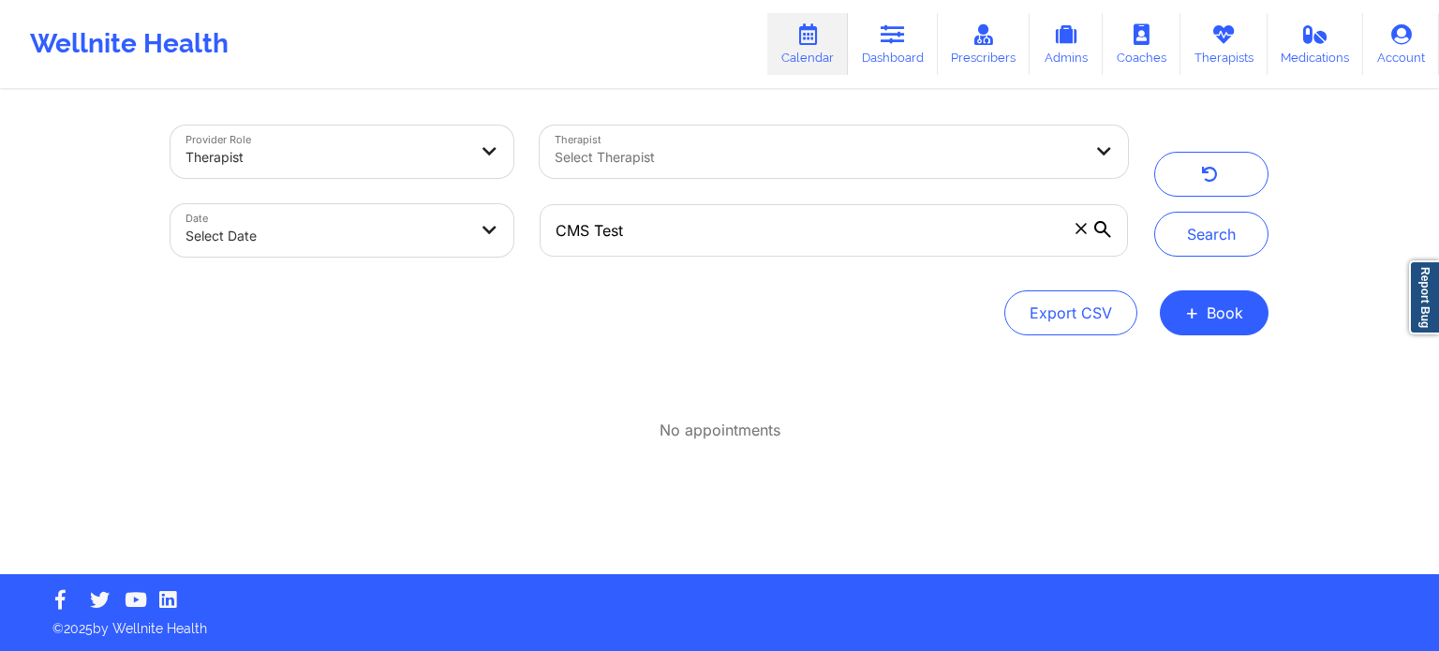
click at [481, 249] on body "Wellnite Health Calendar Dashboard Prescribers Admins Coaches Therapists Medica…" at bounding box center [719, 325] width 1439 height 651
select select "2025-8"
select select "2025-9"
click at [852, 222] on input "CMS Test" at bounding box center [834, 230] width 589 height 52
click at [1183, 223] on button "Search" at bounding box center [1212, 234] width 114 height 45
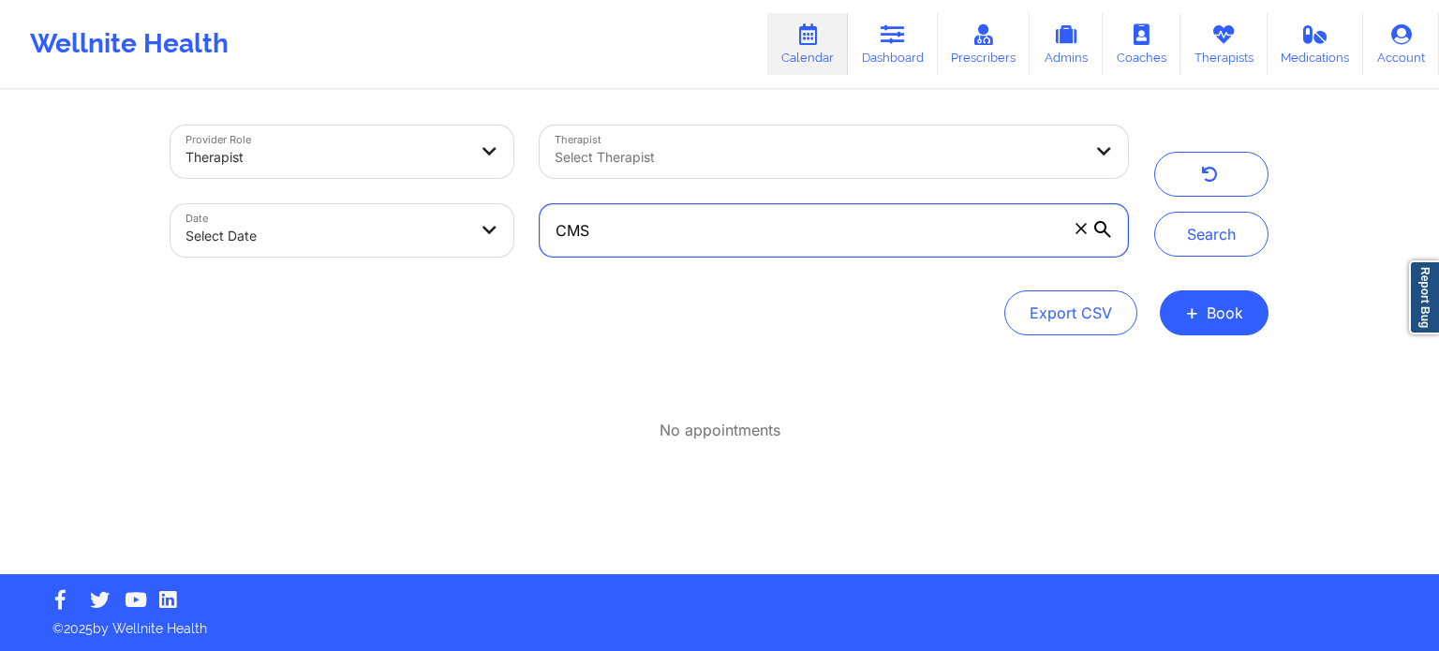
click at [797, 228] on input "CMS" at bounding box center [834, 230] width 589 height 52
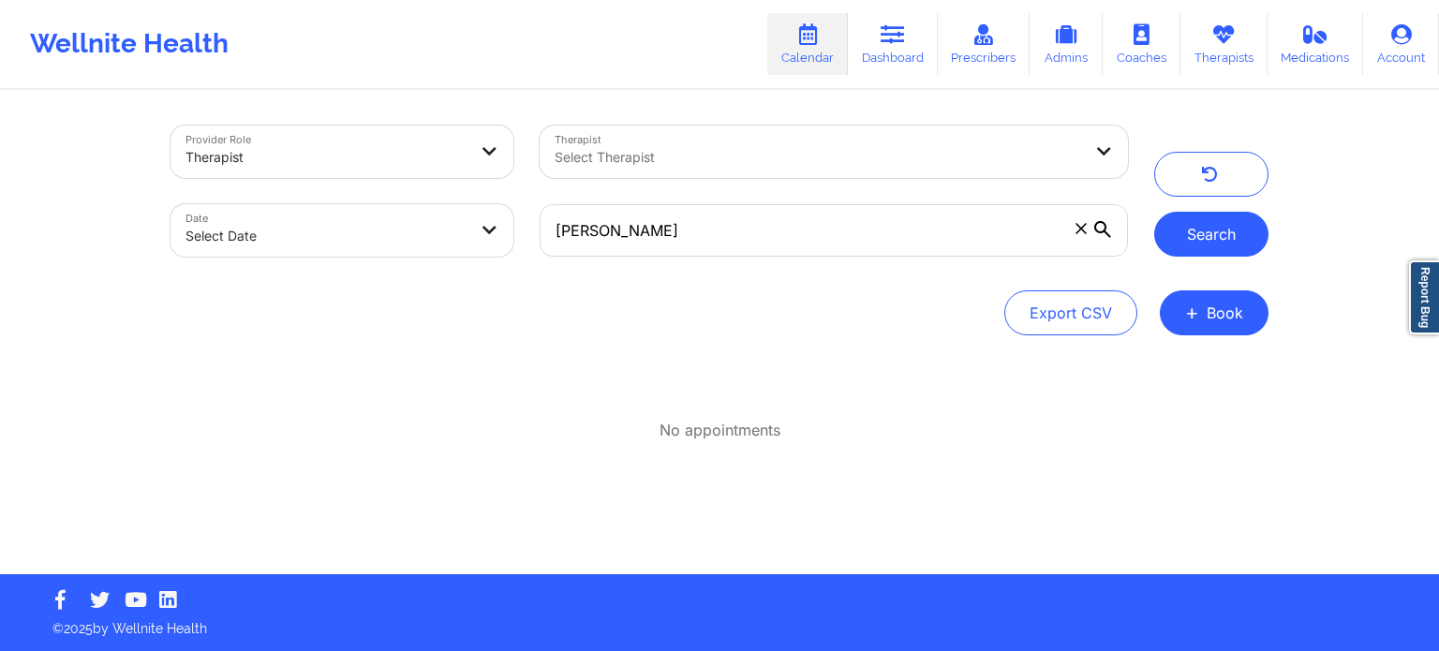
click at [1241, 253] on button "Search" at bounding box center [1212, 234] width 114 height 45
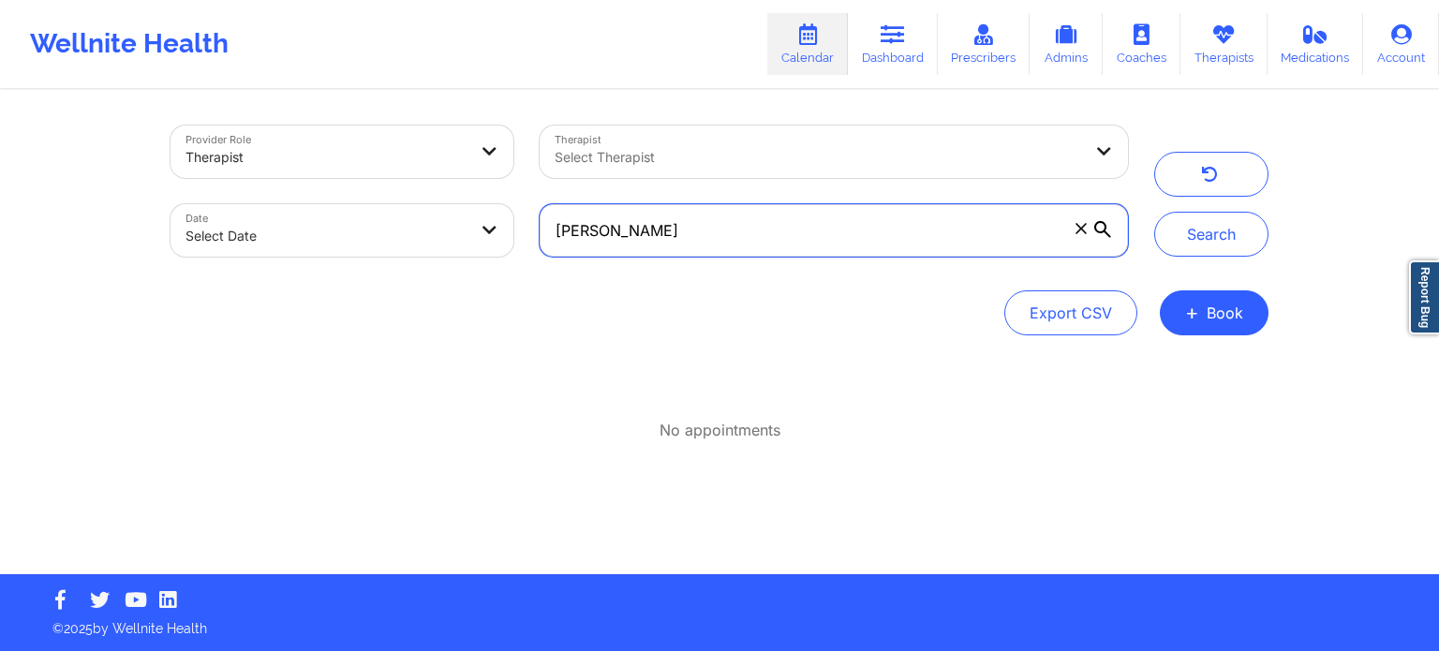
click at [801, 247] on input "[PERSON_NAME]" at bounding box center [834, 230] width 589 height 52
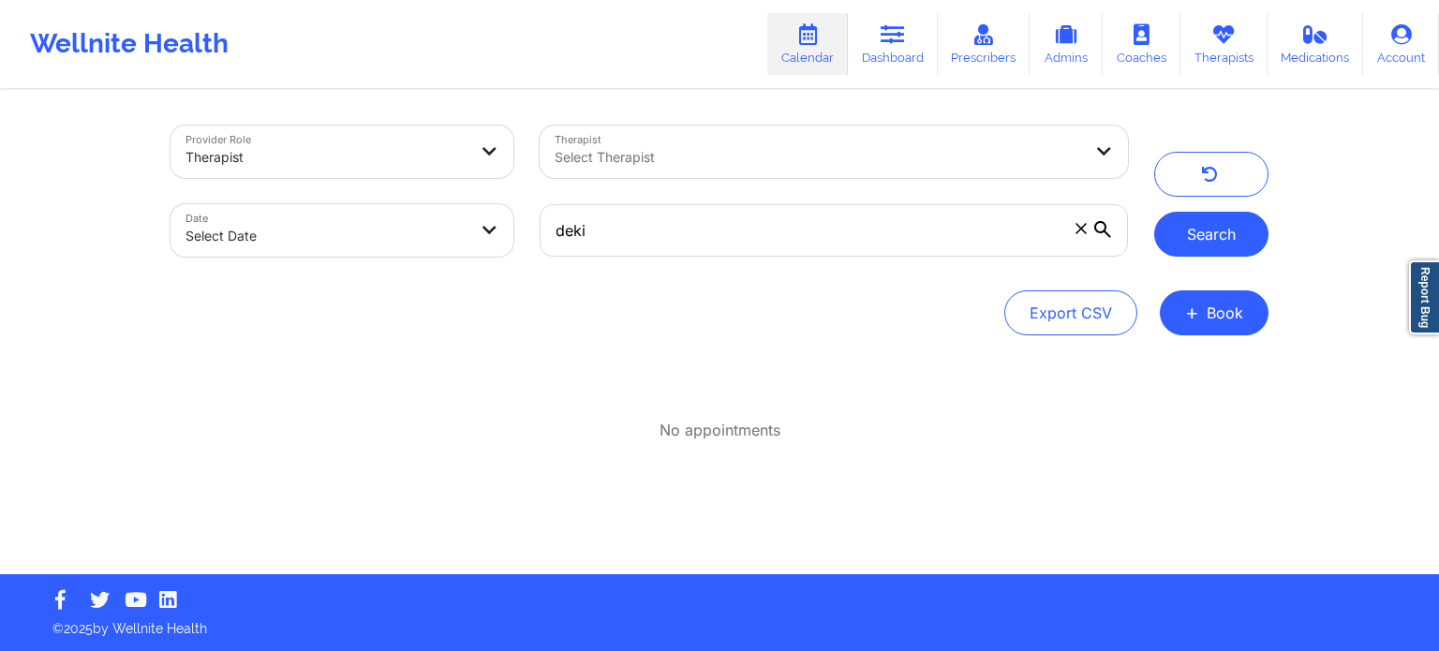
click at [1242, 250] on button "Search" at bounding box center [1212, 234] width 114 height 45
click at [1086, 164] on div at bounding box center [1105, 152] width 45 height 52
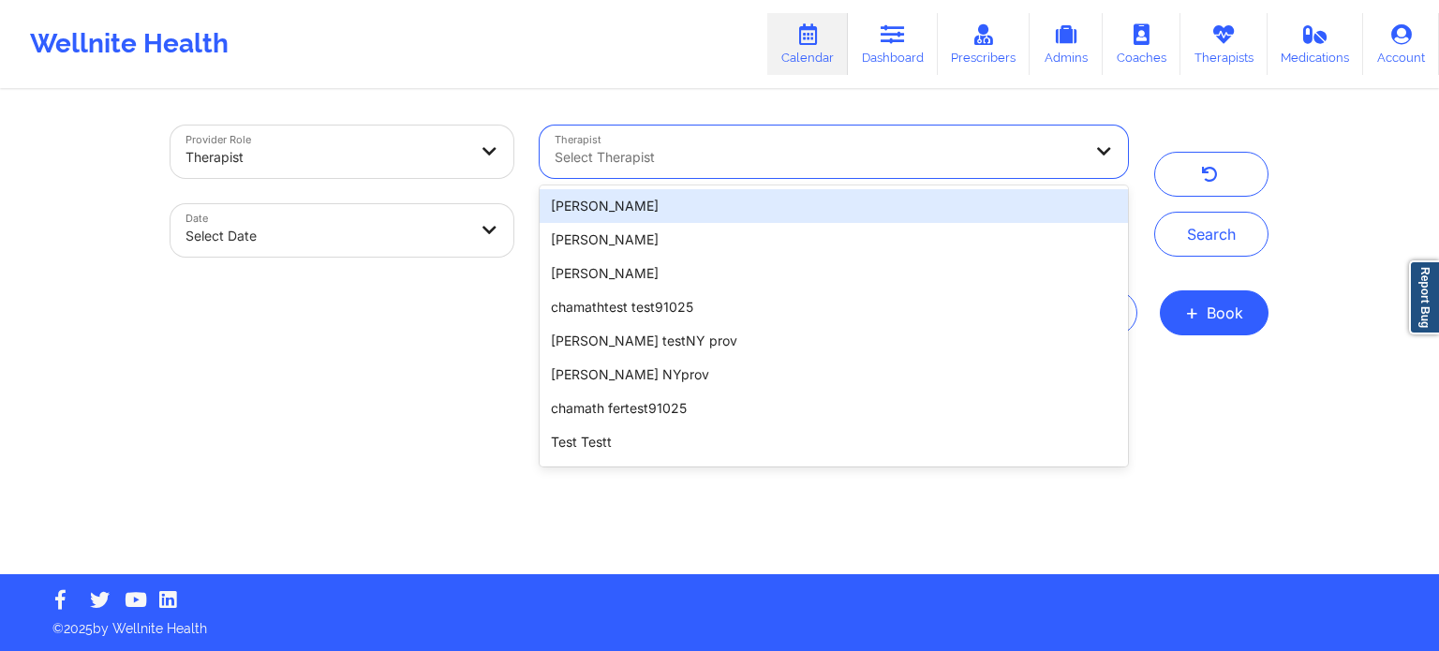
click at [818, 198] on div "[PERSON_NAME]" at bounding box center [834, 206] width 589 height 34
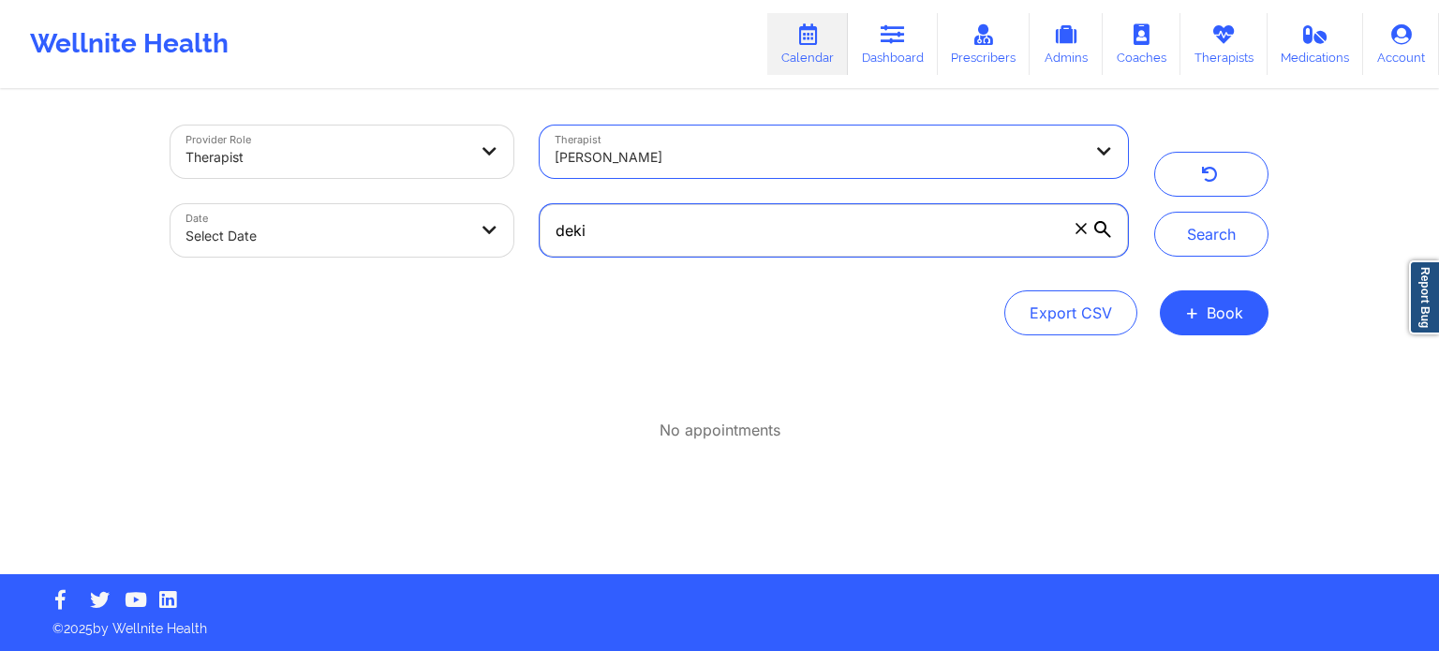
click at [896, 231] on input "deki" at bounding box center [834, 230] width 589 height 52
type input "CMS"
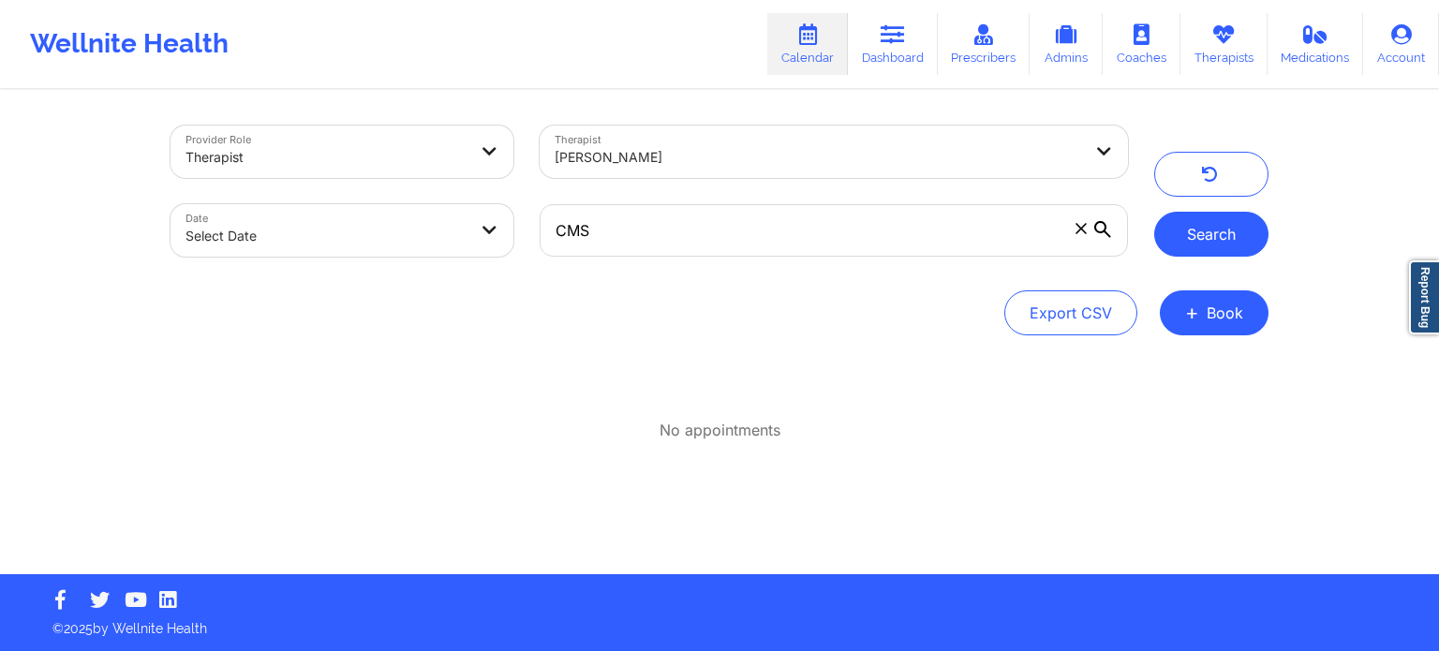
click at [1221, 229] on button "Search" at bounding box center [1212, 234] width 114 height 45
click at [764, 169] on div "[PERSON_NAME]" at bounding box center [819, 157] width 528 height 41
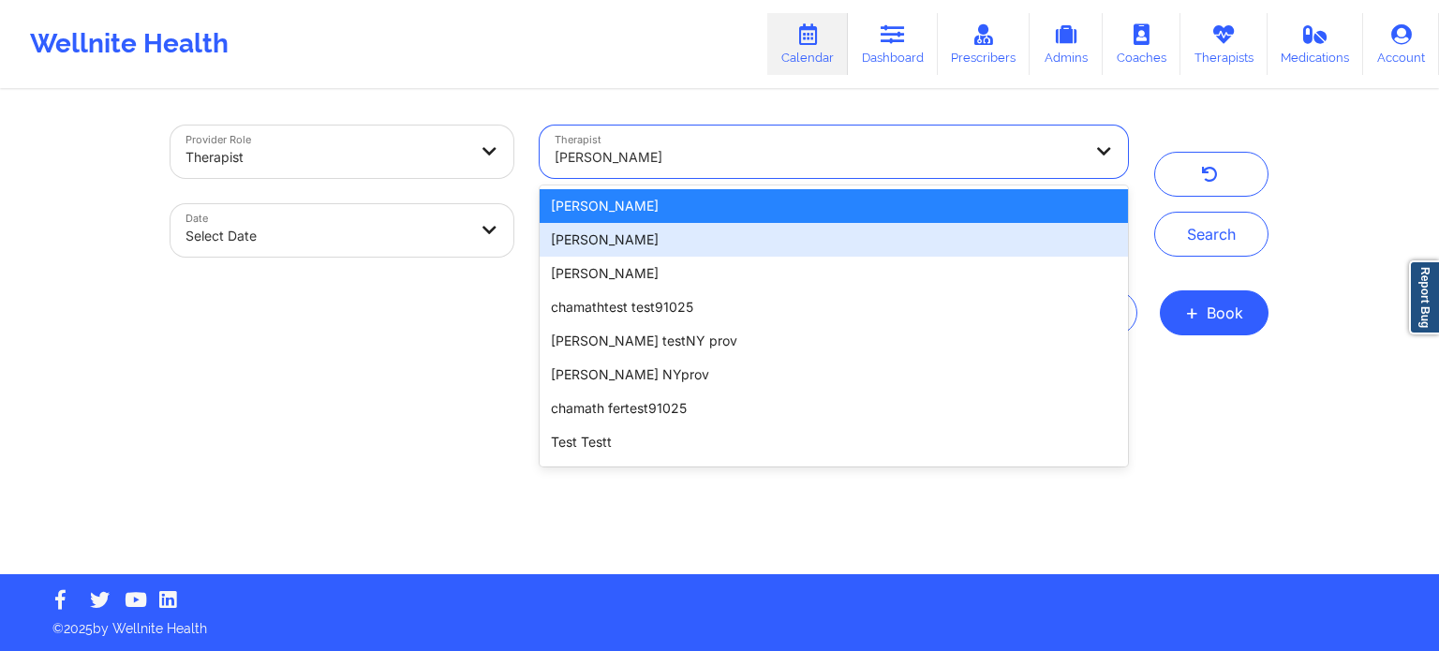
click at [726, 238] on div "[PERSON_NAME]" at bounding box center [834, 240] width 589 height 34
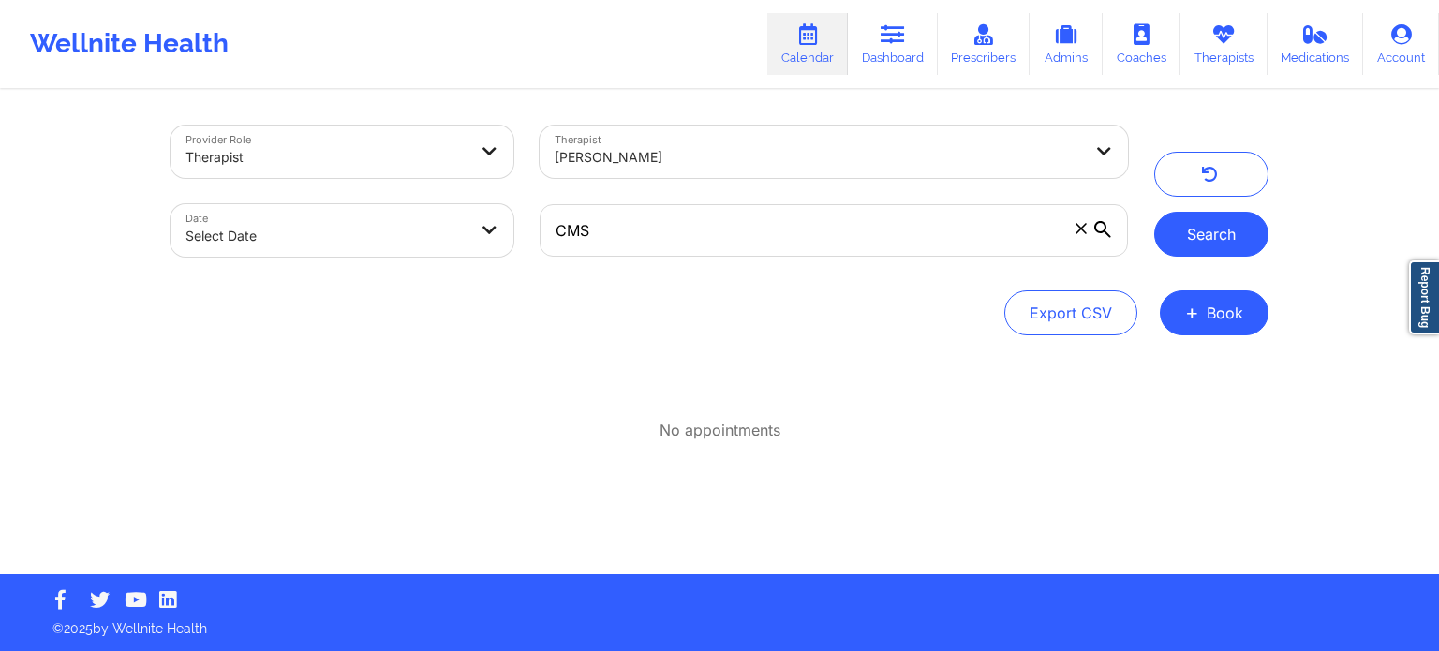
click at [1203, 249] on button "Search" at bounding box center [1212, 234] width 114 height 45
click at [847, 151] on div at bounding box center [819, 157] width 528 height 22
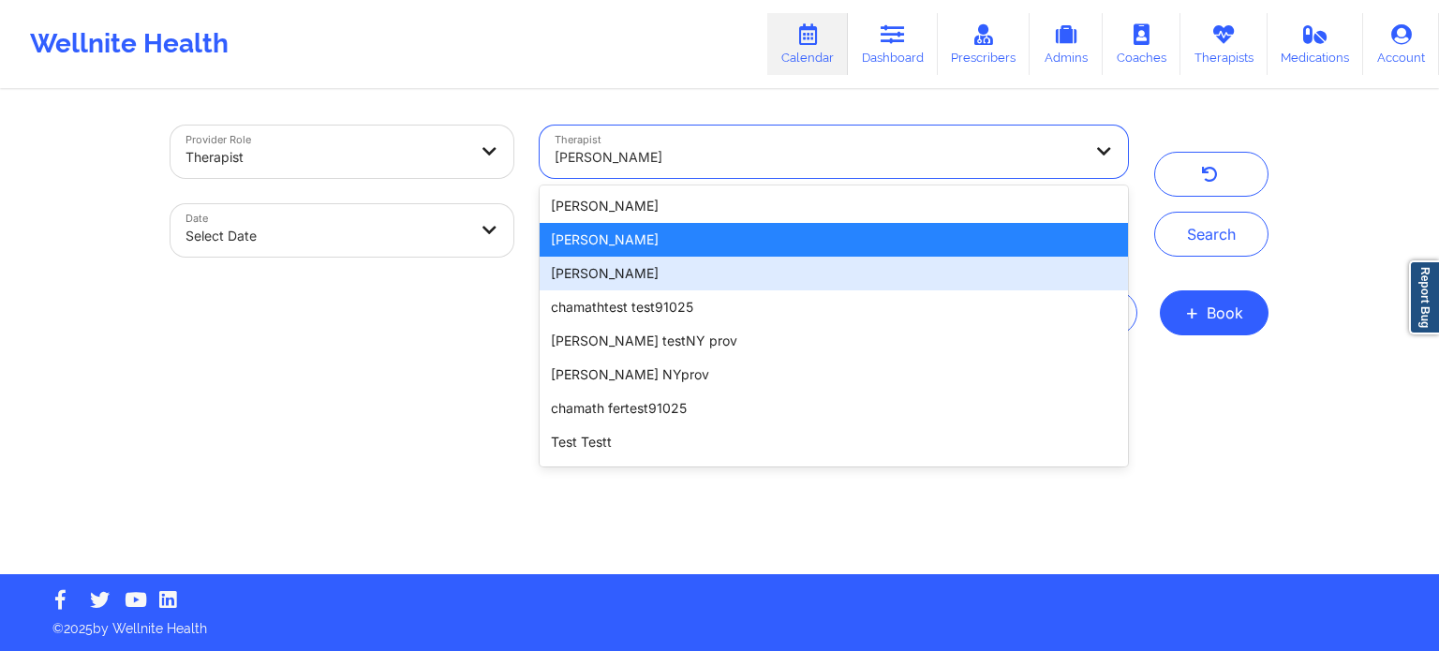
click at [677, 268] on div "[PERSON_NAME]" at bounding box center [834, 274] width 589 height 34
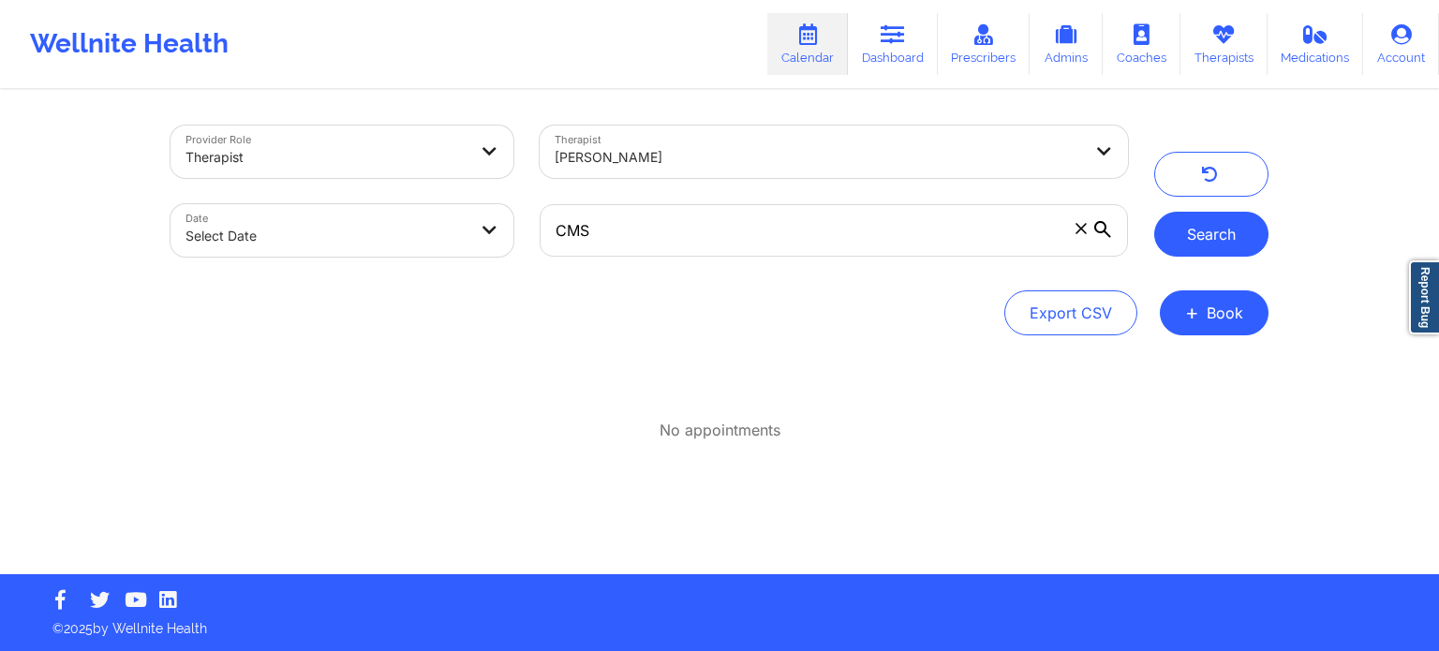
click at [1238, 239] on button "Search" at bounding box center [1212, 234] width 114 height 45
click at [853, 153] on div at bounding box center [819, 157] width 528 height 22
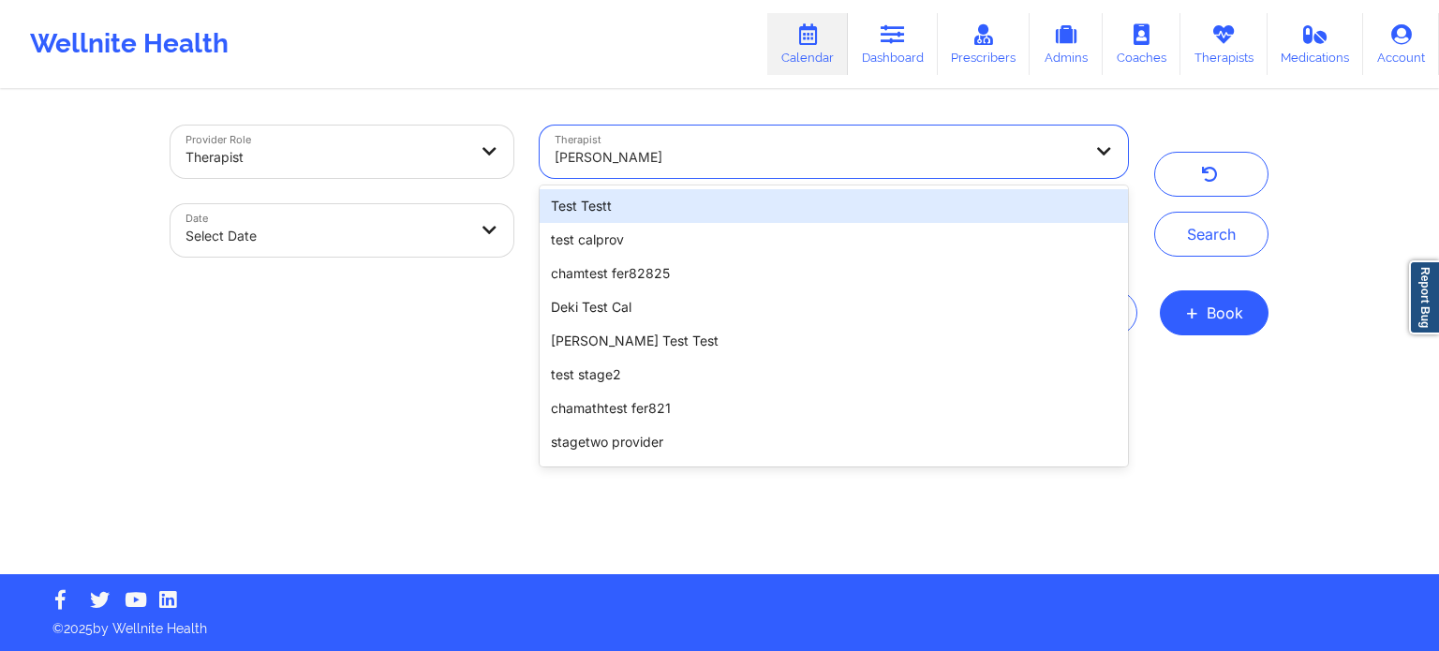
scroll to position [281, 0]
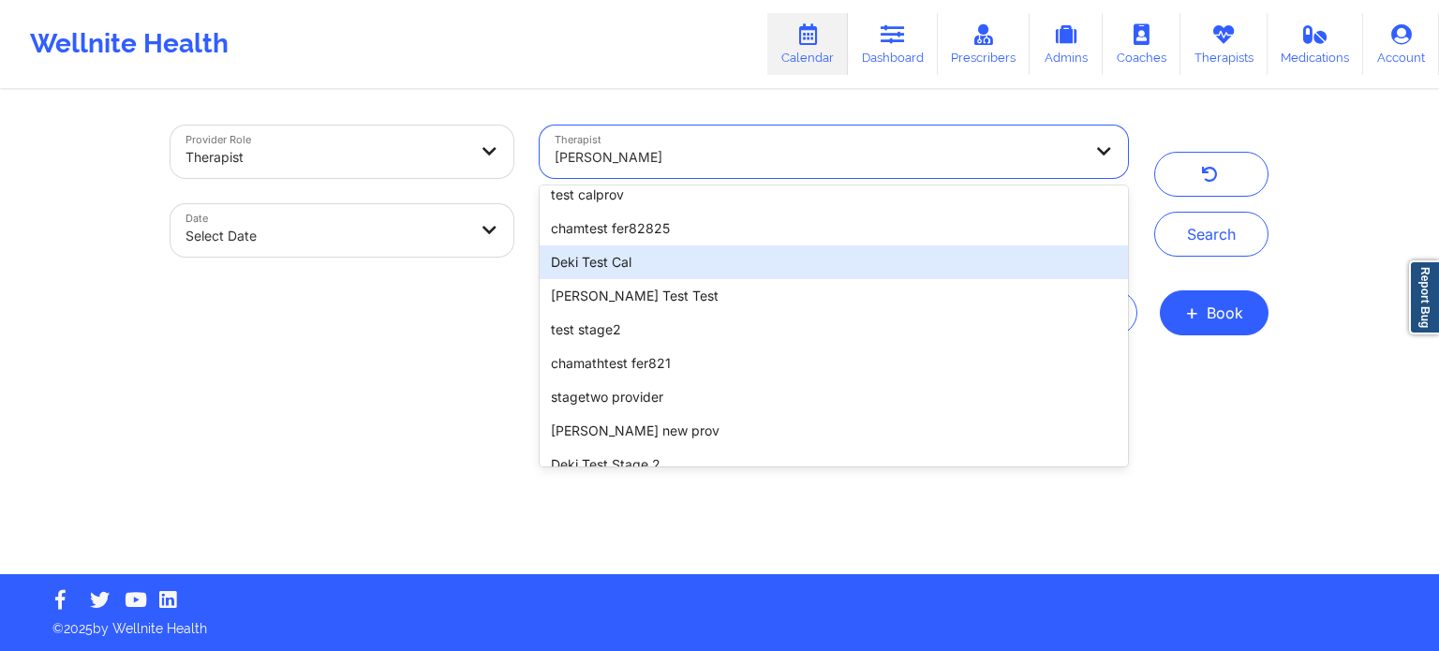
click at [693, 258] on div "Deki Test Cal" at bounding box center [834, 263] width 589 height 34
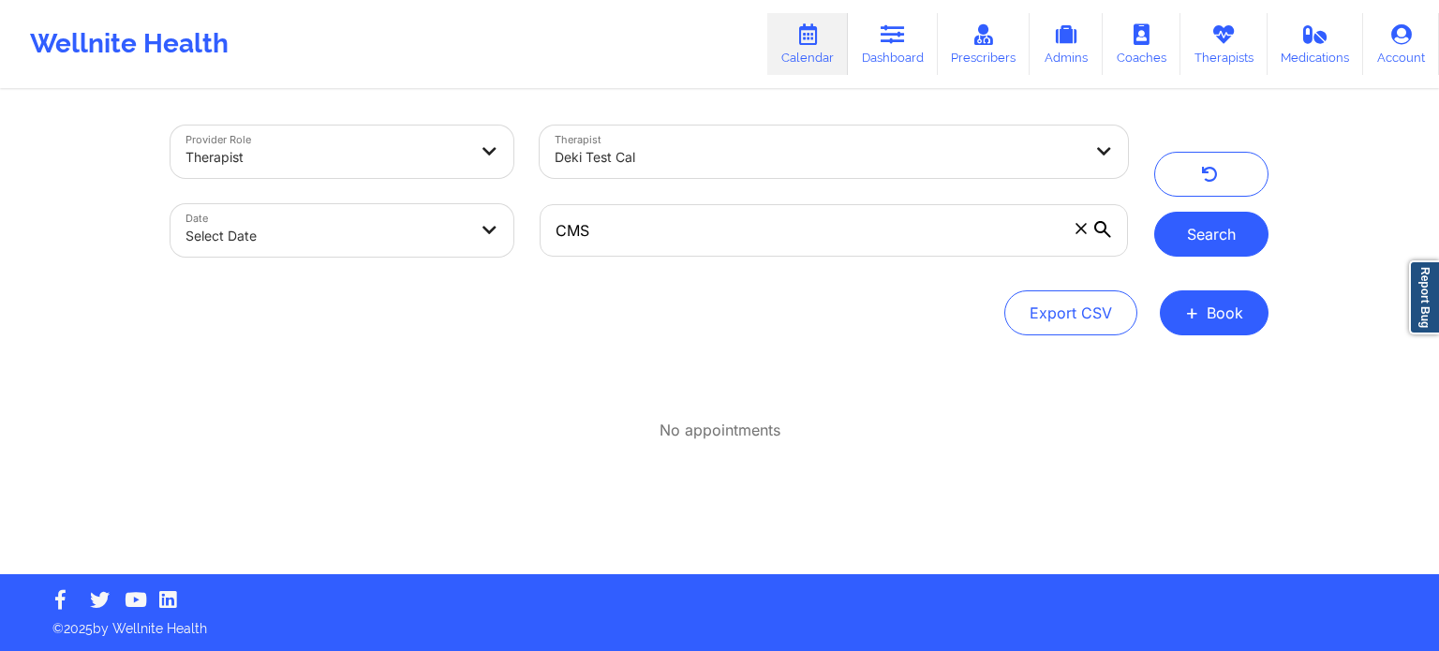
click at [1223, 228] on button "Search" at bounding box center [1212, 234] width 114 height 45
click at [851, 141] on div "Deki Test Cal" at bounding box center [819, 157] width 528 height 41
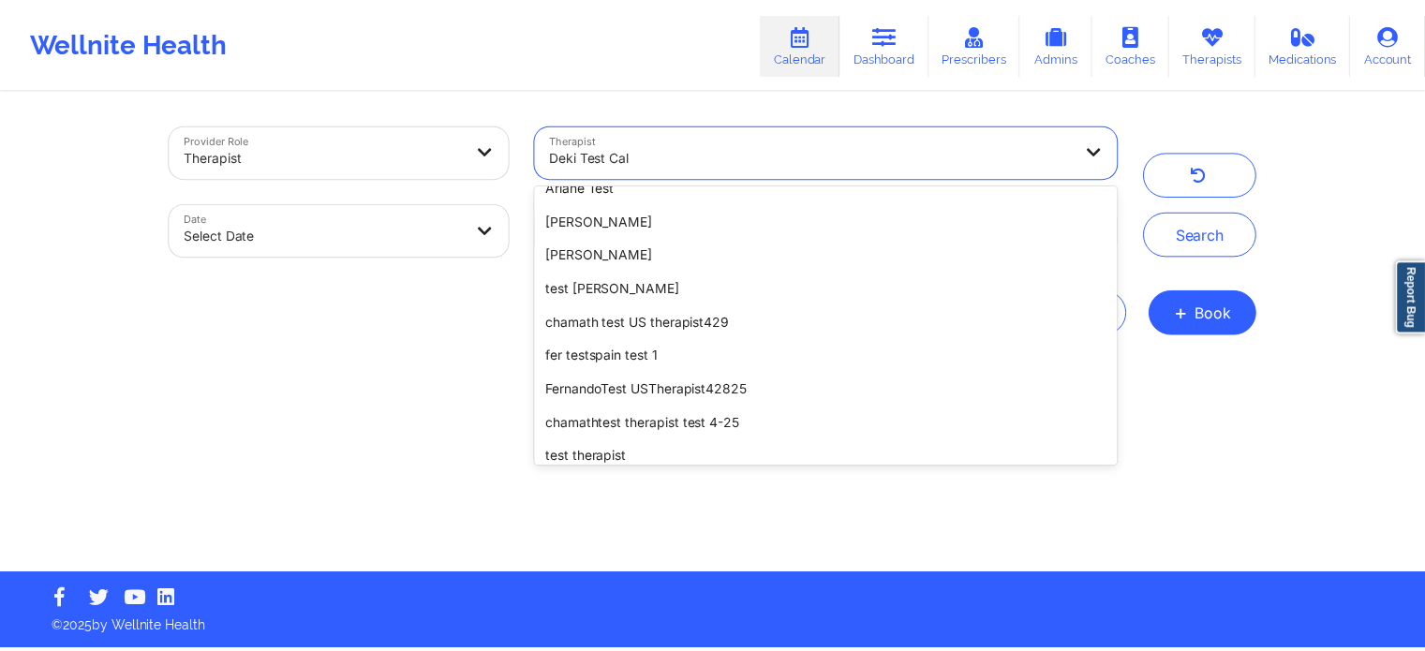
scroll to position [2260, 0]
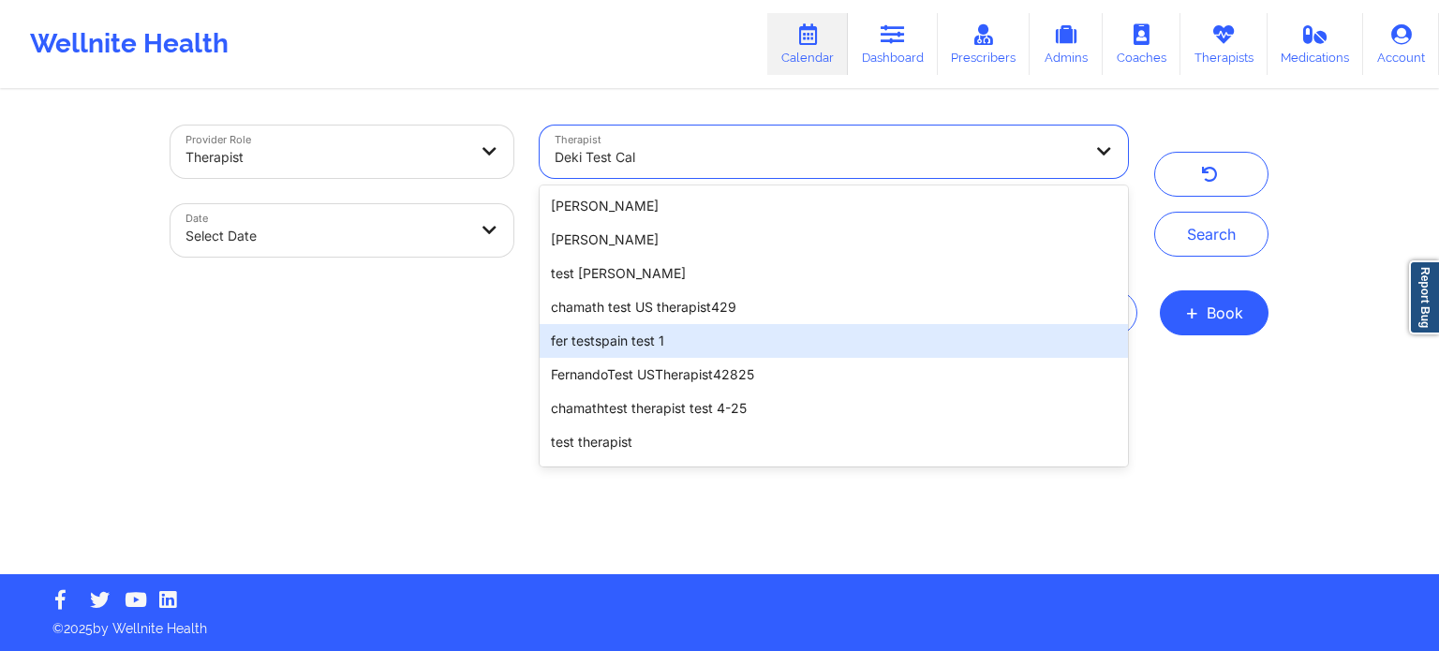
click at [747, 324] on div "fer testspain test 1" at bounding box center [834, 341] width 589 height 34
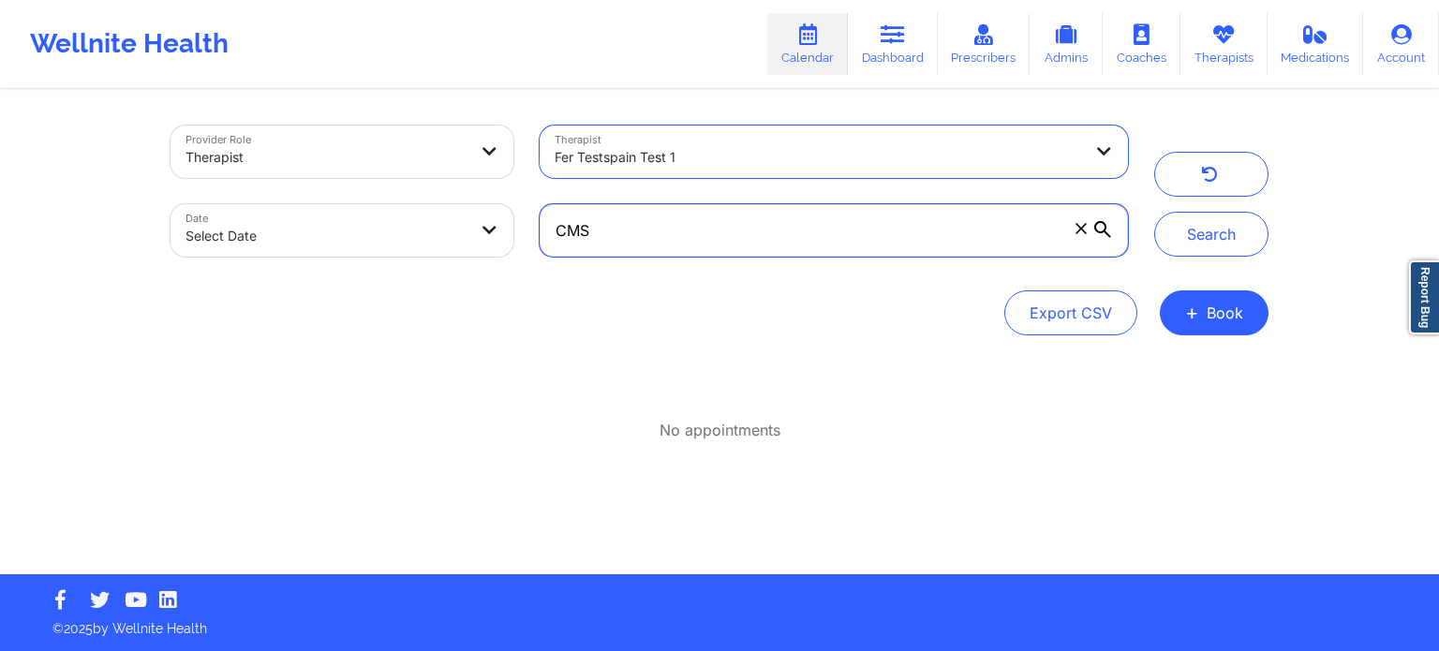
click at [757, 244] on input "CMS" at bounding box center [834, 230] width 589 height 52
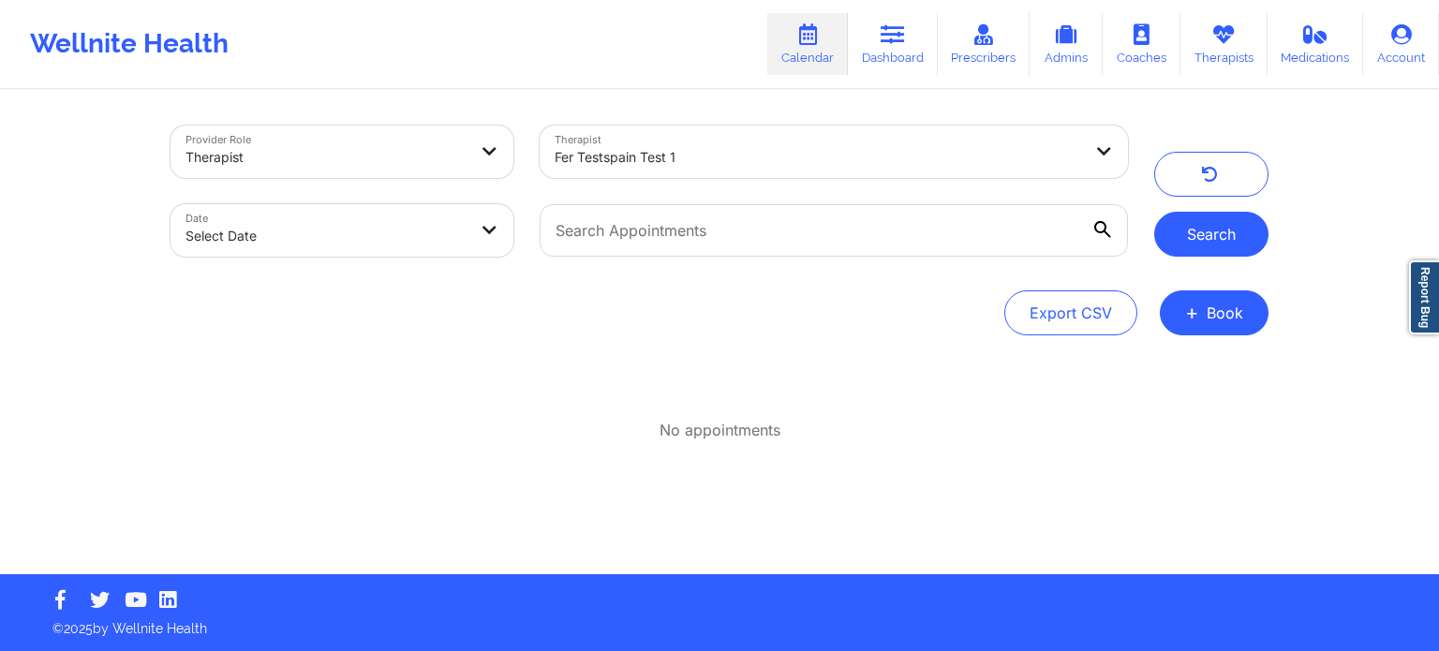
click at [1219, 232] on button "Search" at bounding box center [1212, 234] width 114 height 45
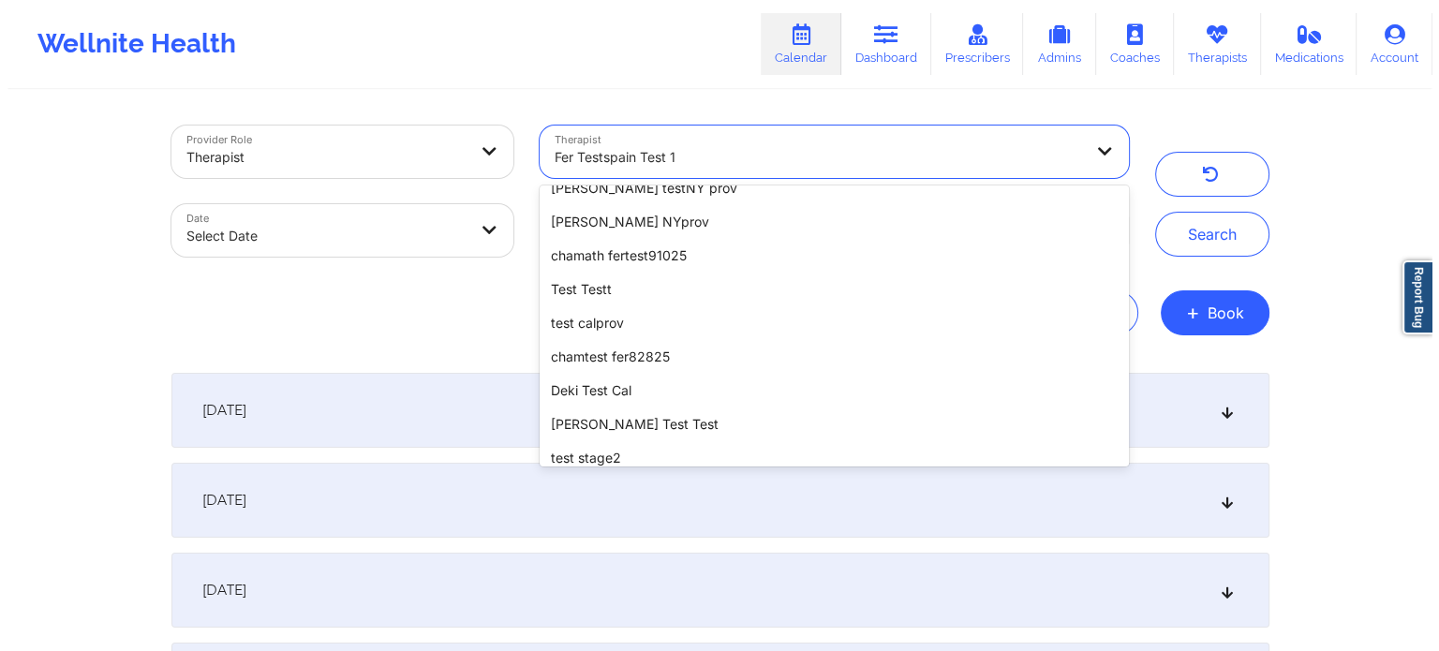
scroll to position [0, 0]
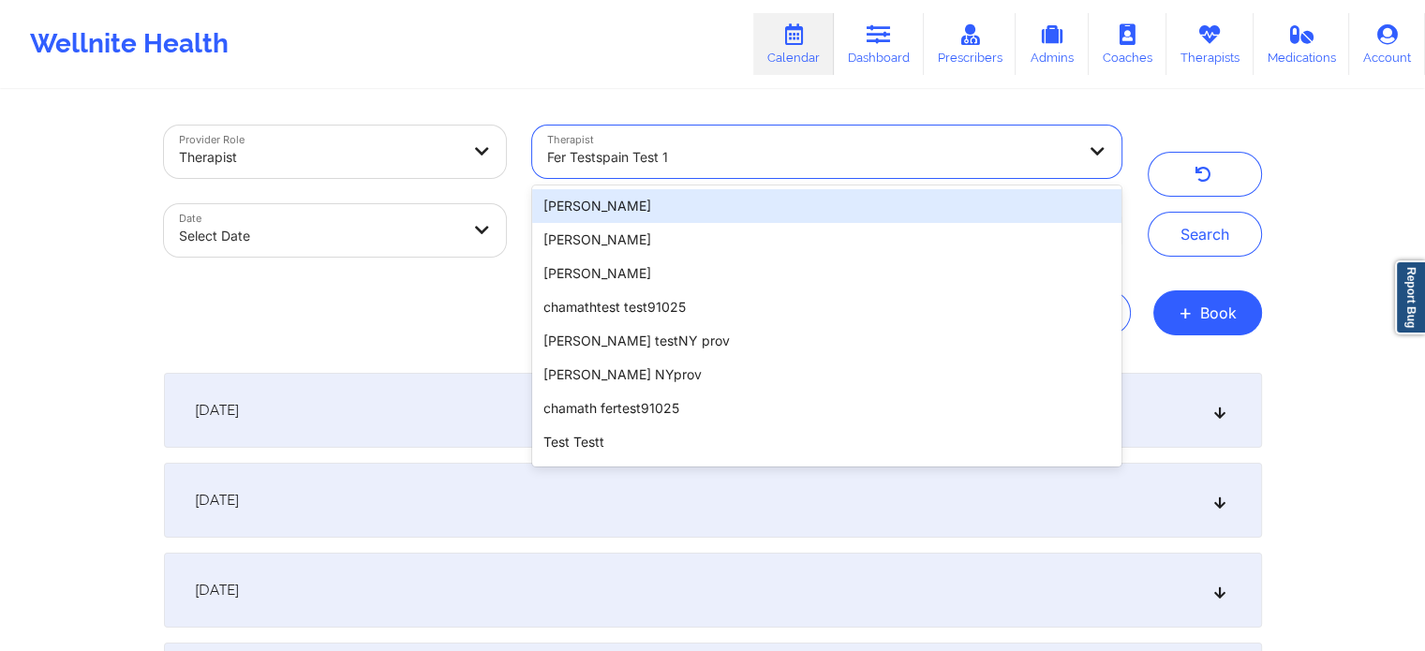
click at [724, 215] on div "[PERSON_NAME]" at bounding box center [826, 206] width 589 height 34
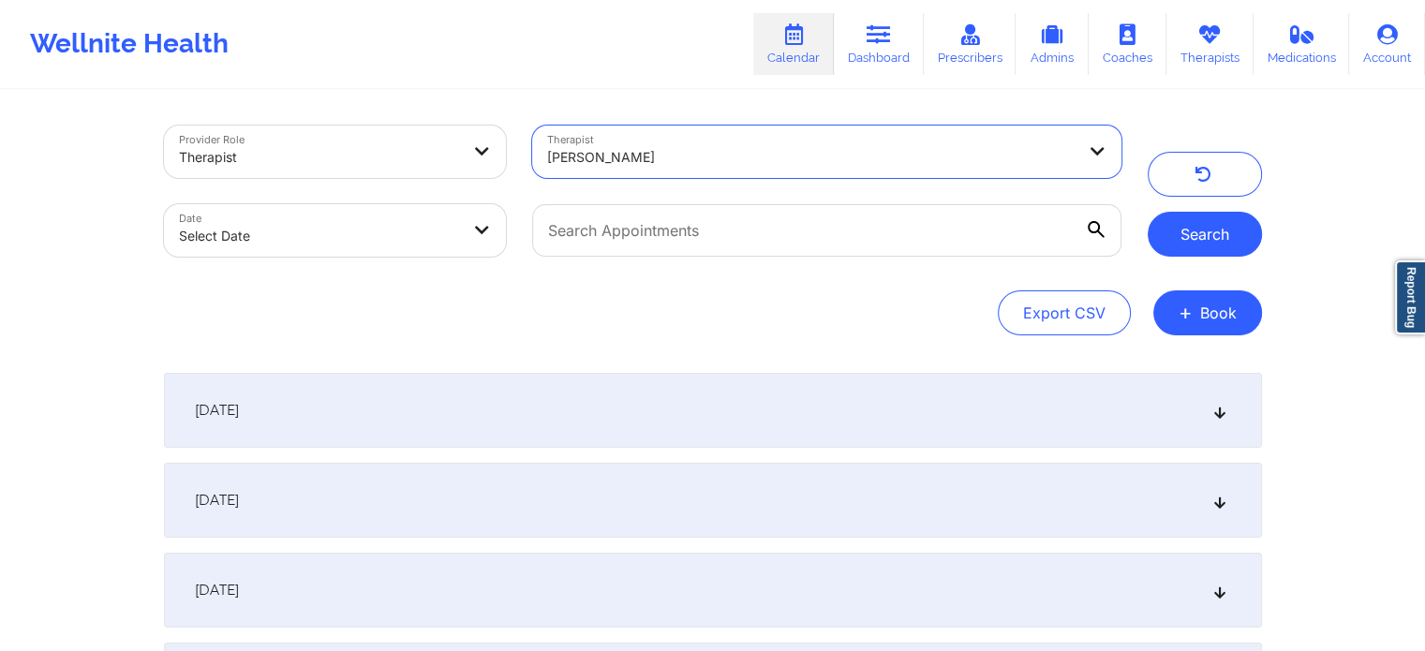
click at [1194, 241] on button "Search" at bounding box center [1205, 234] width 114 height 45
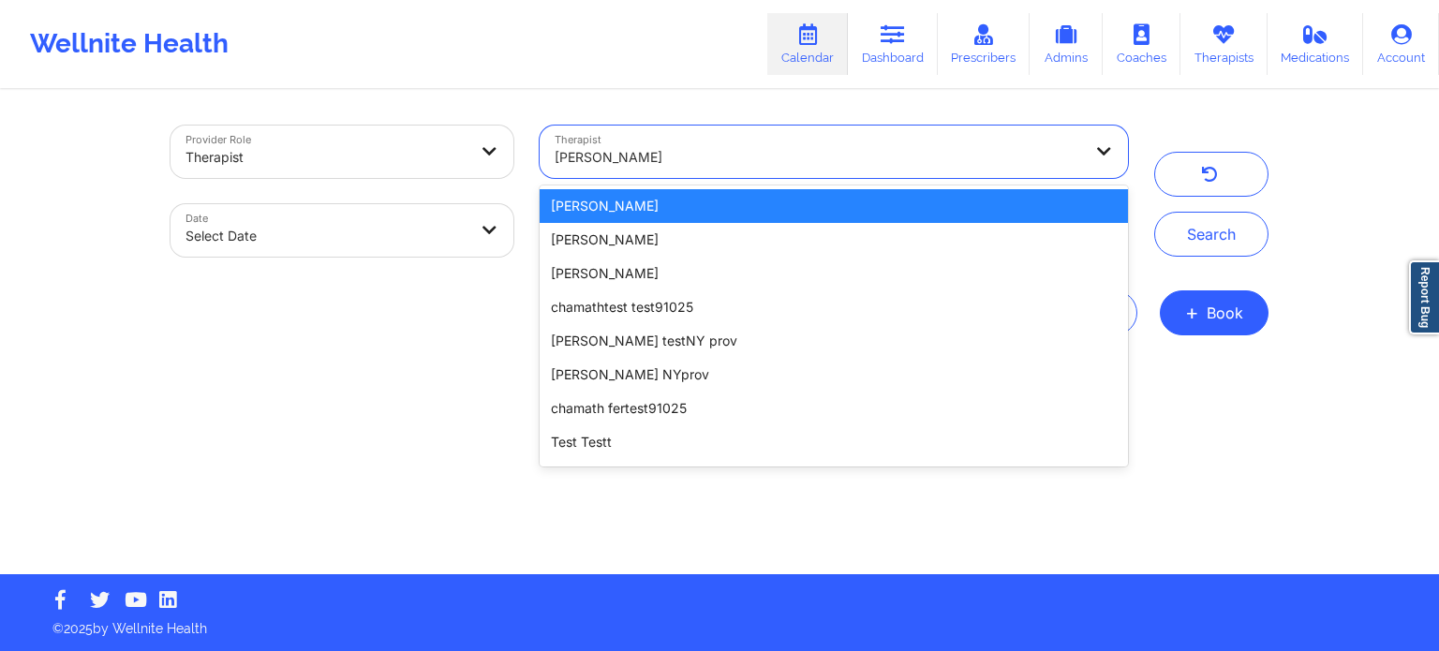
click at [1080, 152] on div at bounding box center [819, 157] width 528 height 22
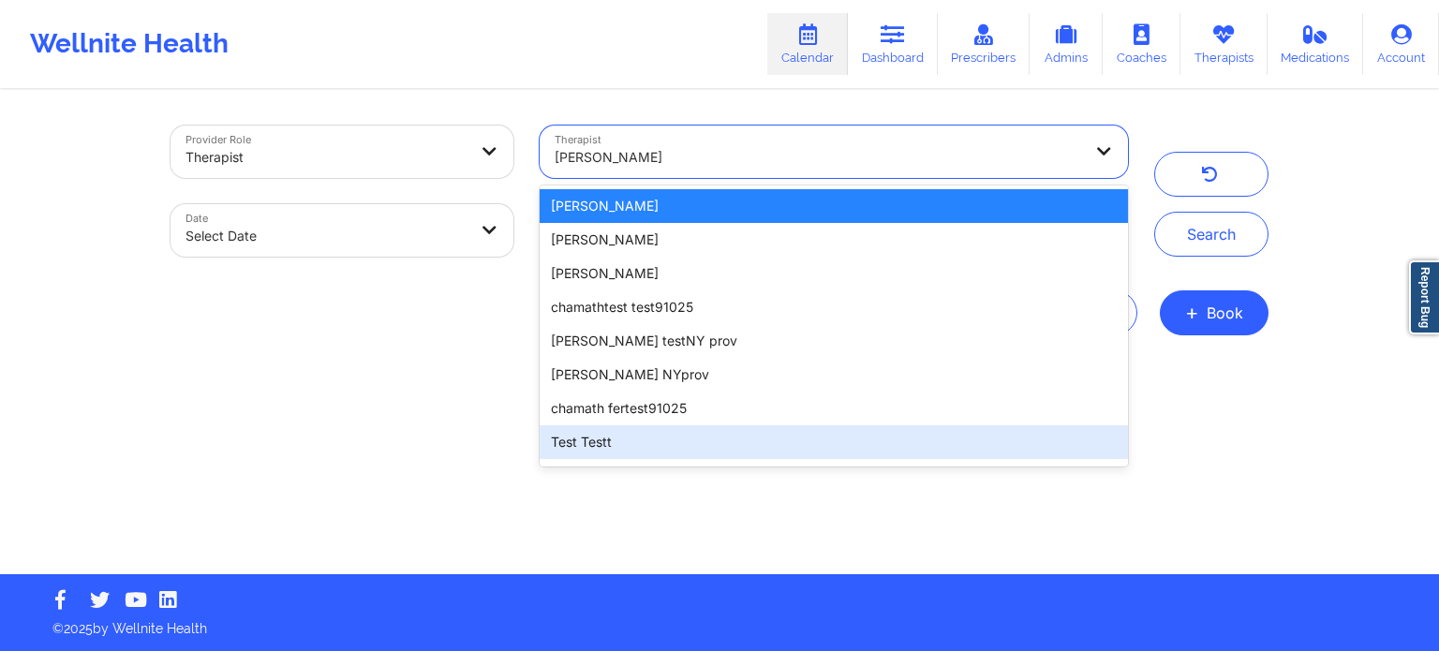
click at [674, 434] on div "Test Testt" at bounding box center [834, 442] width 589 height 34
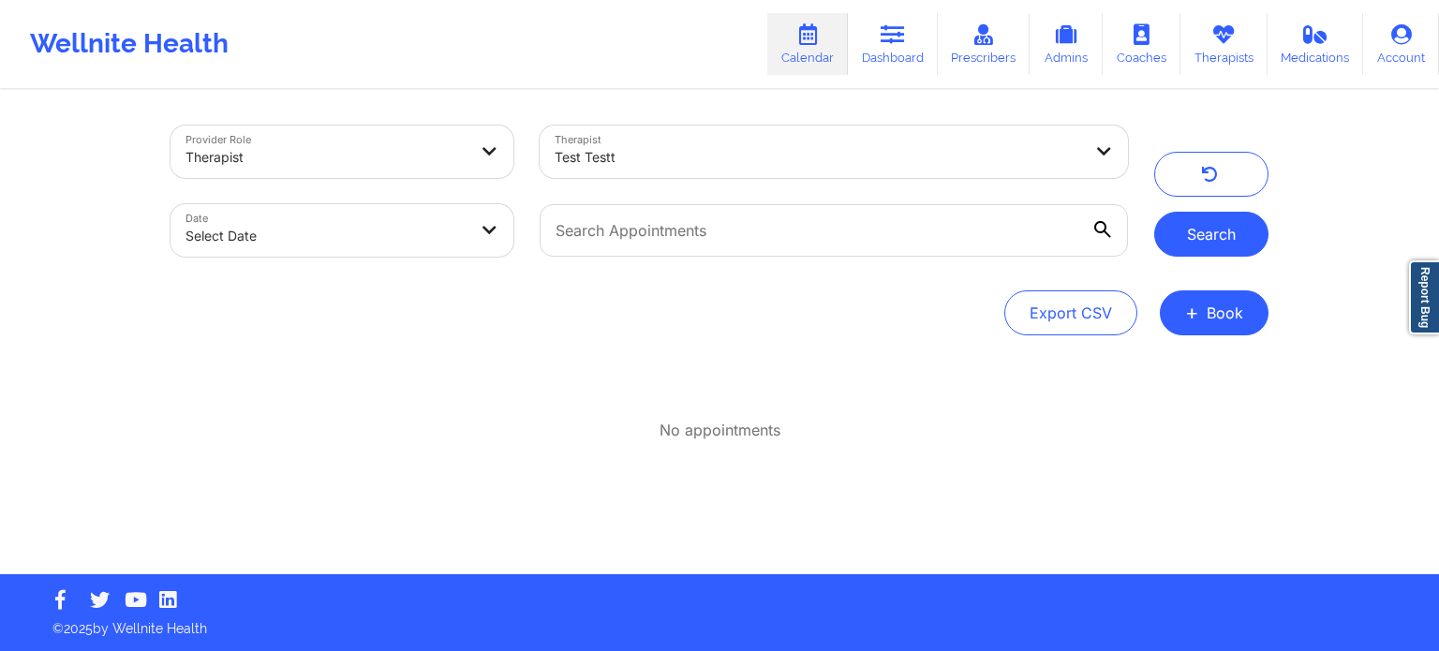
click at [1221, 235] on button "Search" at bounding box center [1212, 234] width 114 height 45
click at [809, 168] on div at bounding box center [819, 157] width 528 height 22
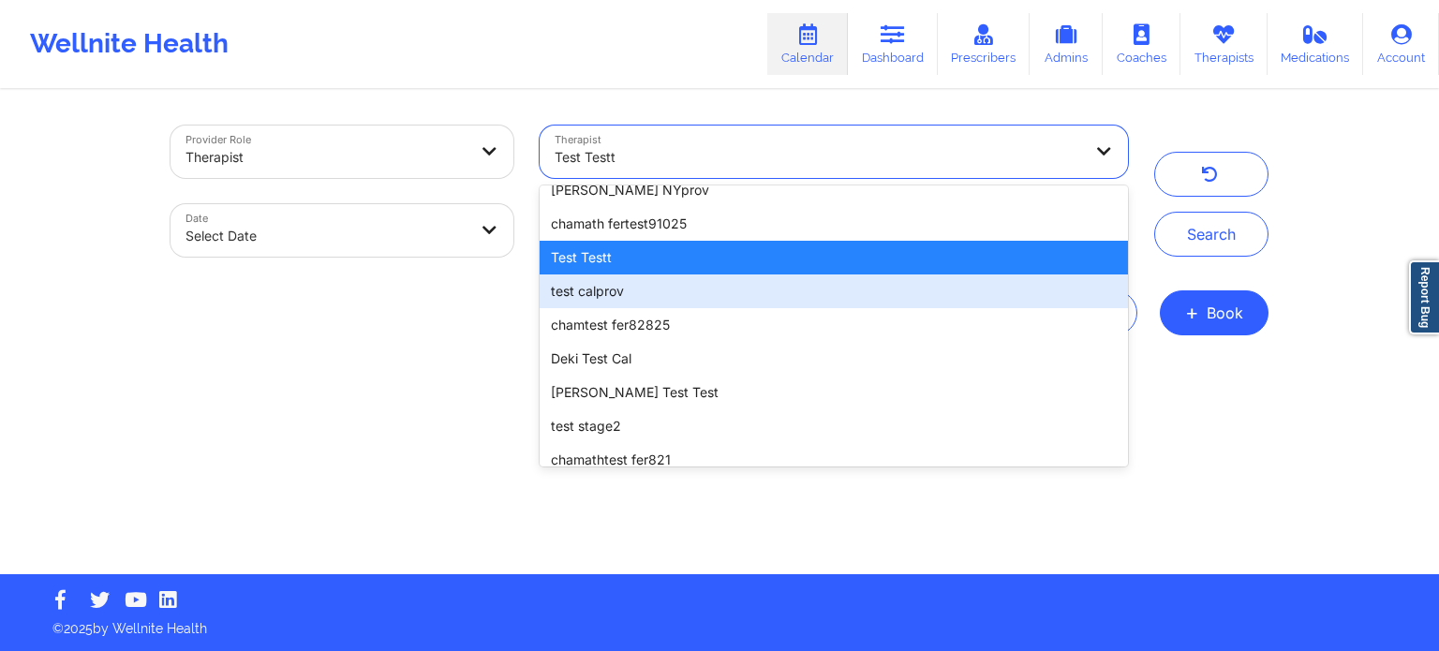
scroll to position [285, 0]
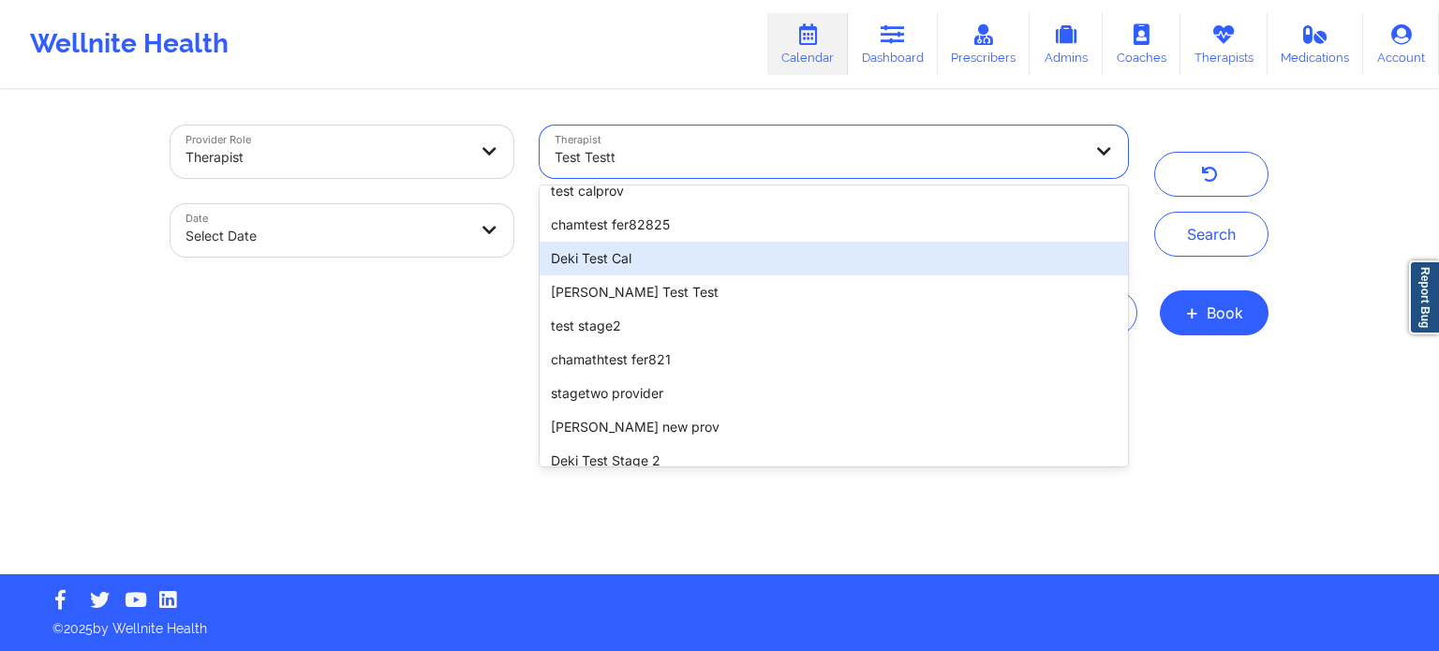
click at [723, 263] on div "Deki Test Cal" at bounding box center [834, 259] width 589 height 34
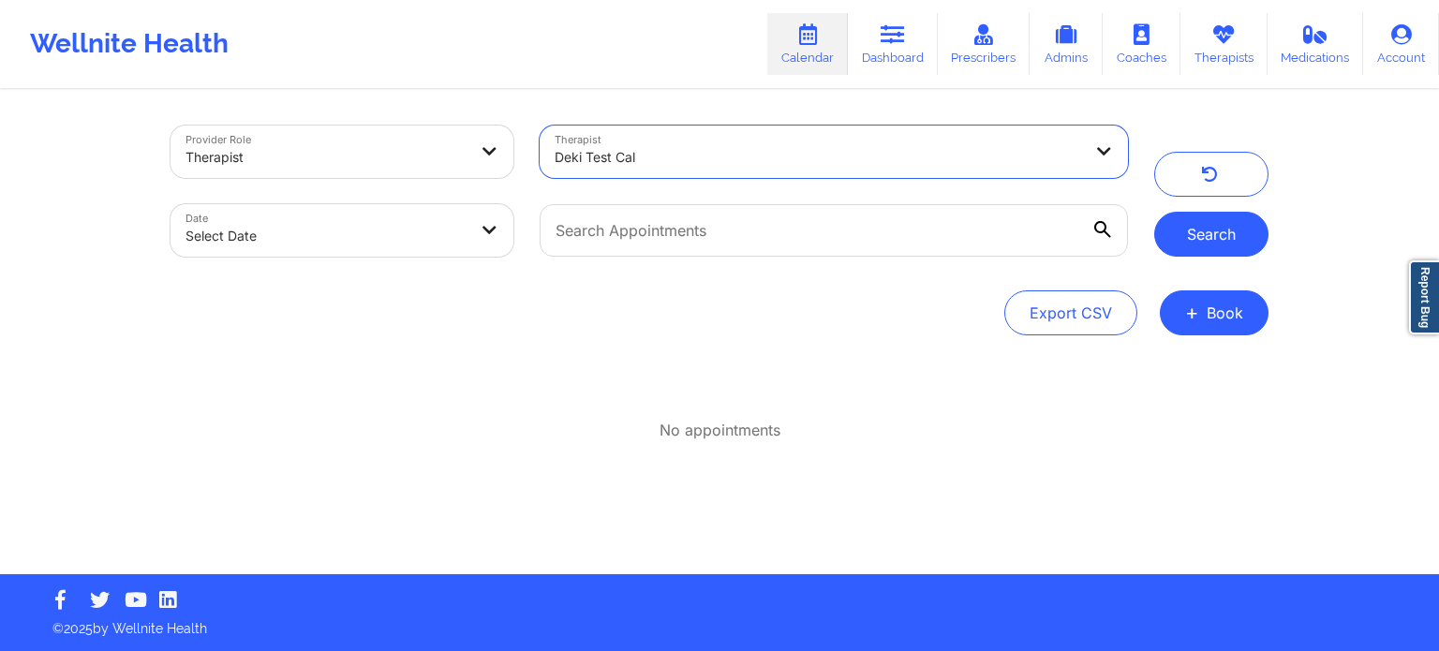
click at [1203, 227] on button "Search" at bounding box center [1212, 234] width 114 height 45
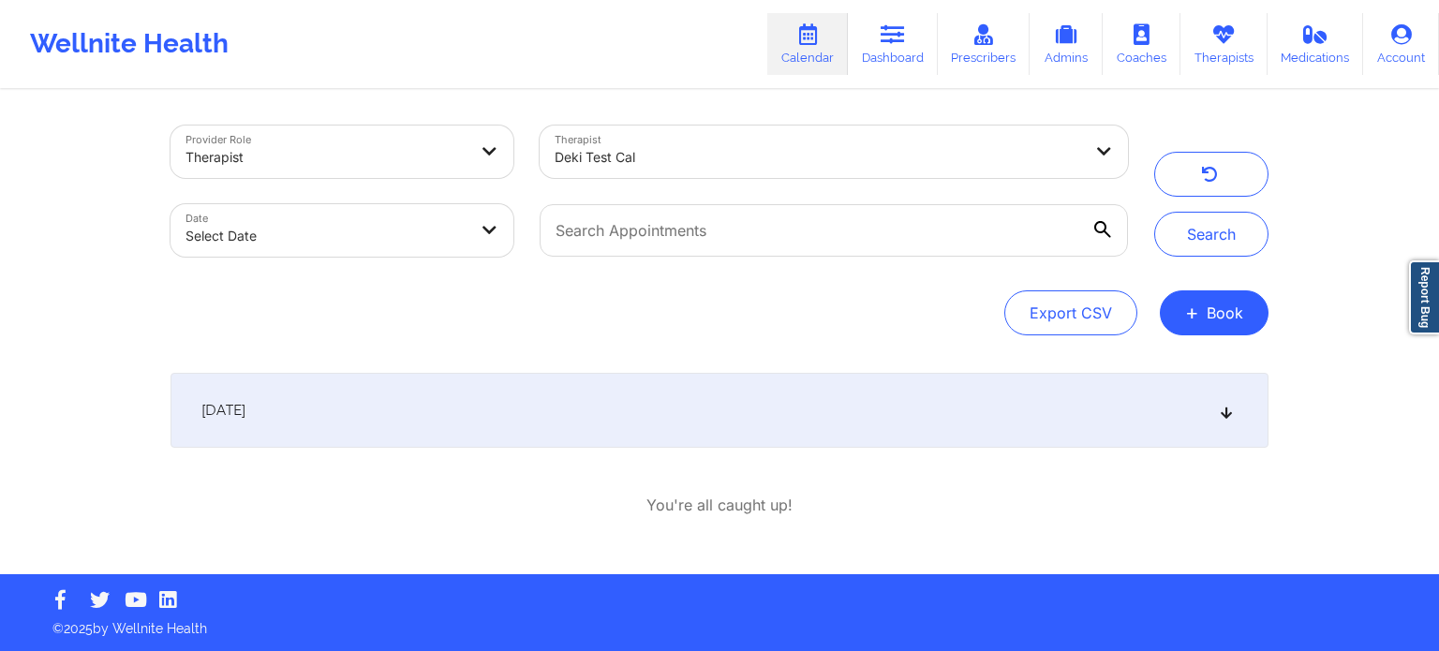
click at [1229, 414] on icon at bounding box center [1227, 410] width 16 height 13
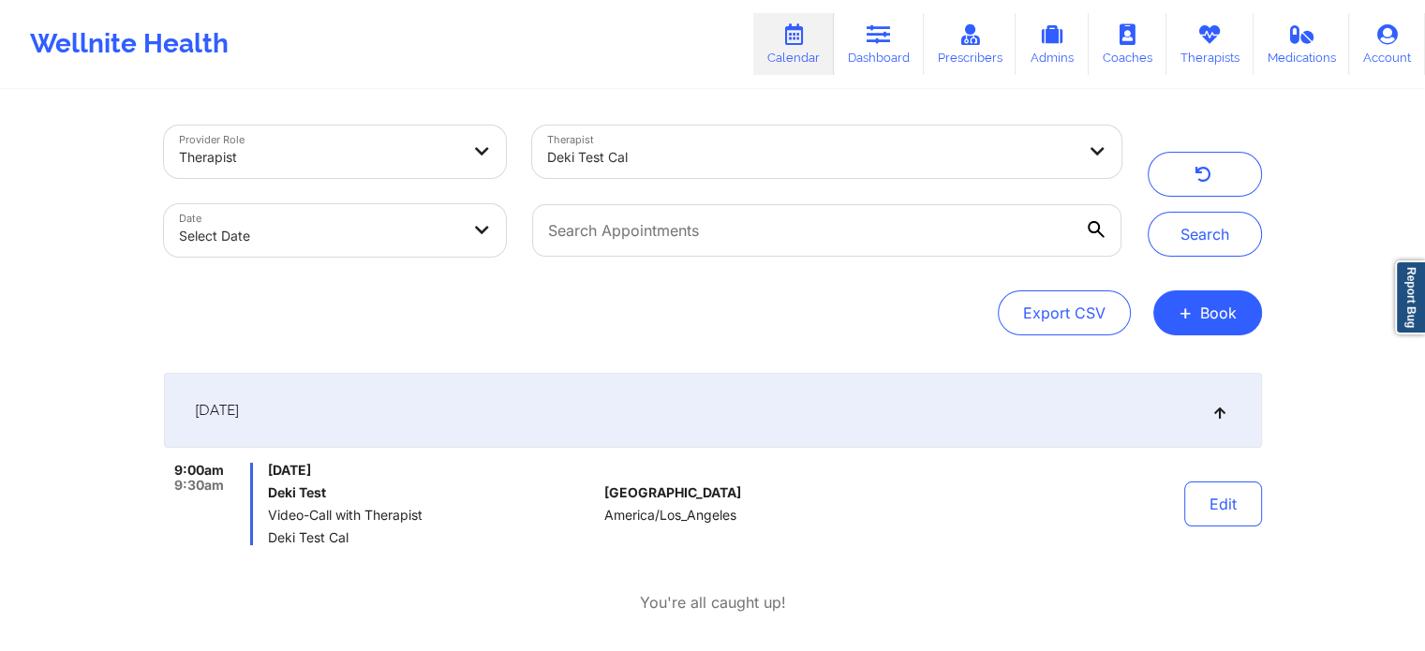
click at [1218, 408] on icon at bounding box center [1220, 410] width 16 height 13
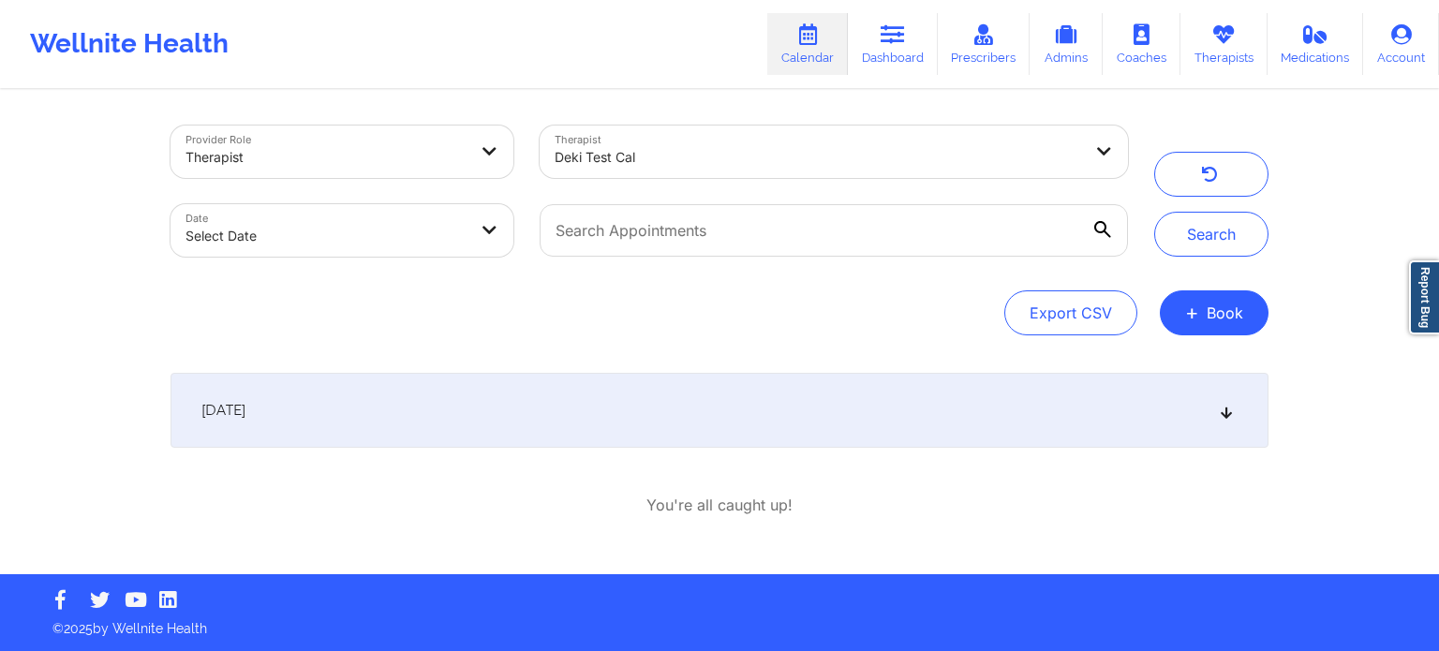
click at [760, 301] on div "Export CSV + Book" at bounding box center [720, 313] width 1098 height 45
